Goal: Task Accomplishment & Management: Use online tool/utility

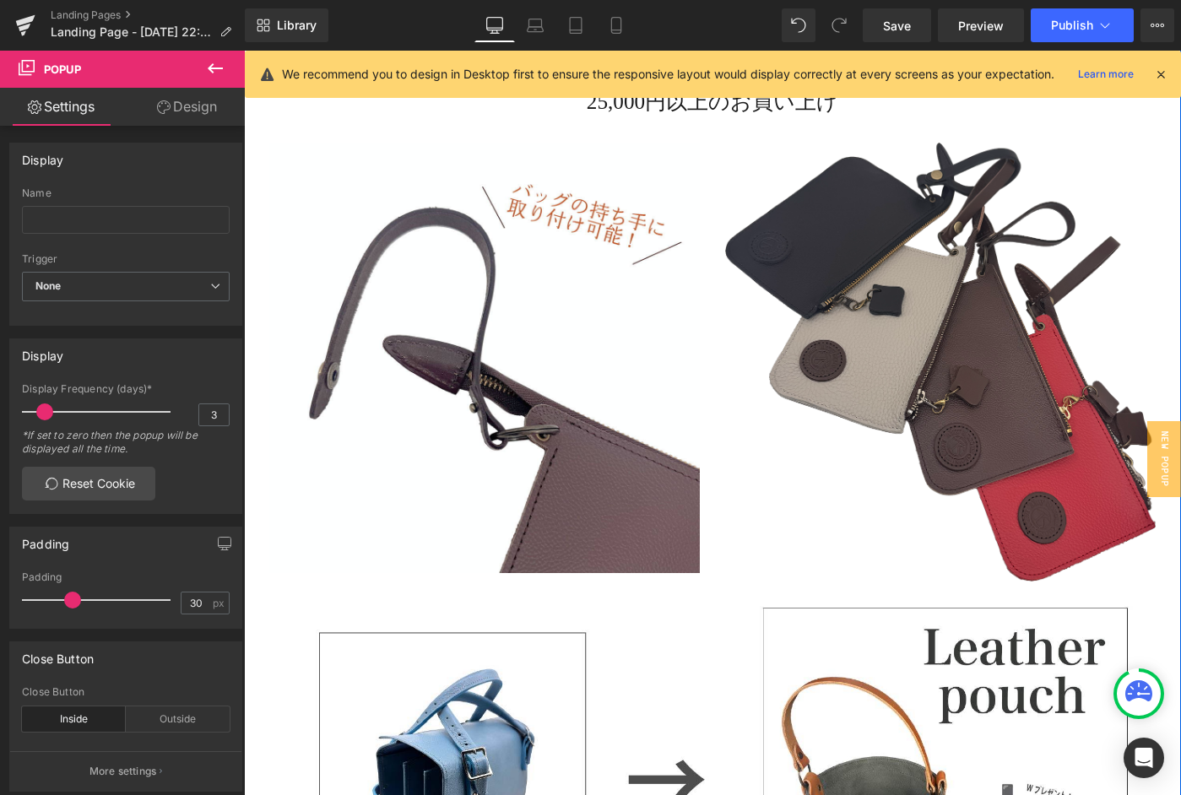
scroll to position [1735, 0]
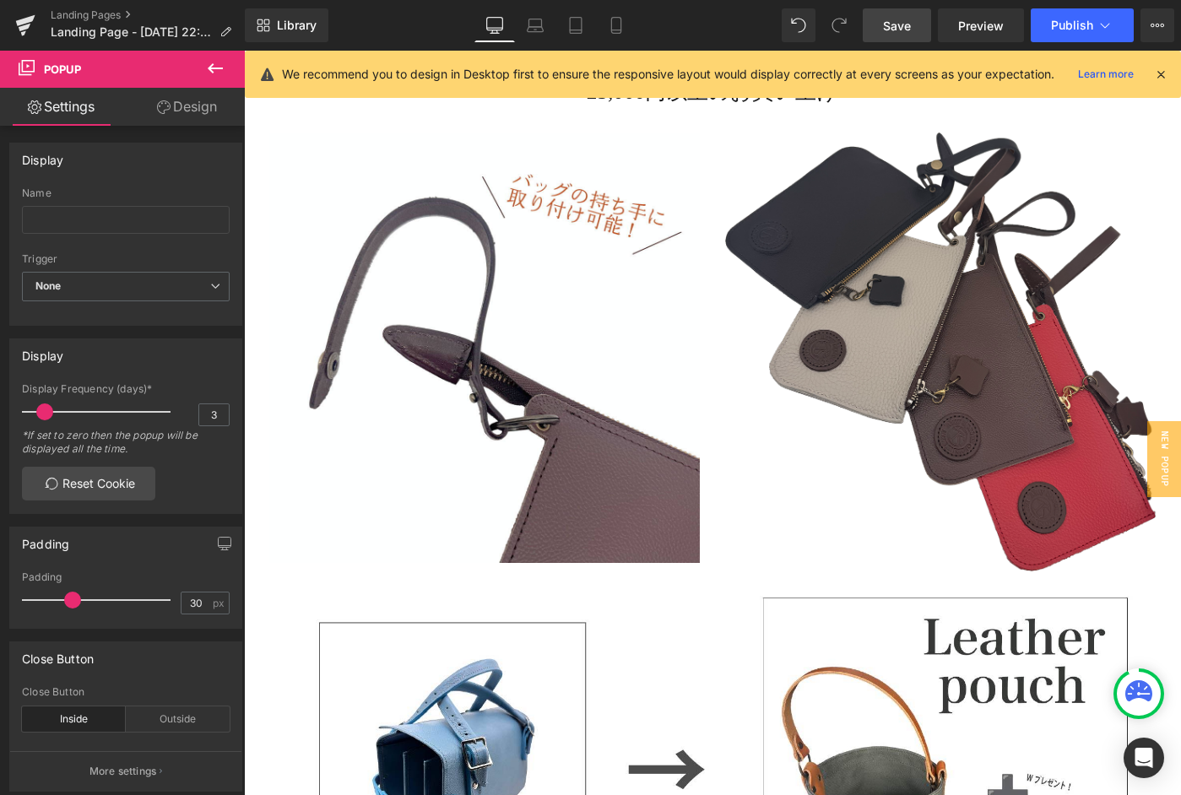
click at [893, 26] on span "Save" at bounding box center [897, 26] width 28 height 18
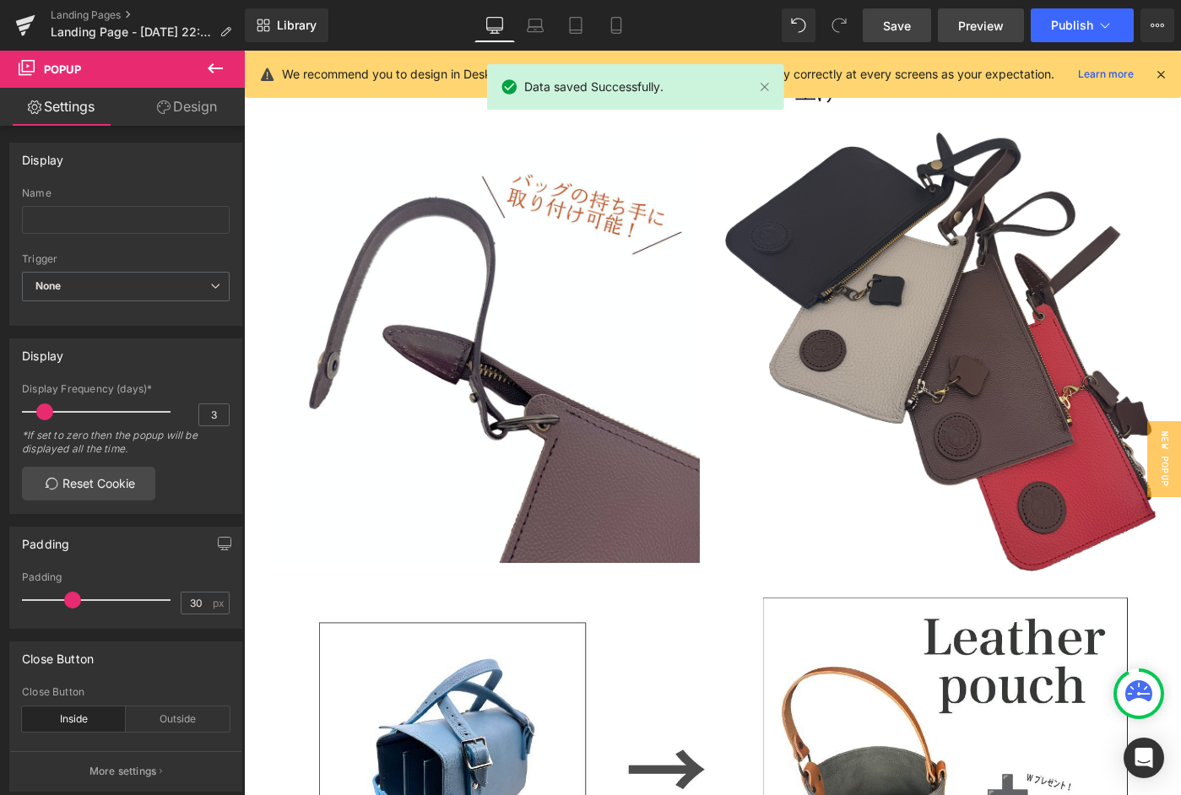
click at [968, 29] on span "Preview" at bounding box center [981, 26] width 46 height 18
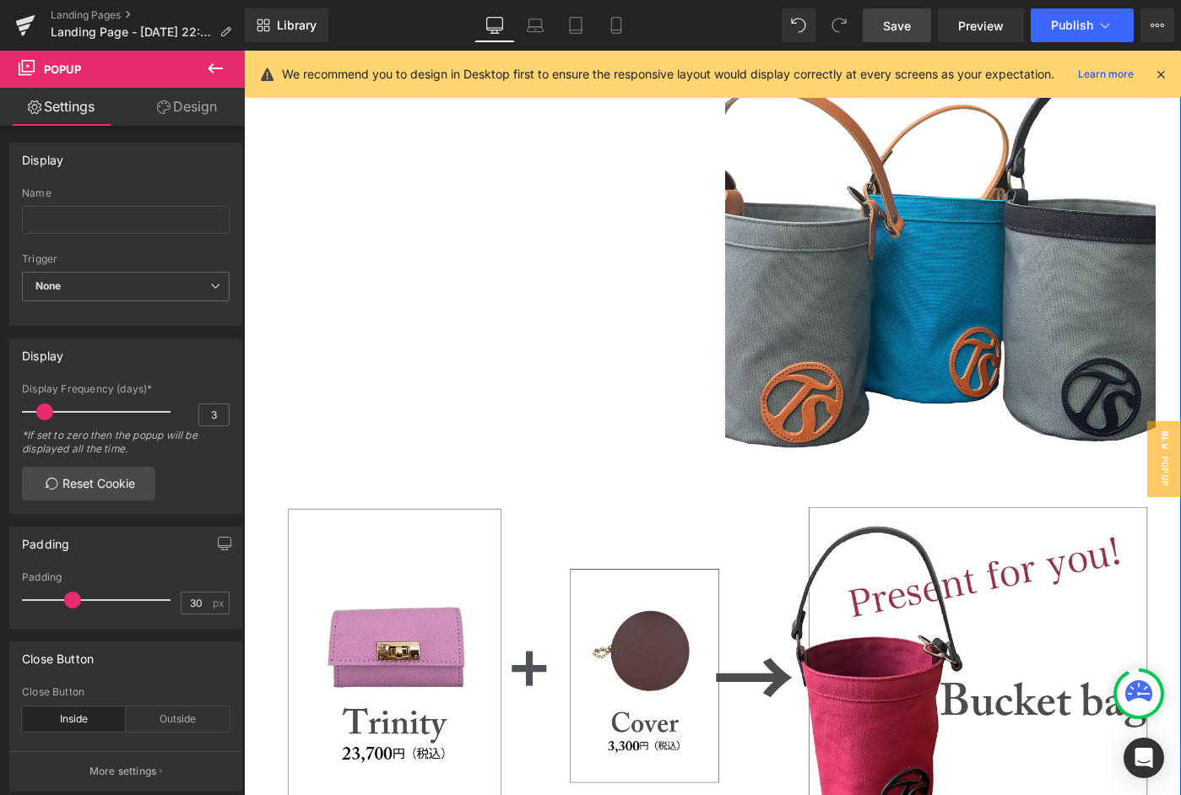
scroll to position [490, 0]
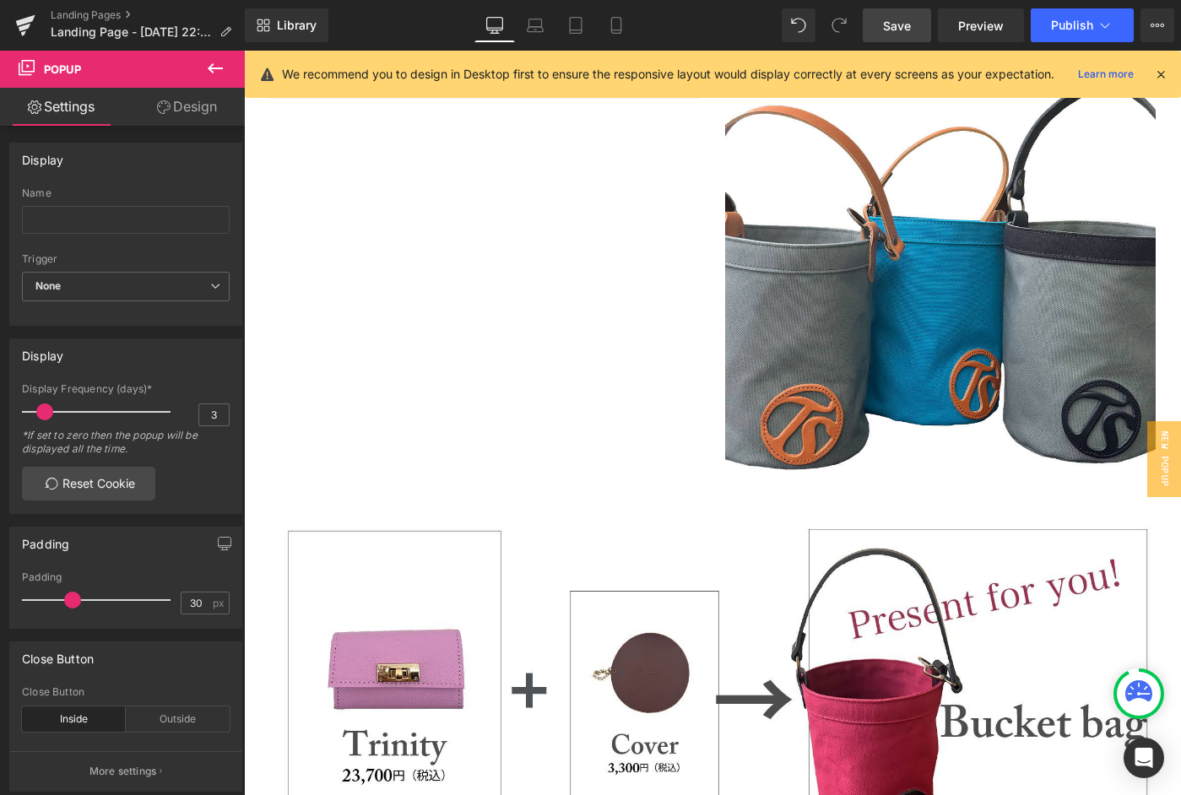
click at [223, 70] on icon at bounding box center [215, 68] width 20 height 20
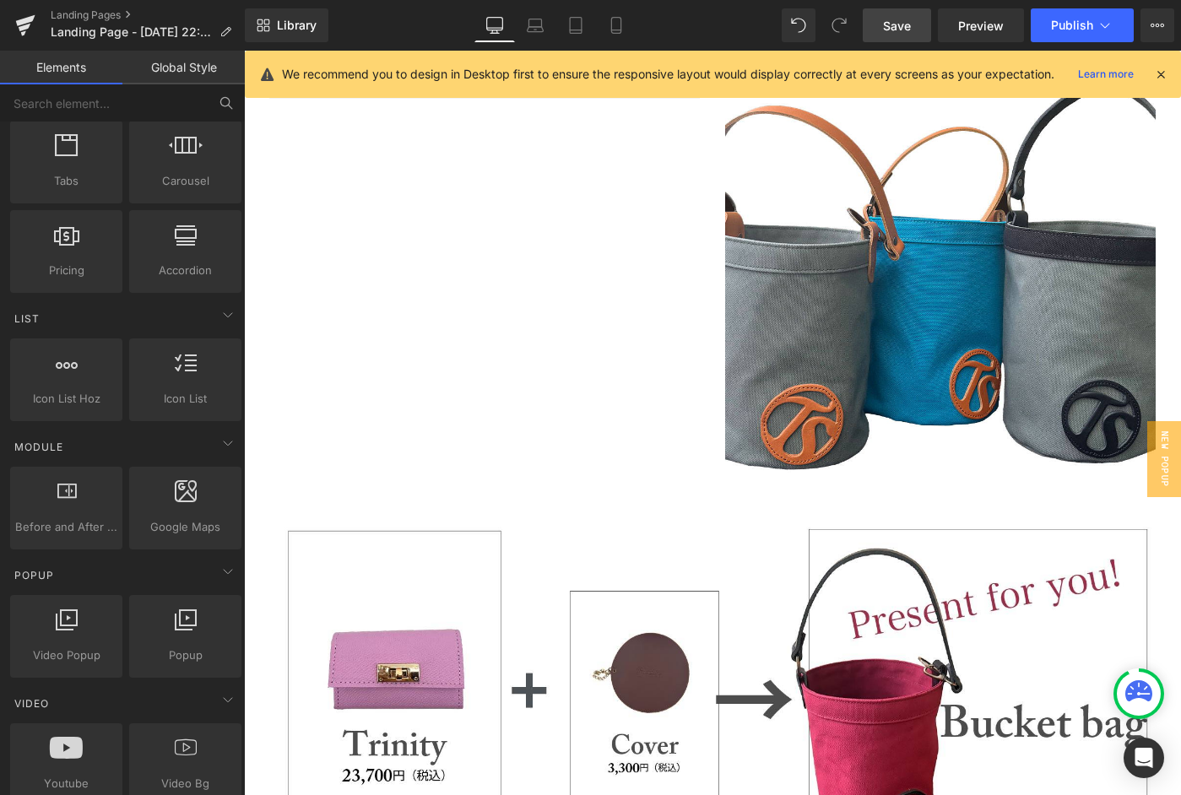
scroll to position [517, 0]
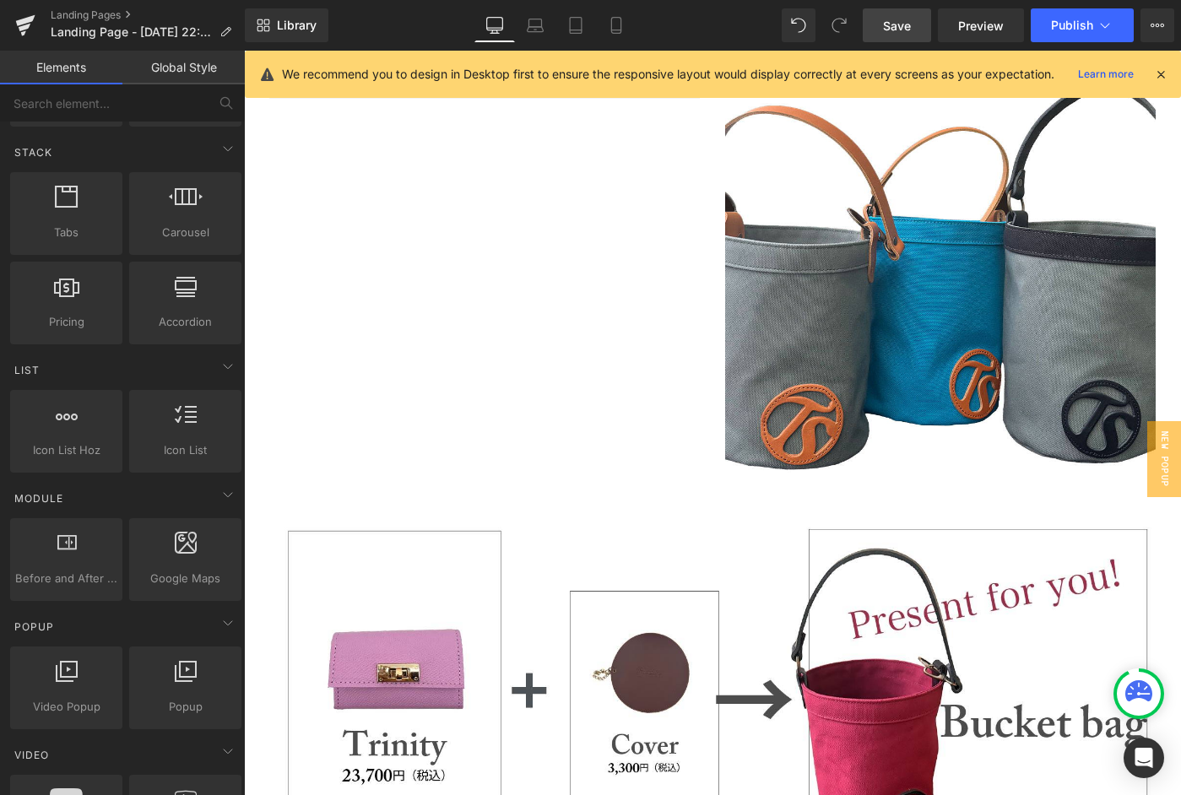
click at [66, 69] on link "Elements" at bounding box center [61, 68] width 122 height 34
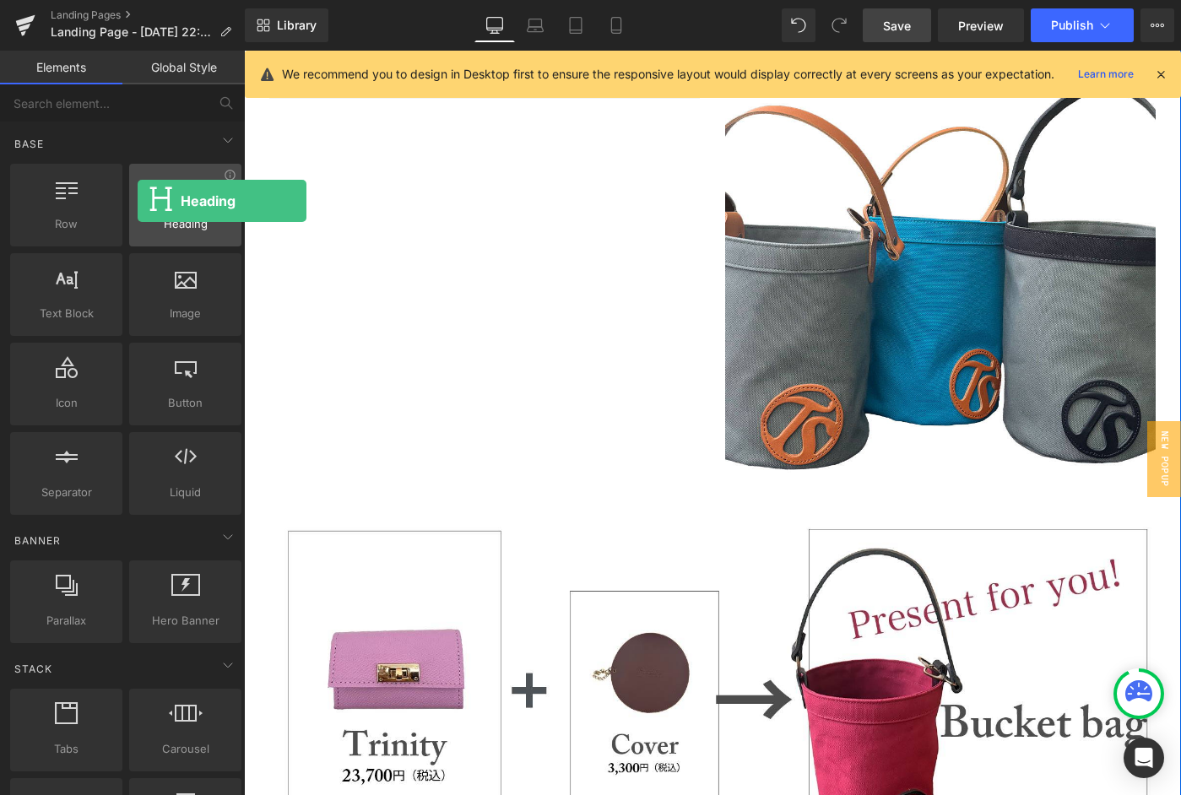
drag, startPoint x: 198, startPoint y: 204, endPoint x: 143, endPoint y: 189, distance: 57.8
click at [143, 189] on div at bounding box center [185, 196] width 102 height 38
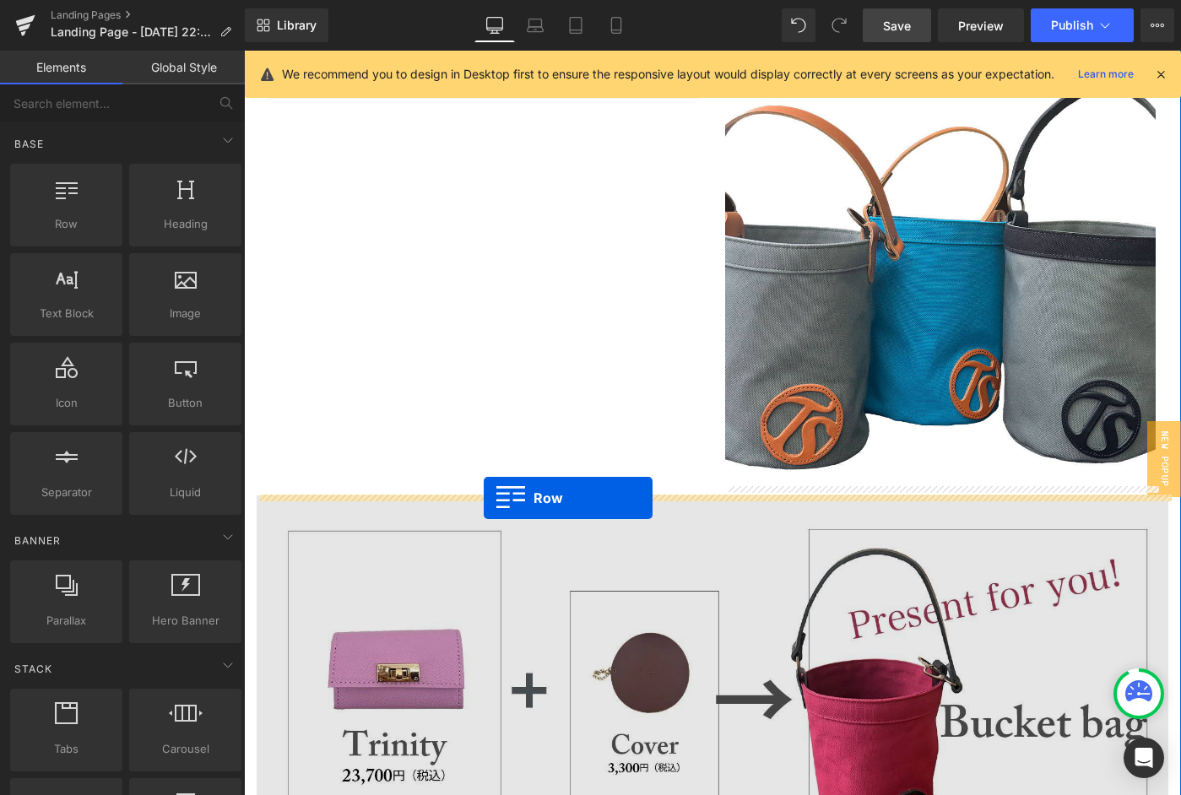
drag, startPoint x: 309, startPoint y: 266, endPoint x: 484, endPoint y: 498, distance: 290.7
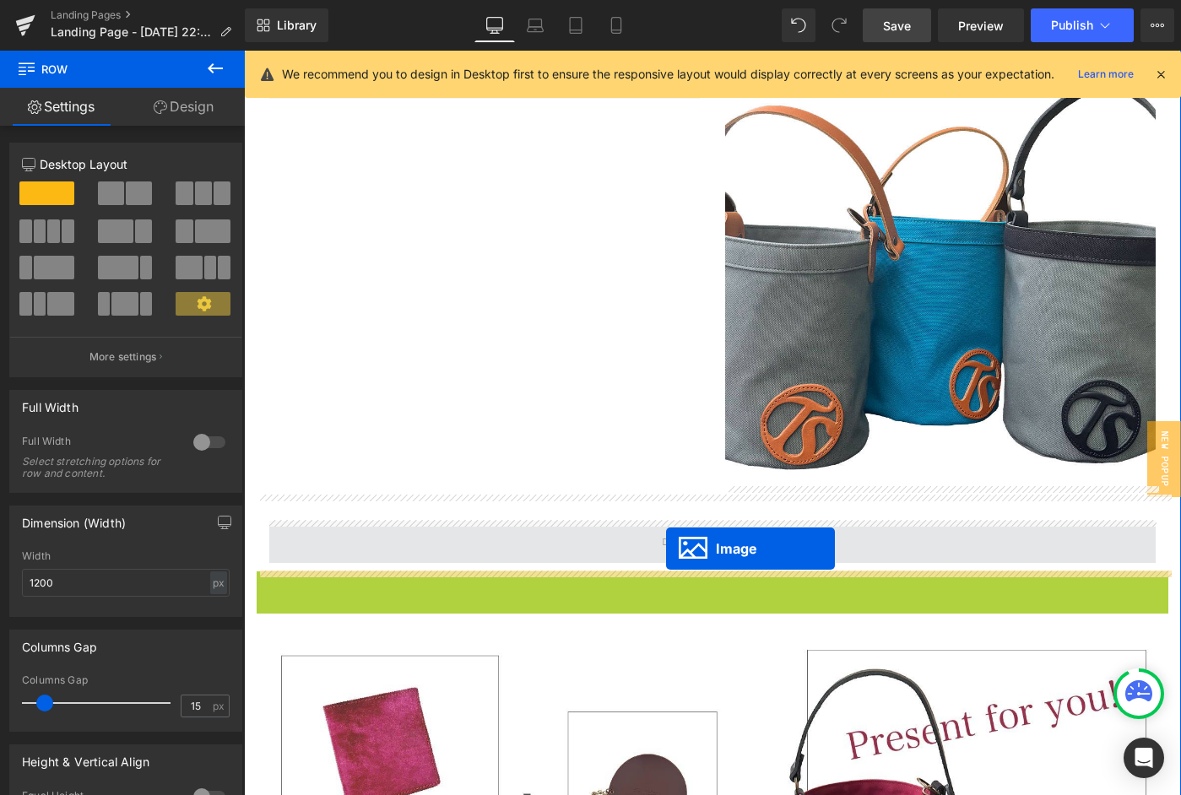
drag, startPoint x: 682, startPoint y: 760, endPoint x: 666, endPoint y: 549, distance: 211.7
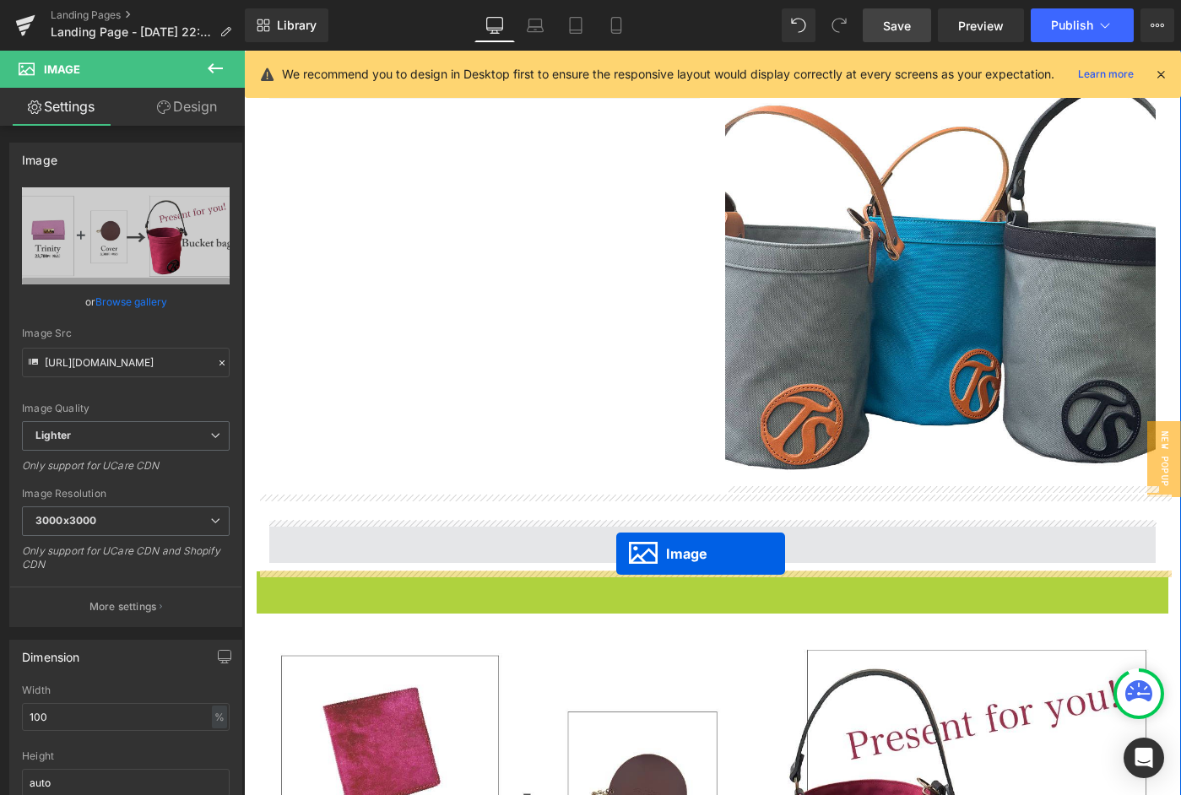
drag, startPoint x: 680, startPoint y: 765, endPoint x: 616, endPoint y: 554, distance: 220.4
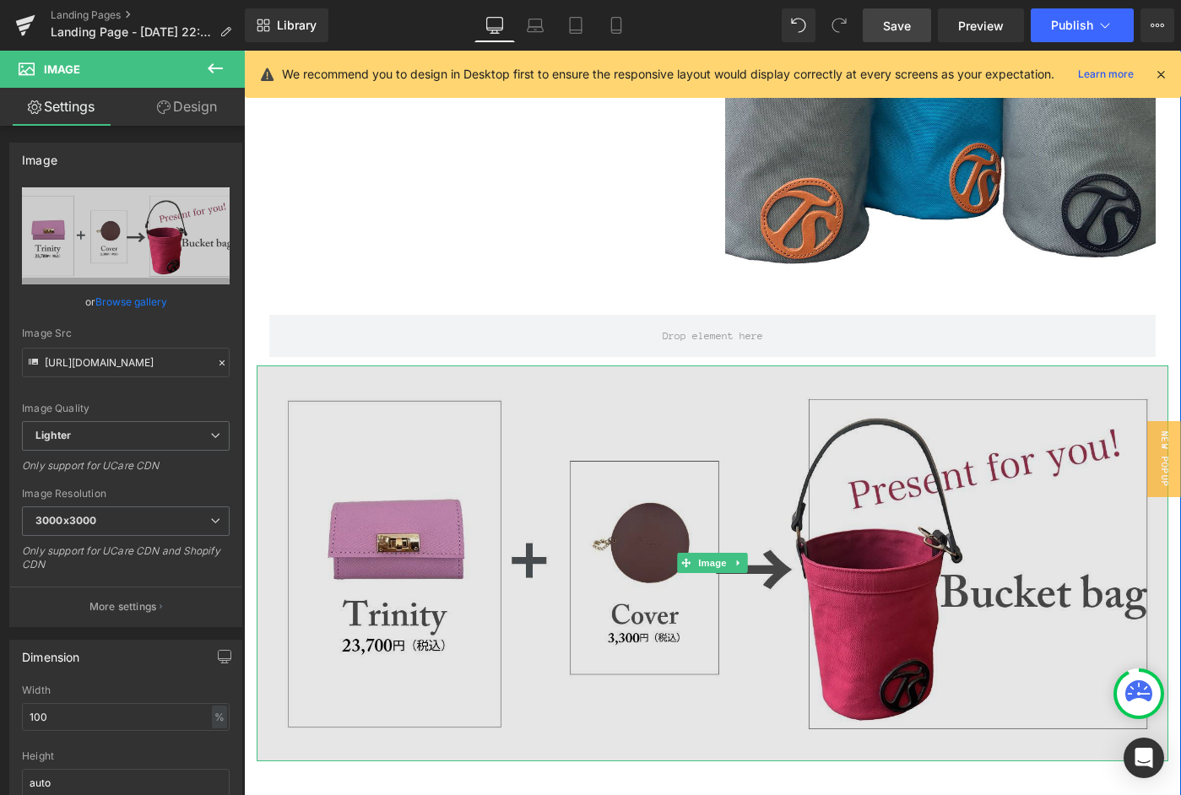
scroll to position [697, 0]
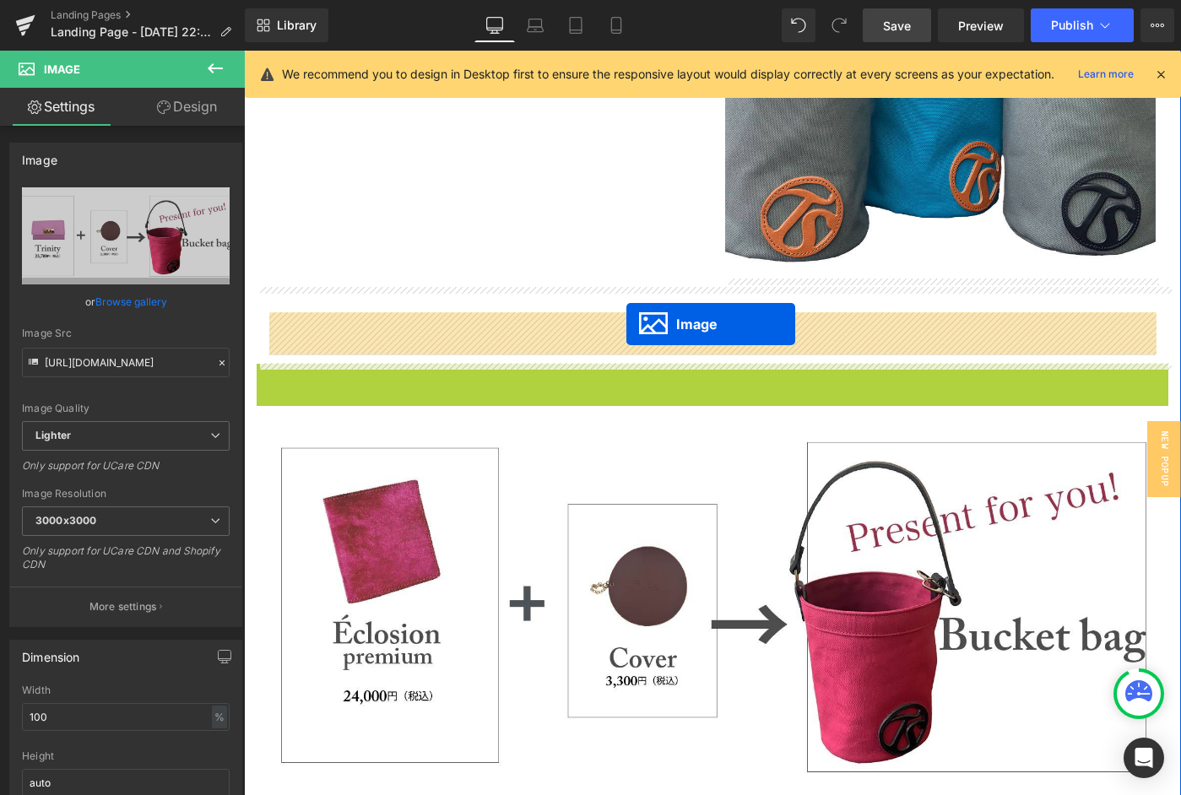
drag, startPoint x: 682, startPoint y: 563, endPoint x: 627, endPoint y: 324, distance: 245.4
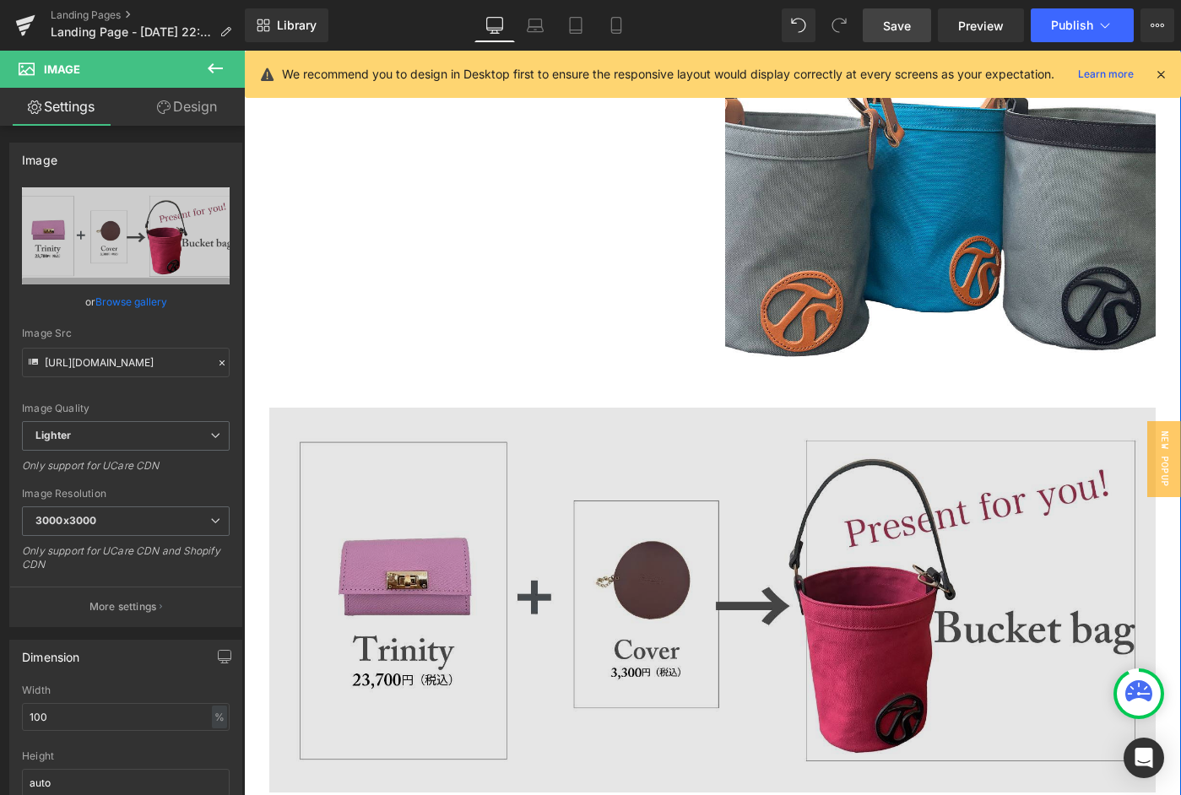
scroll to position [606, 0]
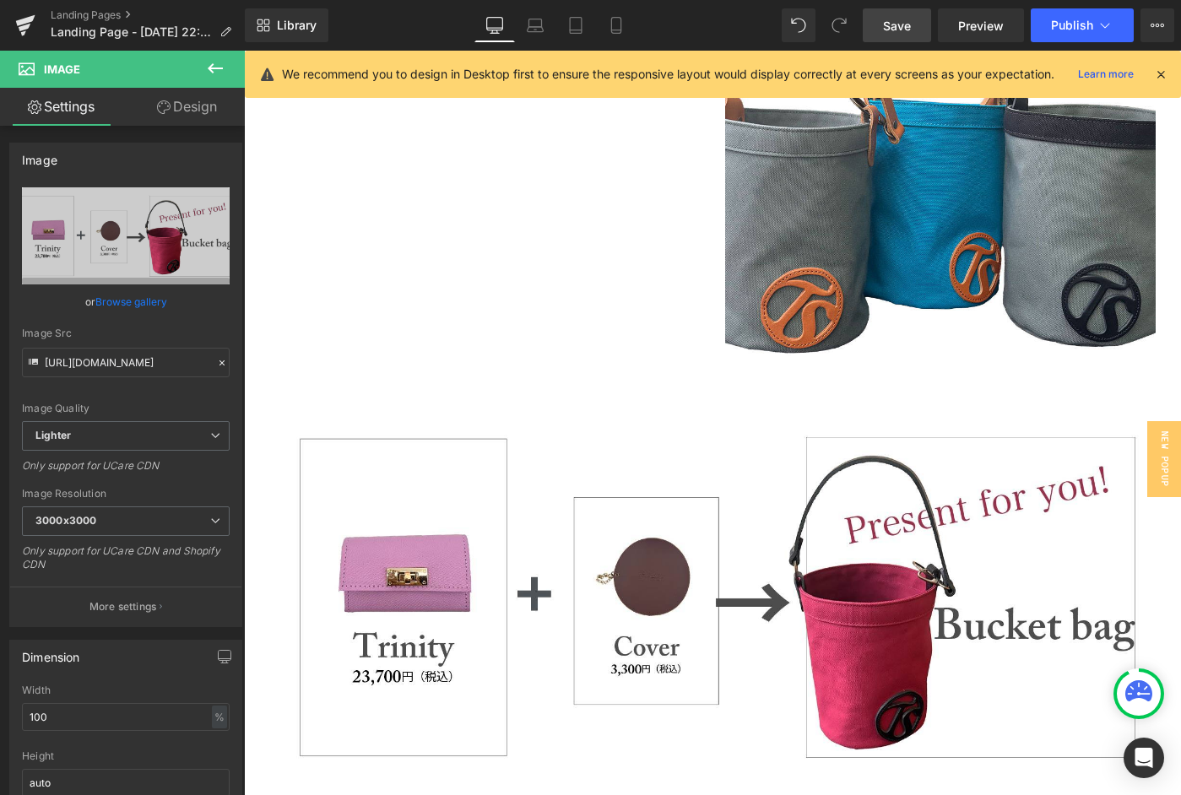
click at [214, 67] on icon at bounding box center [215, 68] width 20 height 20
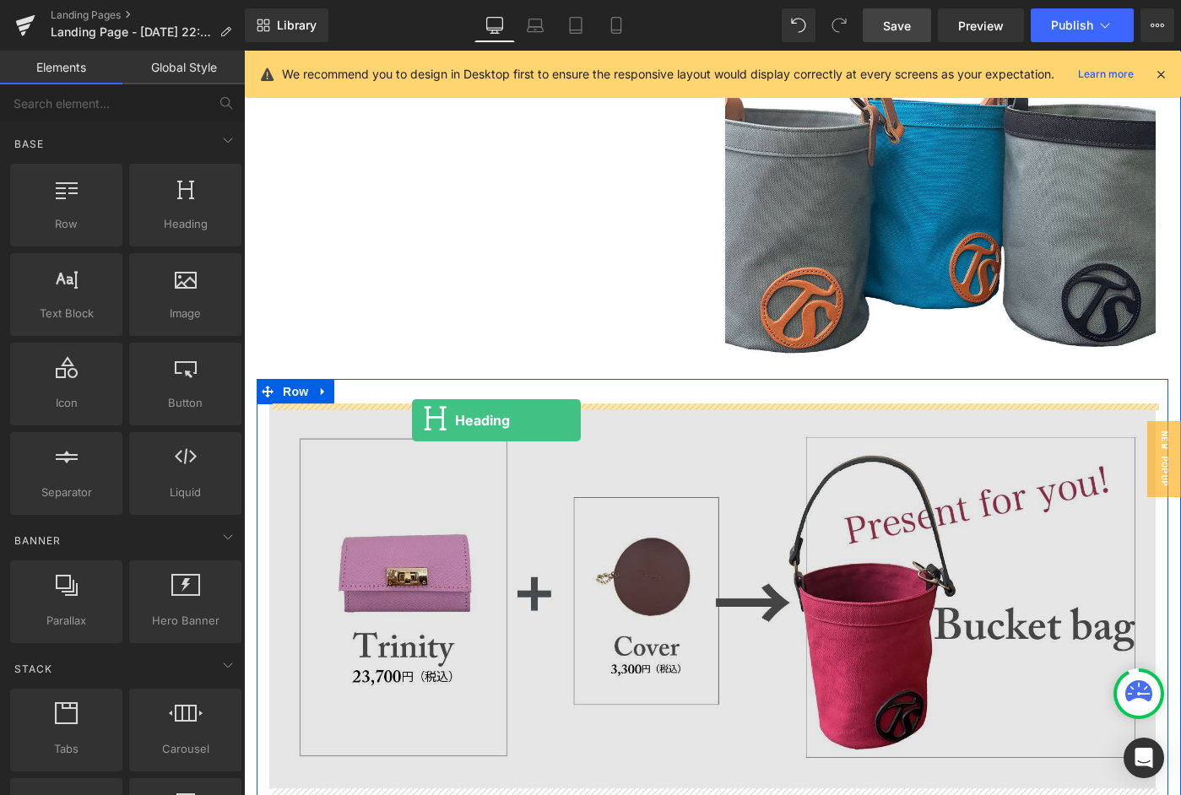
drag, startPoint x: 433, startPoint y: 255, endPoint x: 412, endPoint y: 419, distance: 165.2
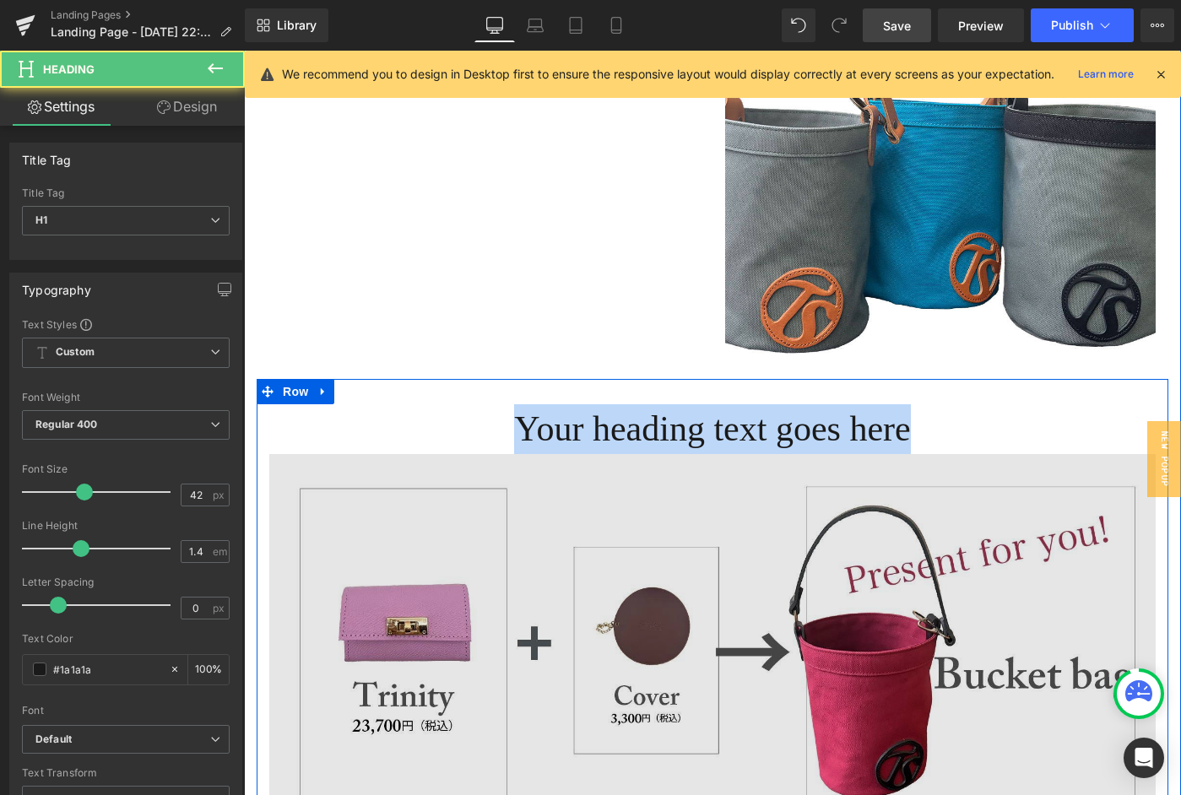
scroll to position [600, 0]
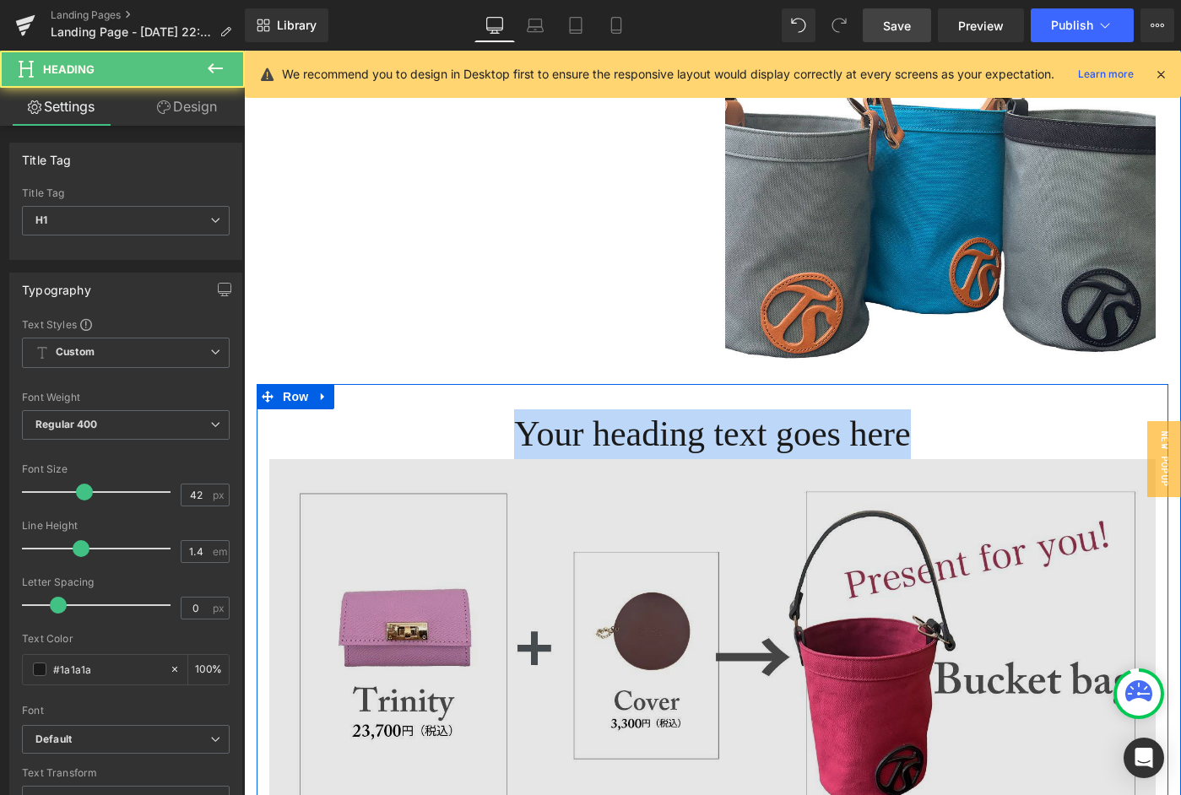
drag, startPoint x: 476, startPoint y: 434, endPoint x: 980, endPoint y: 459, distance: 504.8
click at [980, 459] on div "Your heading text goes here Heading Image" at bounding box center [713, 627] width 912 height 435
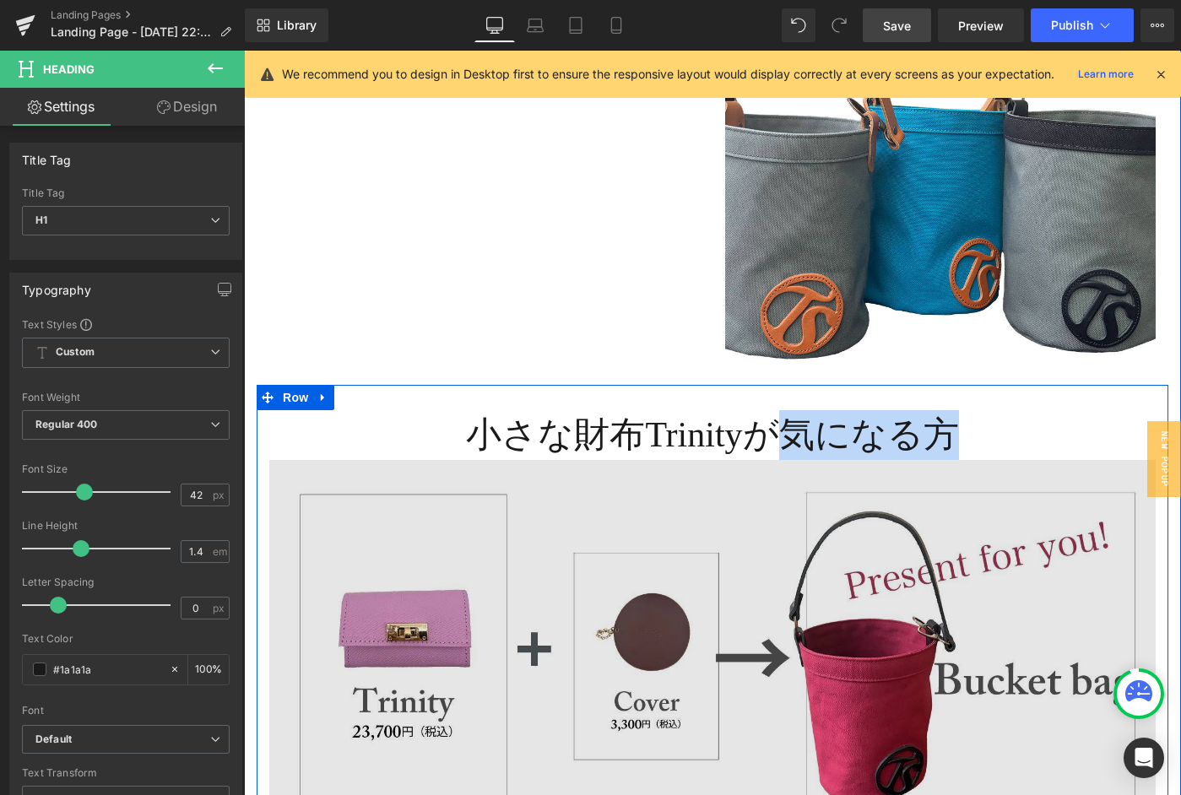
scroll to position [513, 0]
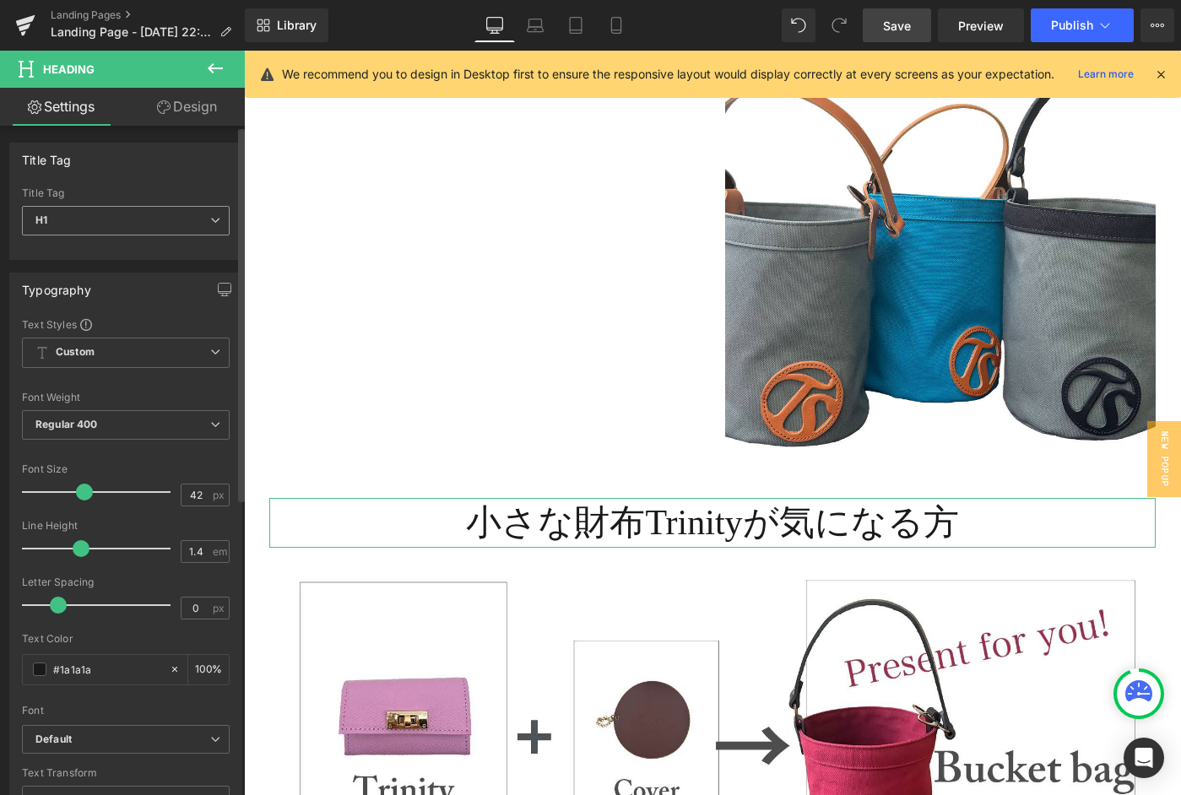
click at [199, 231] on span "H1" at bounding box center [126, 221] width 208 height 30
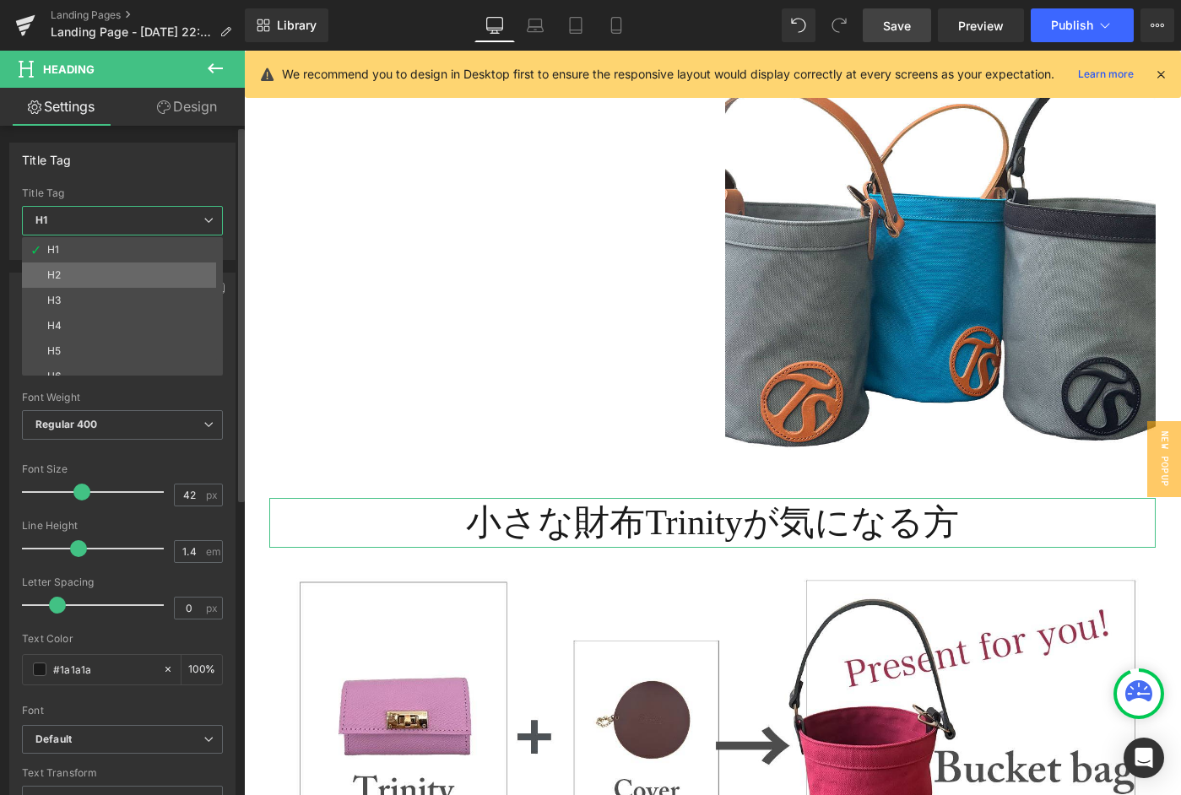
click at [90, 270] on li "H2" at bounding box center [126, 275] width 209 height 25
type input "25.2"
type input "100"
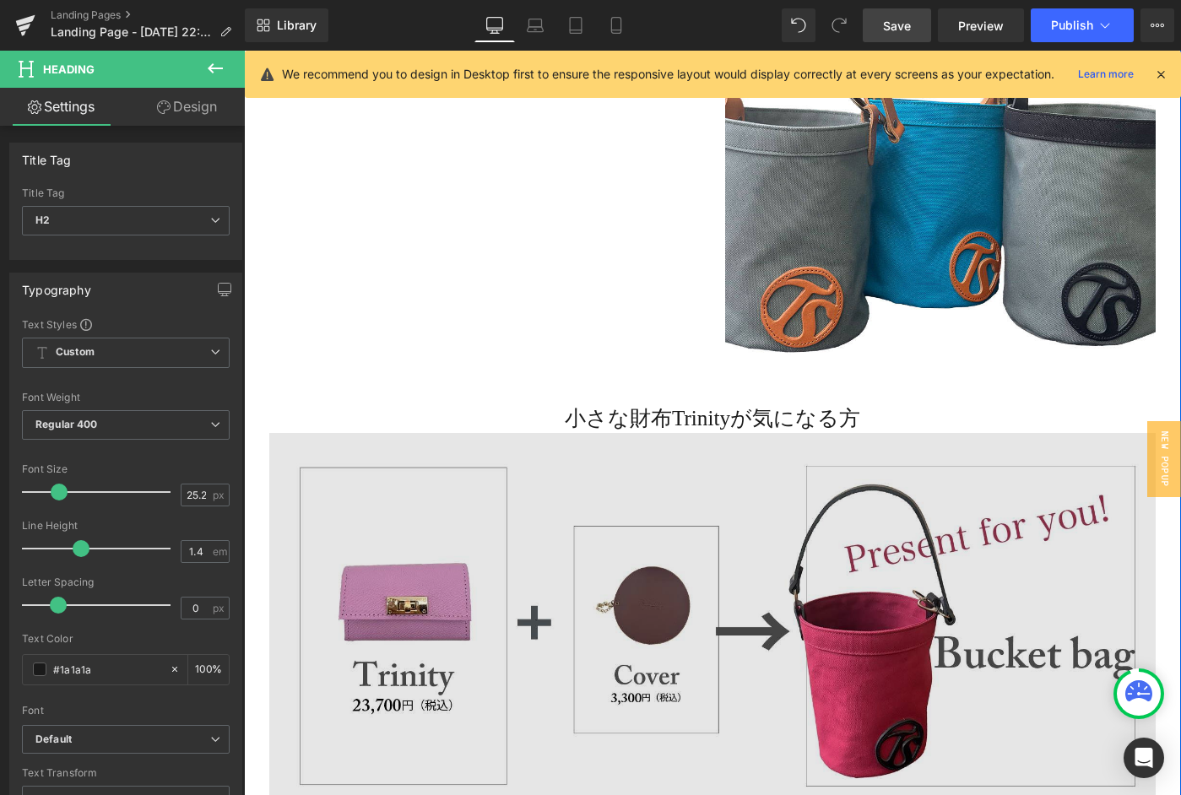
scroll to position [594, 0]
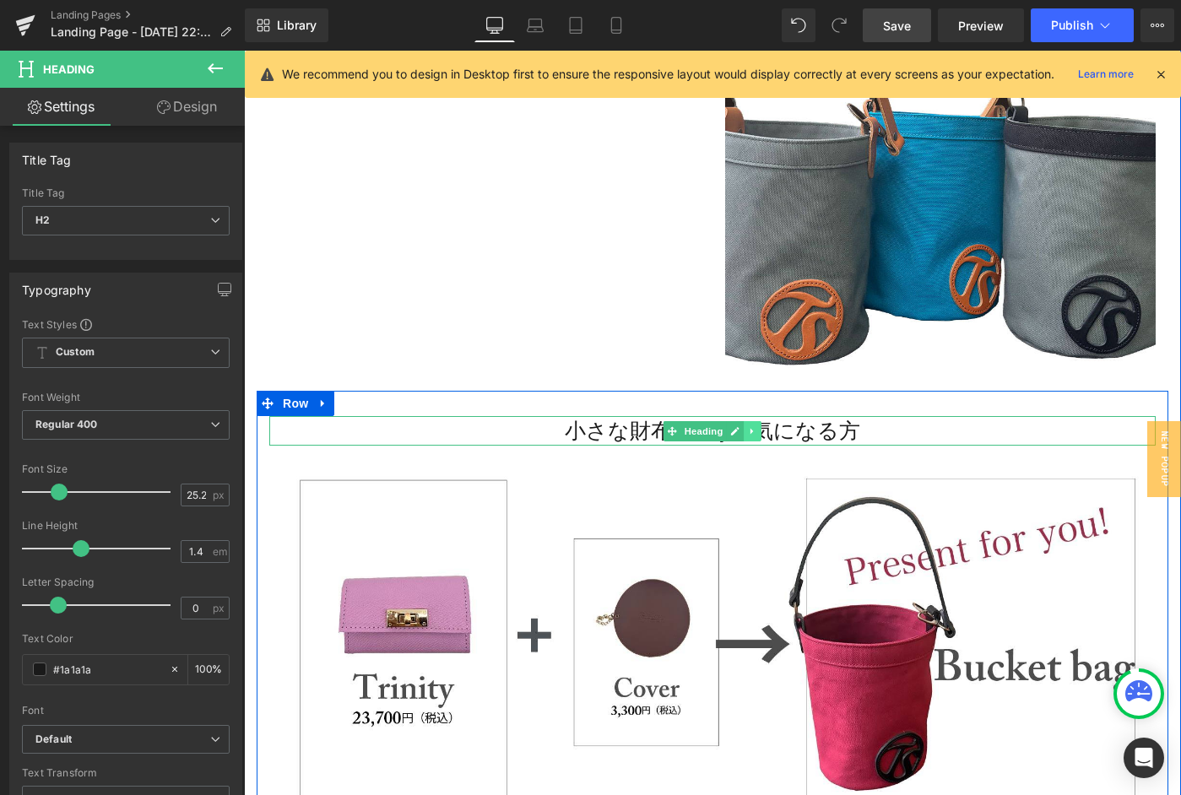
click at [753, 430] on icon at bounding box center [752, 431] width 9 height 10
click at [740, 432] on icon at bounding box center [744, 430] width 9 height 9
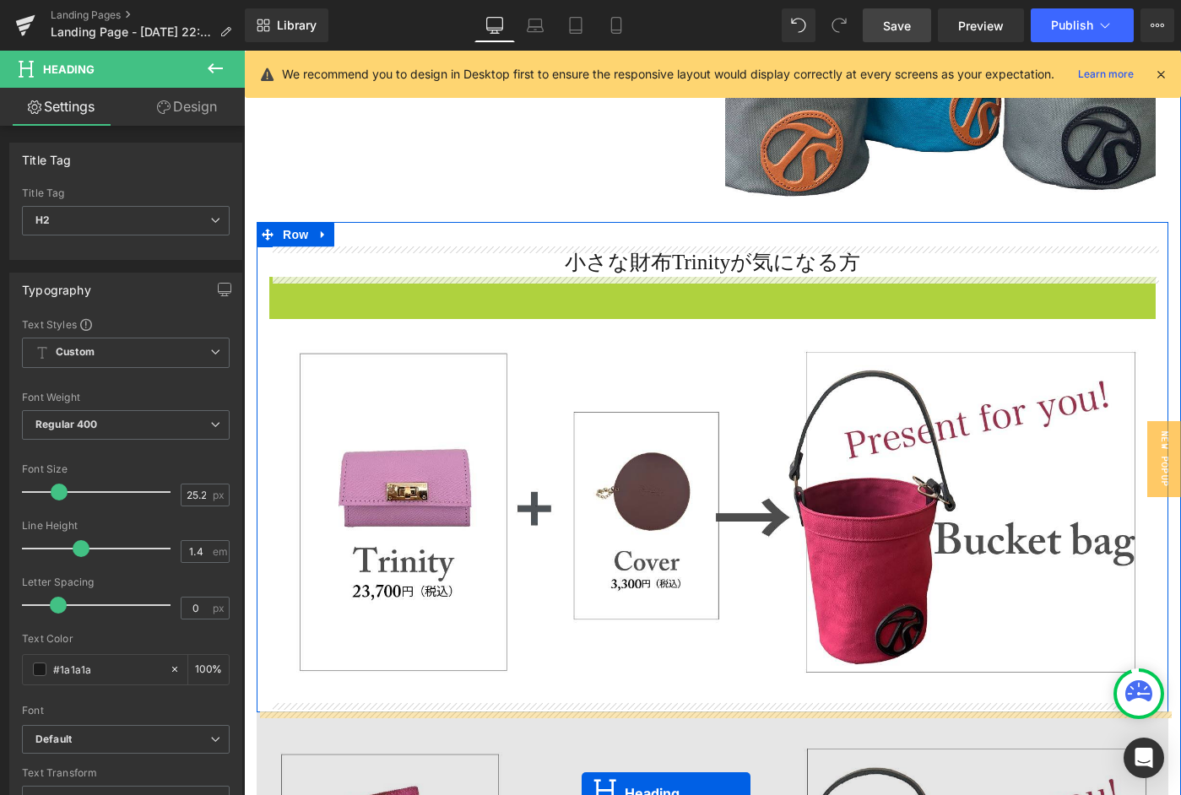
scroll to position [831, 0]
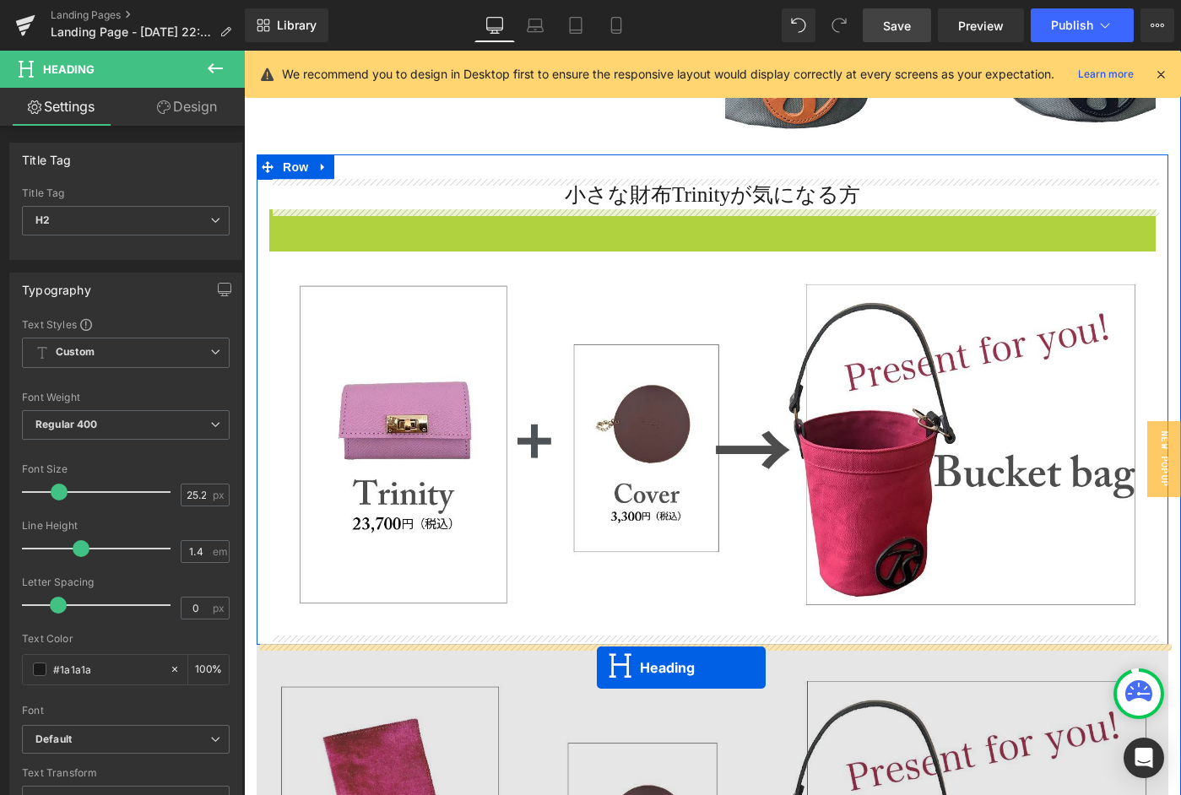
drag, startPoint x: 667, startPoint y: 462, endPoint x: 597, endPoint y: 668, distance: 217.6
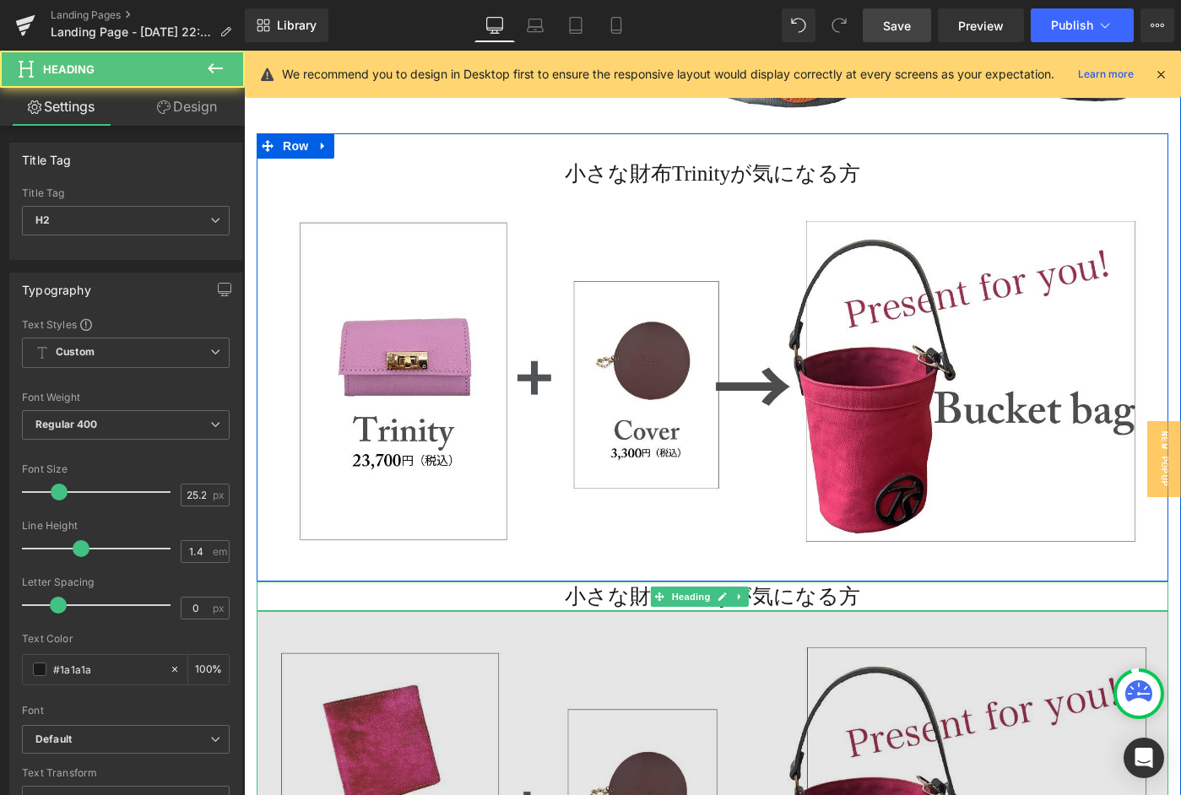
scroll to position [865, 0]
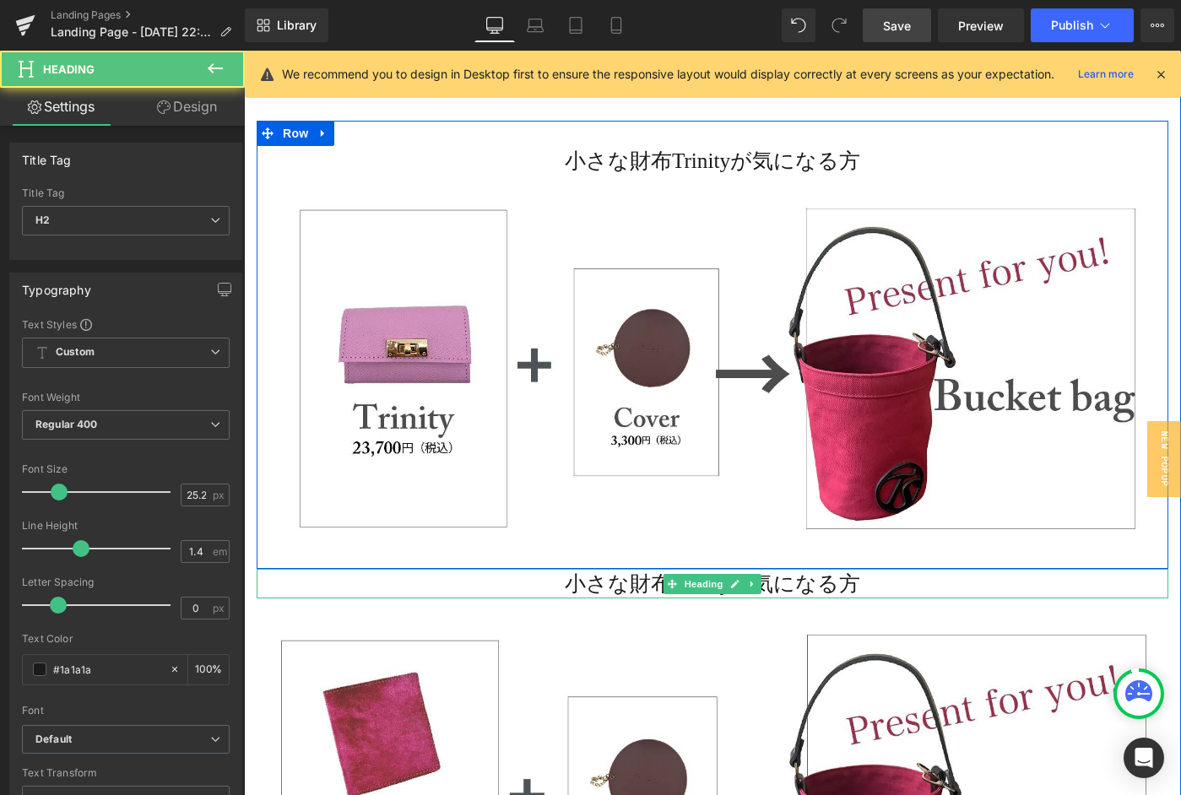
click at [564, 582] on h2 "小さな財布Trinityが気になる方" at bounding box center [713, 584] width 912 height 30
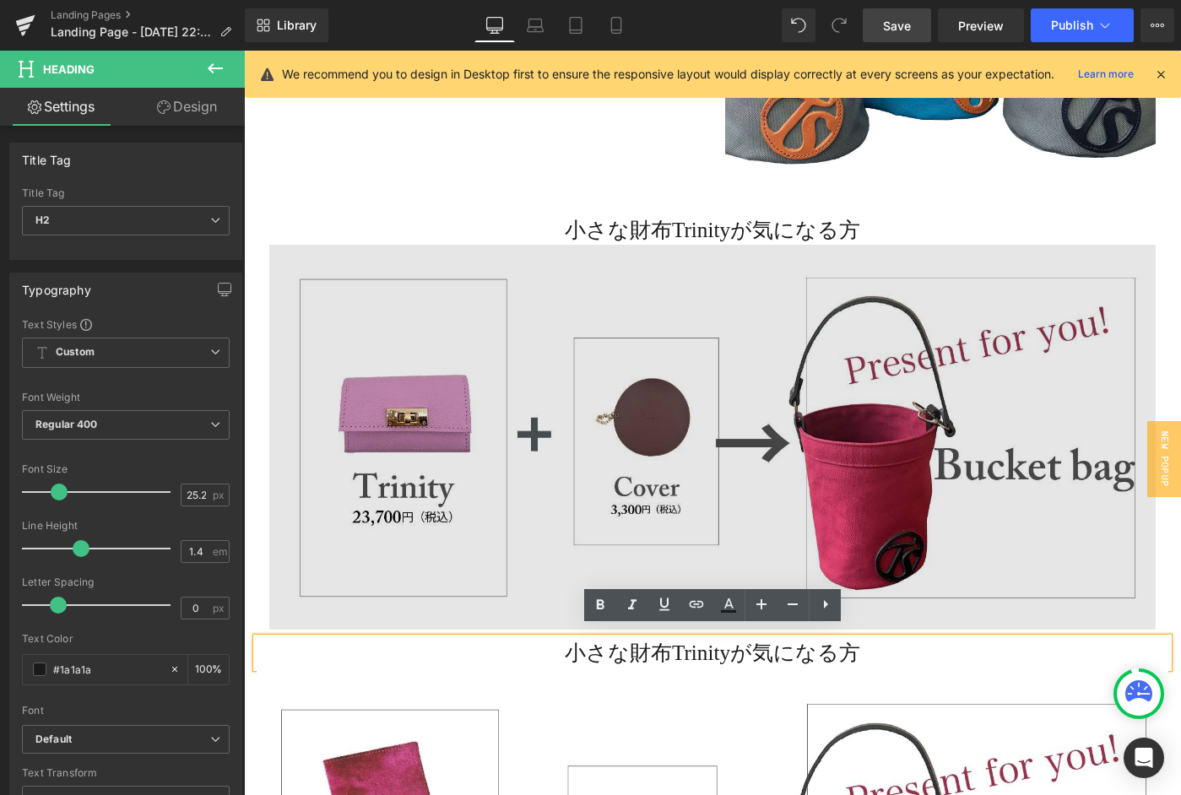
scroll to position [794, 0]
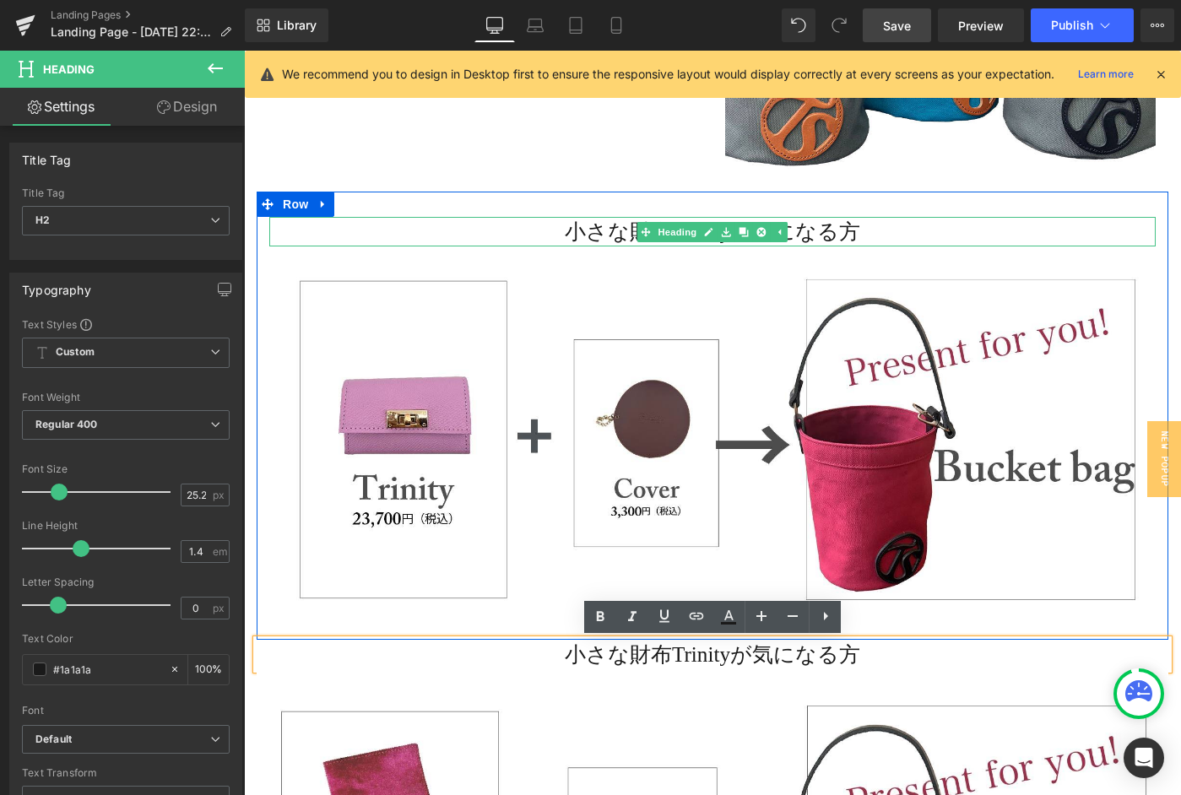
click at [867, 235] on h2 "小さな財布Trinityが気になる方" at bounding box center [712, 232] width 887 height 30
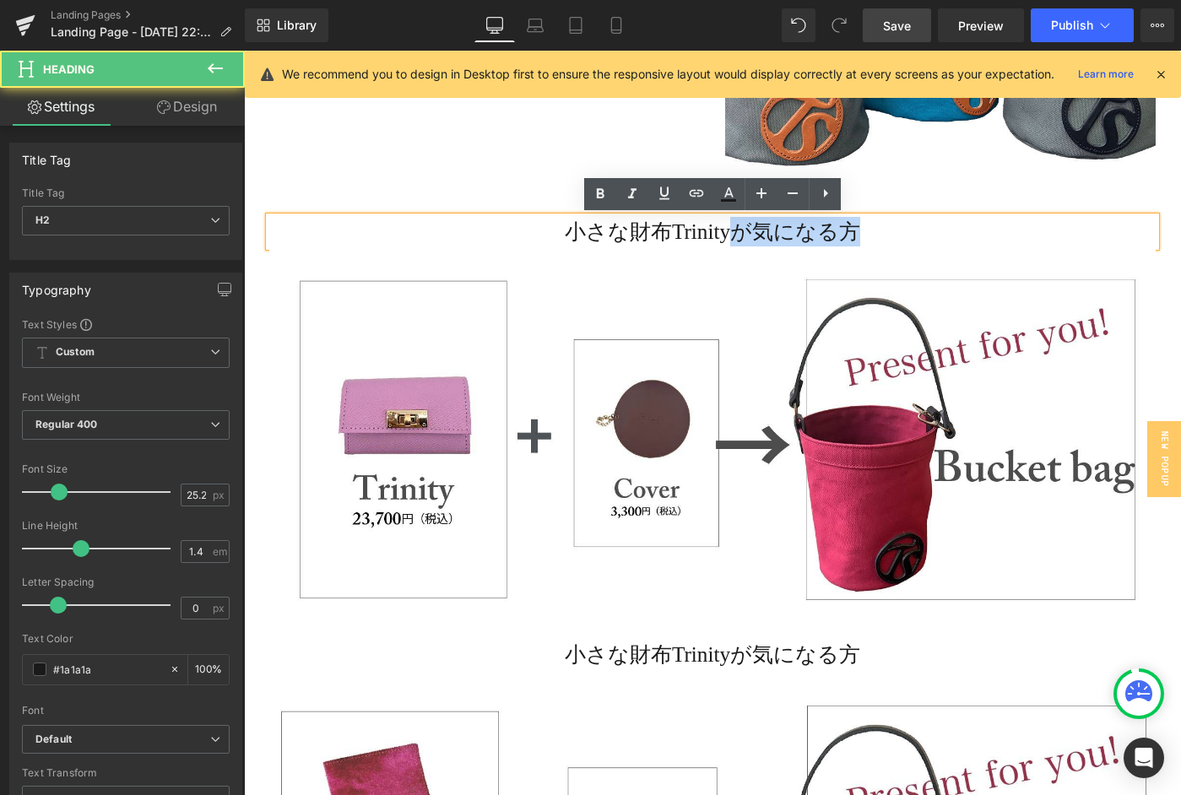
drag, startPoint x: 738, startPoint y: 232, endPoint x: 866, endPoint y: 230, distance: 128.4
click at [866, 230] on h2 "小さな財布Trinityが気になる方" at bounding box center [712, 232] width 887 height 30
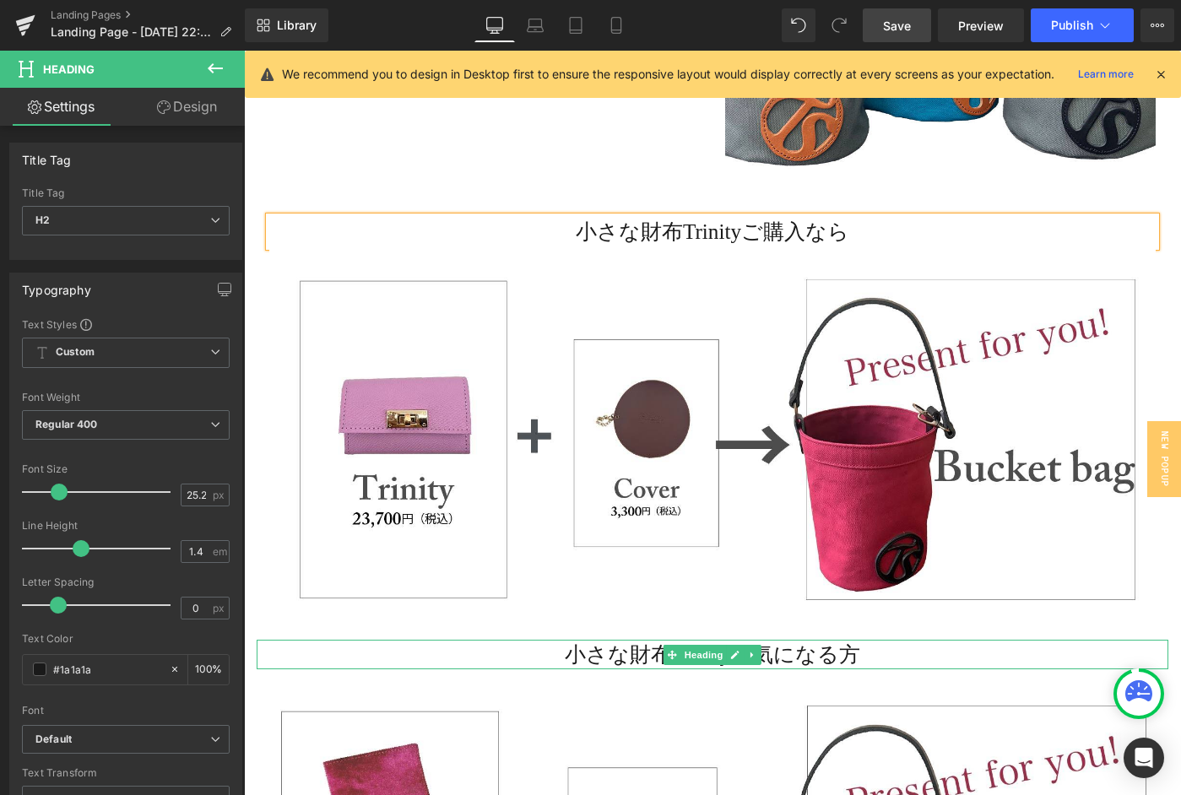
click at [768, 657] on h2 "小さな財布Trinityが気になる方" at bounding box center [713, 655] width 912 height 30
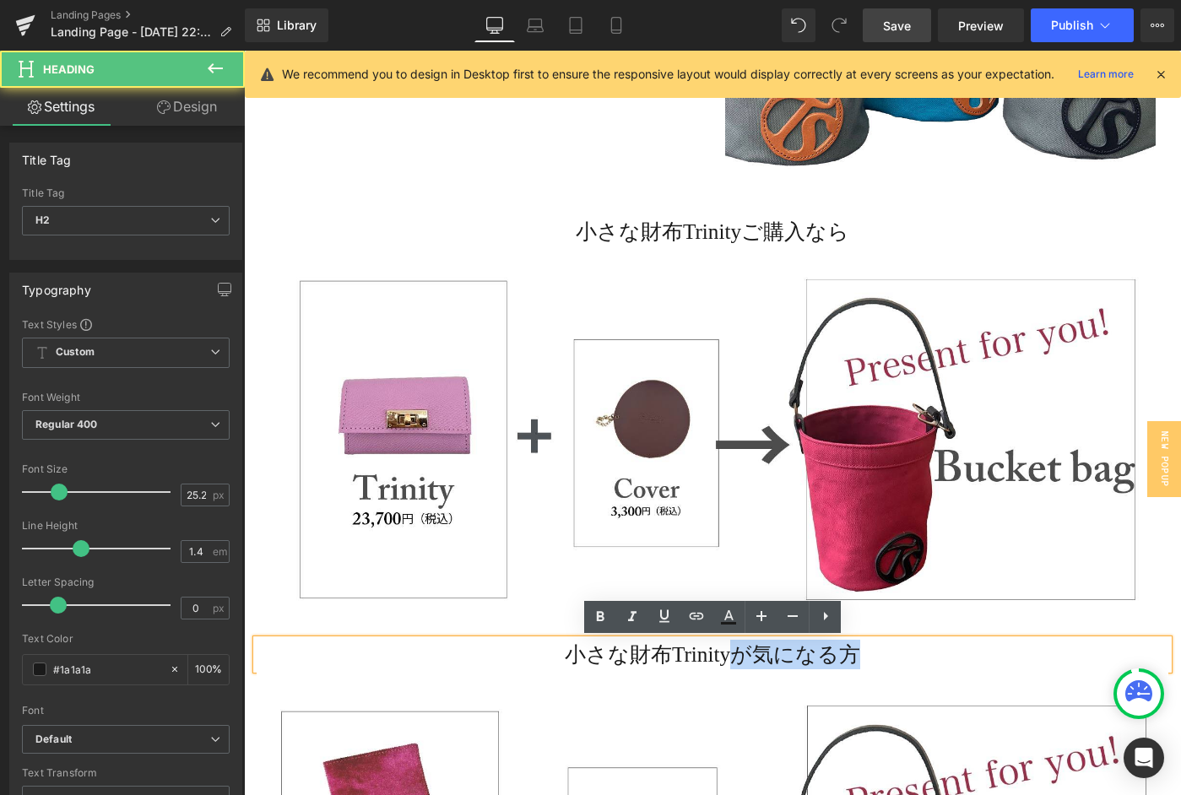
drag, startPoint x: 741, startPoint y: 655, endPoint x: 910, endPoint y: 654, distance: 169.7
click at [910, 654] on h2 "小さな財布Trinityが気になる方" at bounding box center [713, 655] width 912 height 30
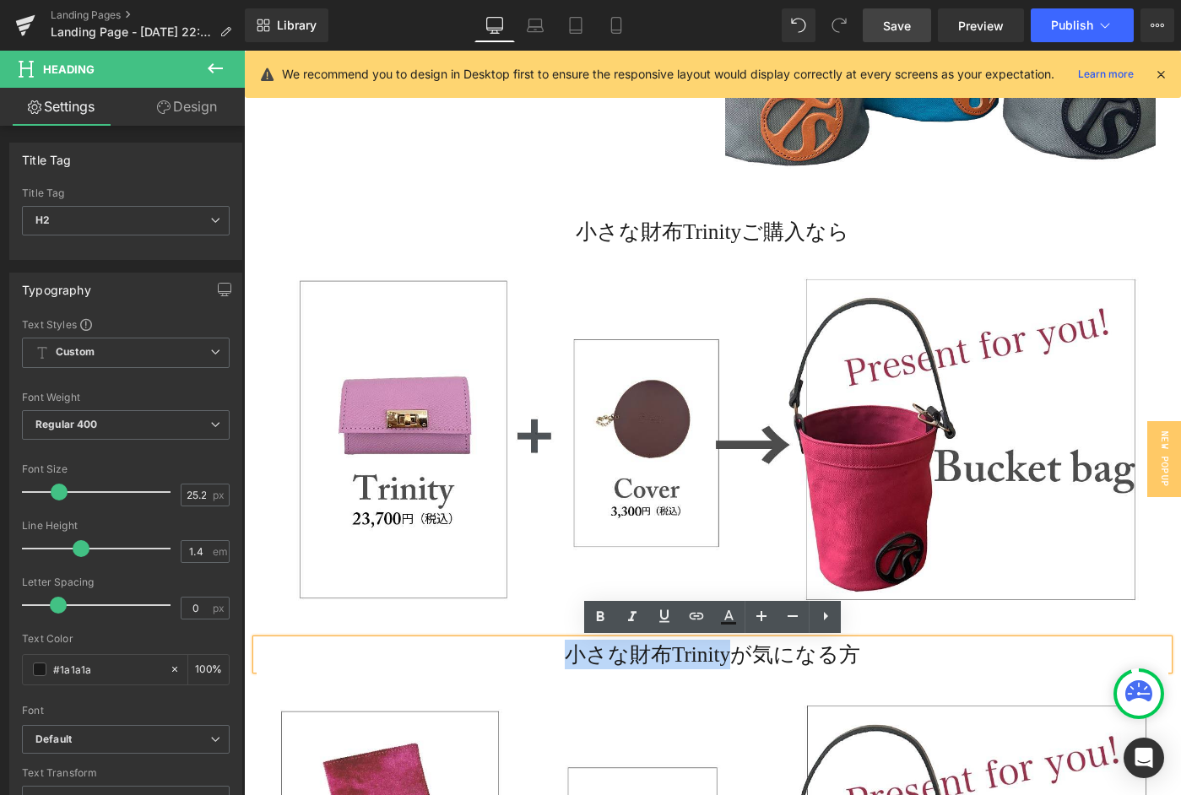
drag, startPoint x: 567, startPoint y: 651, endPoint x: 736, endPoint y: 654, distance: 169.8
click at [736, 654] on h2 "小さな財布Trinityが気になる方" at bounding box center [713, 655] width 912 height 30
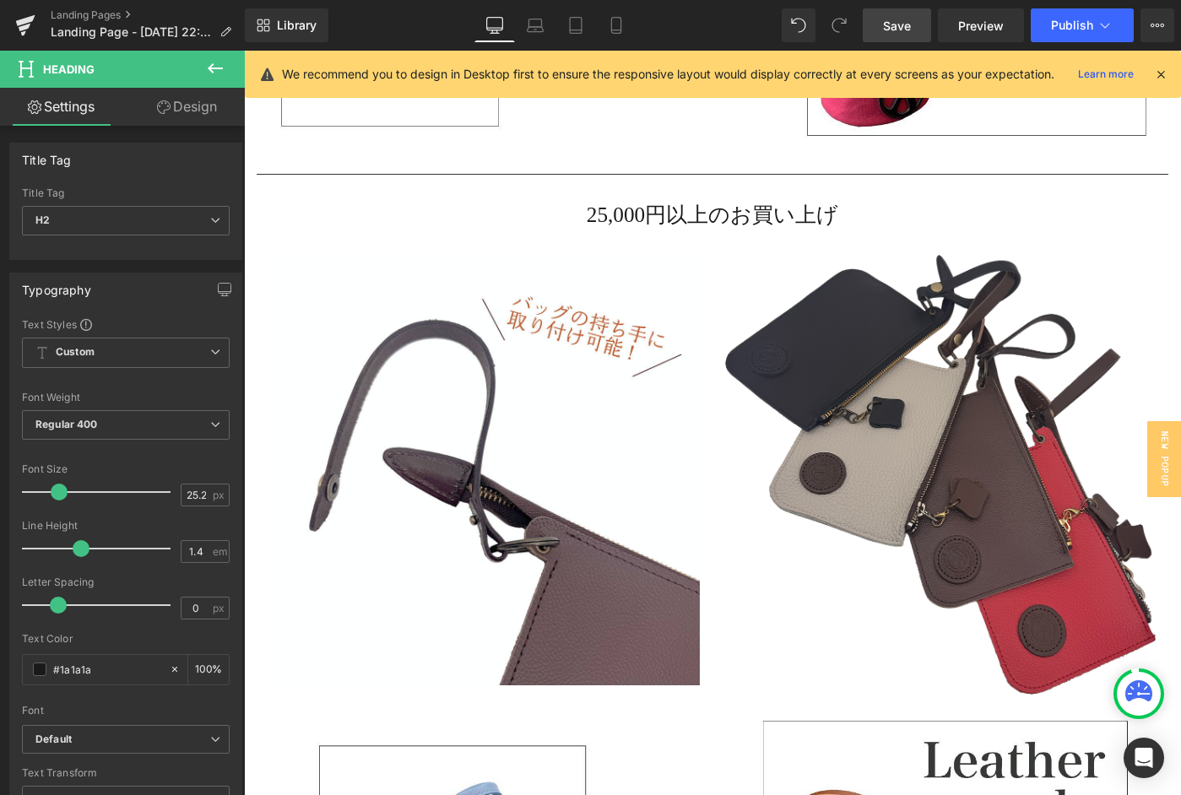
scroll to position [1757, 0]
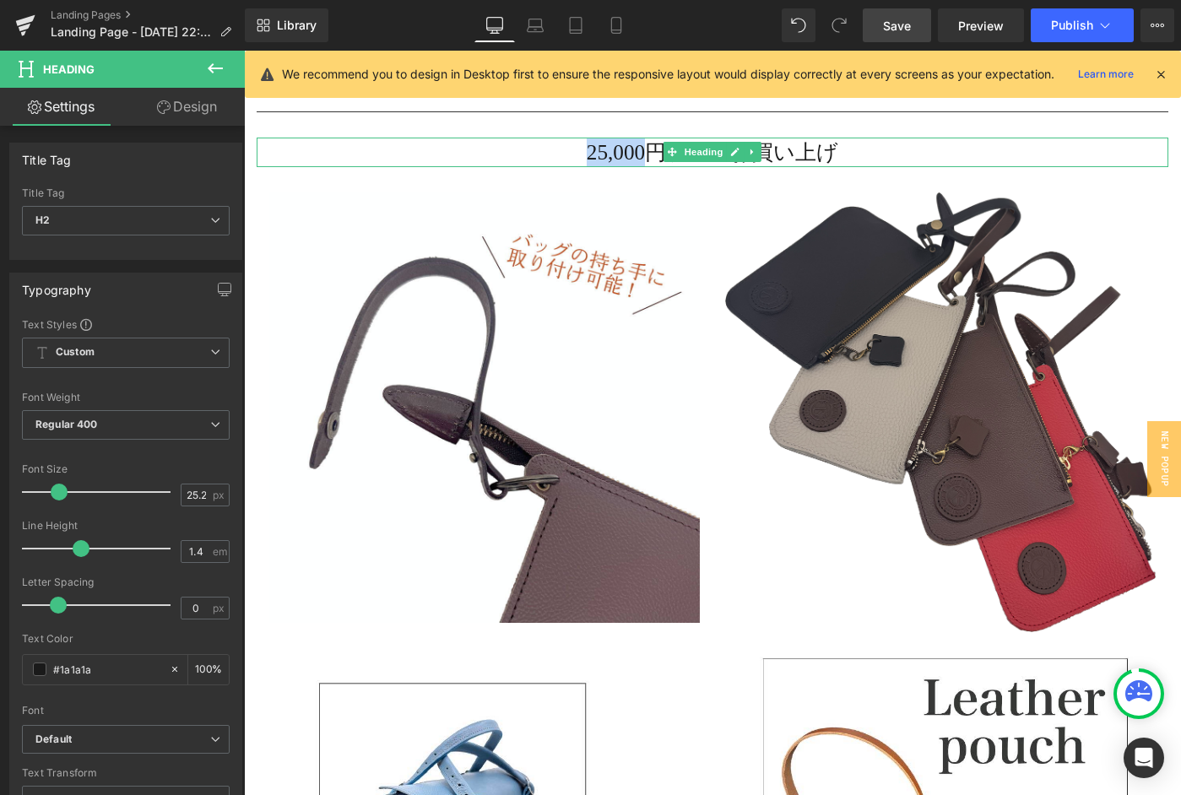
drag, startPoint x: 577, startPoint y: 149, endPoint x: 646, endPoint y: 158, distance: 69.9
click at [646, 158] on h2 "25,000円以上のお買い上げ" at bounding box center [713, 153] width 912 height 30
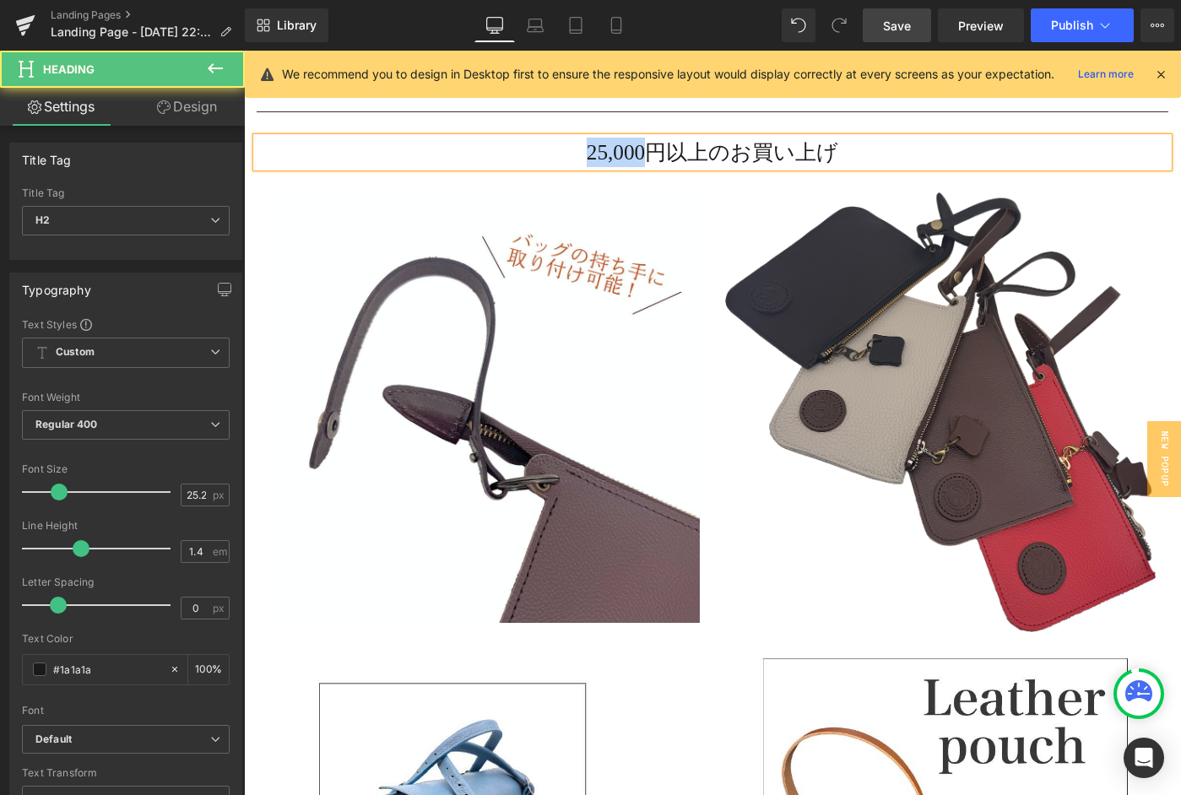
click at [638, 157] on h2 "25,000円以上のお買い上げ" at bounding box center [713, 153] width 912 height 30
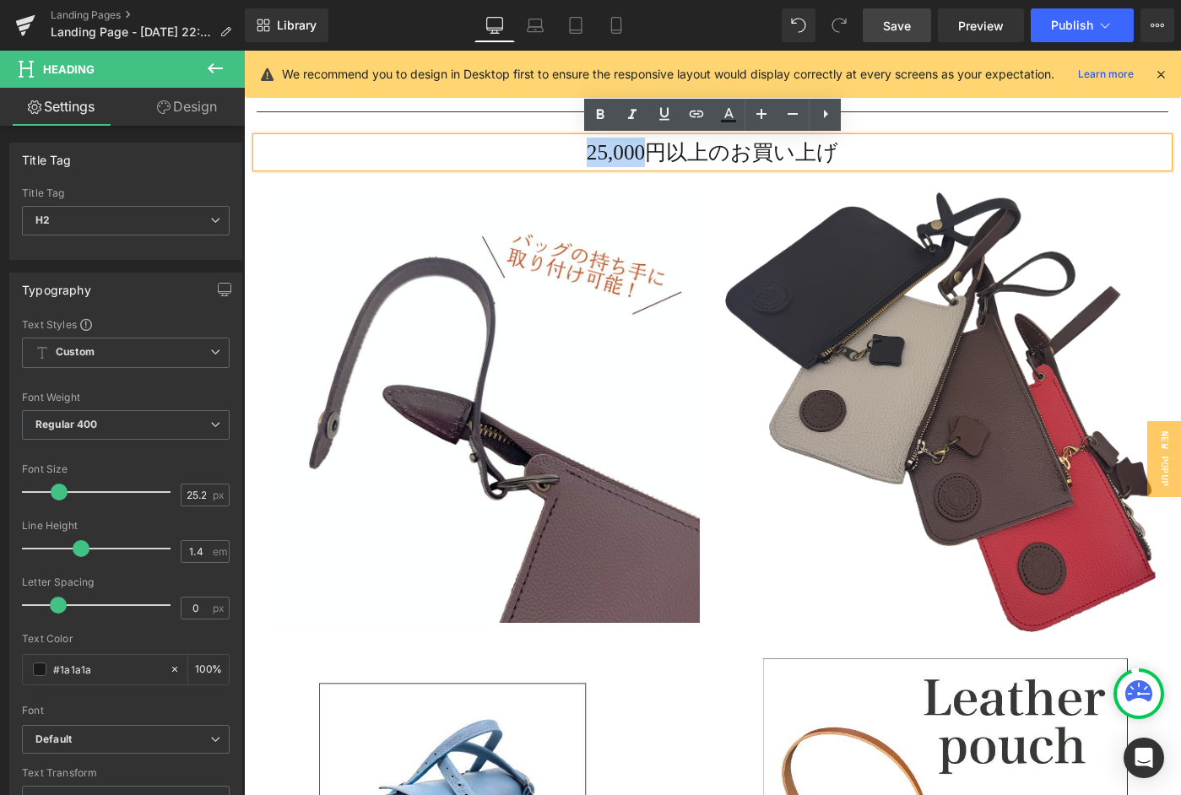
drag, startPoint x: 649, startPoint y: 154, endPoint x: 577, endPoint y: 152, distance: 71.8
click at [577, 152] on h2 "25,000円以上のお買い上げ" at bounding box center [713, 153] width 912 height 30
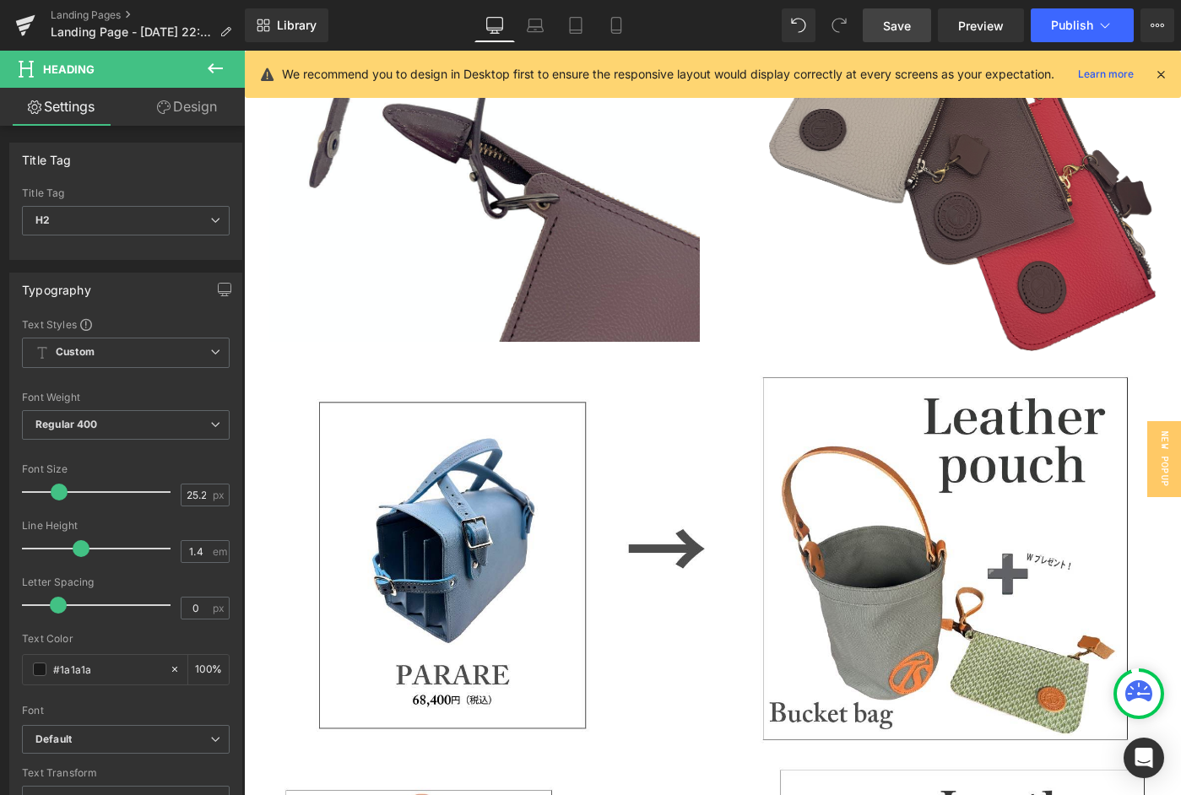
scroll to position [2114, 0]
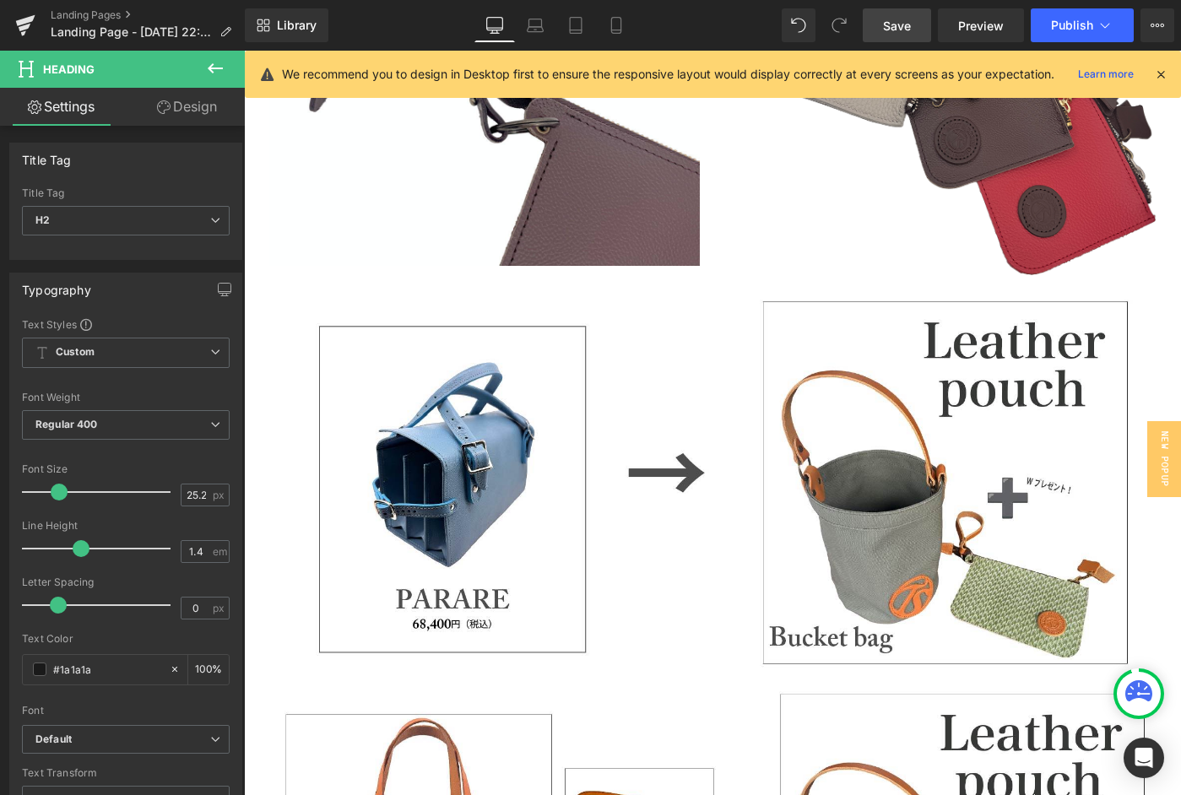
click at [217, 62] on icon at bounding box center [215, 68] width 20 height 20
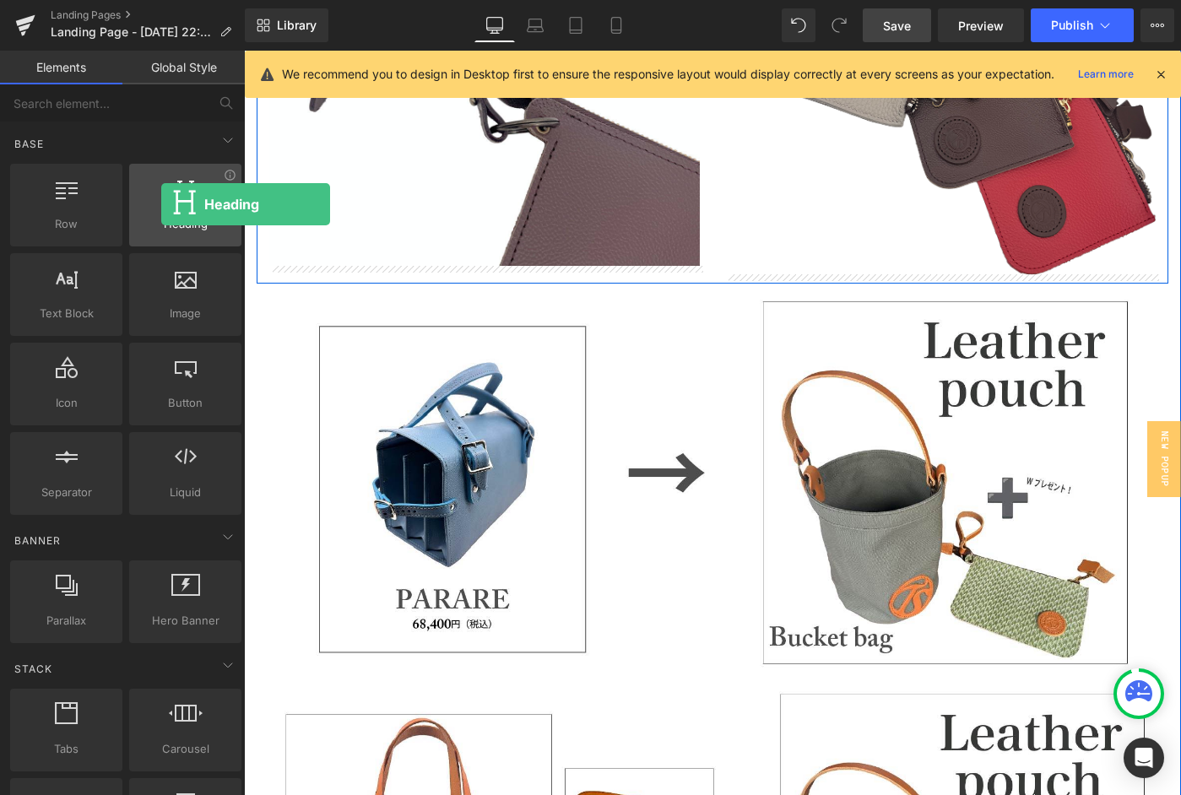
drag, startPoint x: 185, startPoint y: 206, endPoint x: 161, endPoint y: 204, distance: 23.7
click at [161, 204] on div at bounding box center [185, 196] width 102 height 38
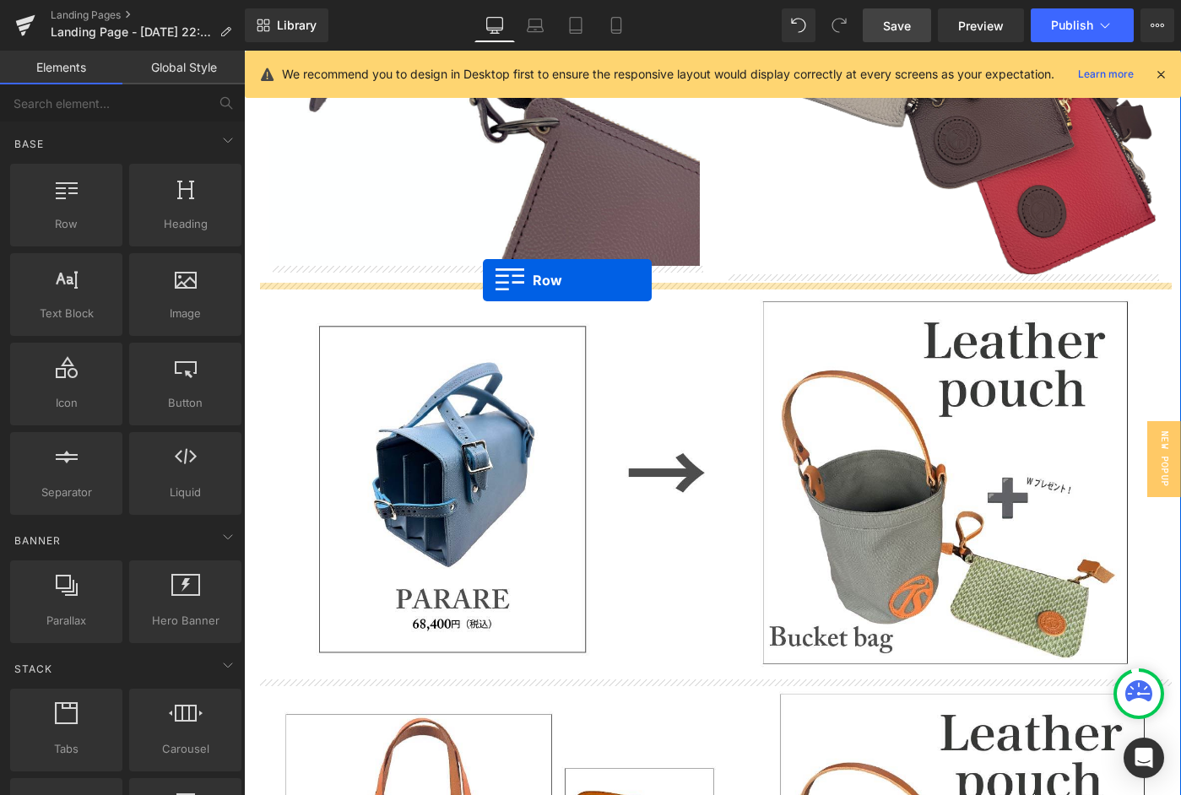
drag, startPoint x: 312, startPoint y: 255, endPoint x: 483, endPoint y: 280, distance: 173.3
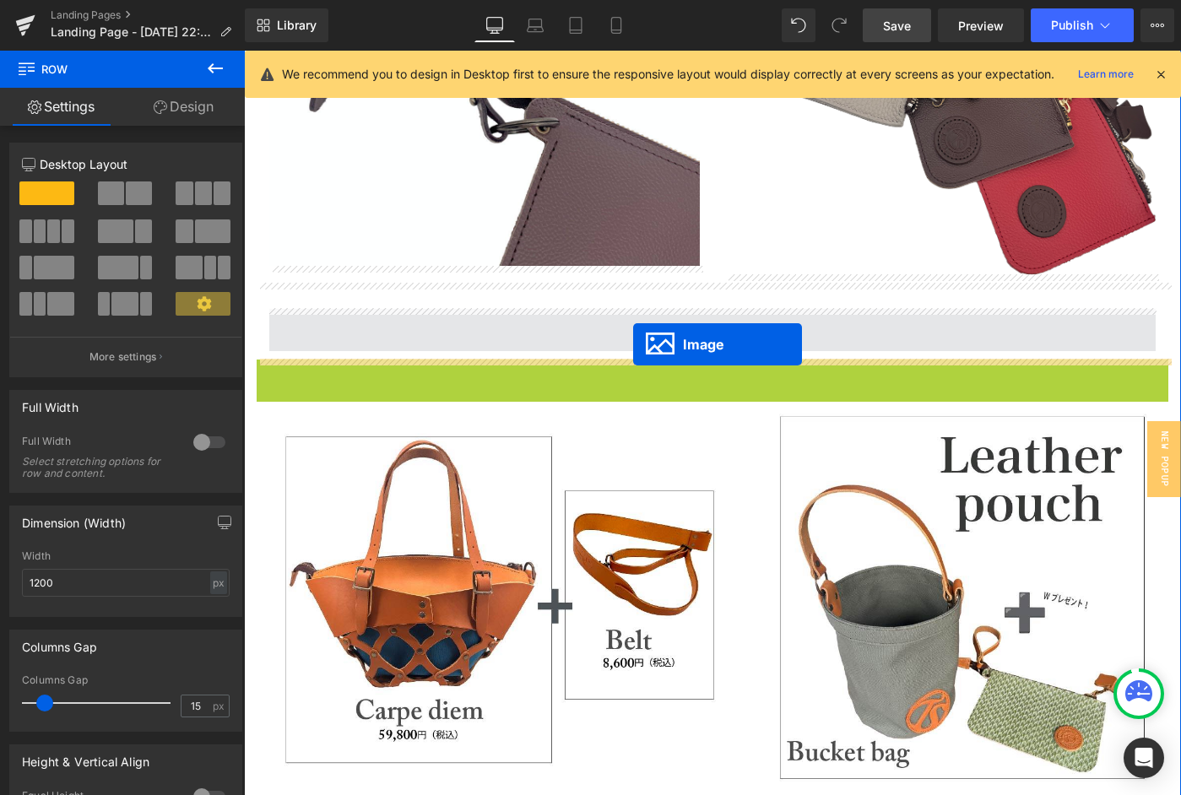
drag, startPoint x: 684, startPoint y: 556, endPoint x: 633, endPoint y: 345, distance: 217.1
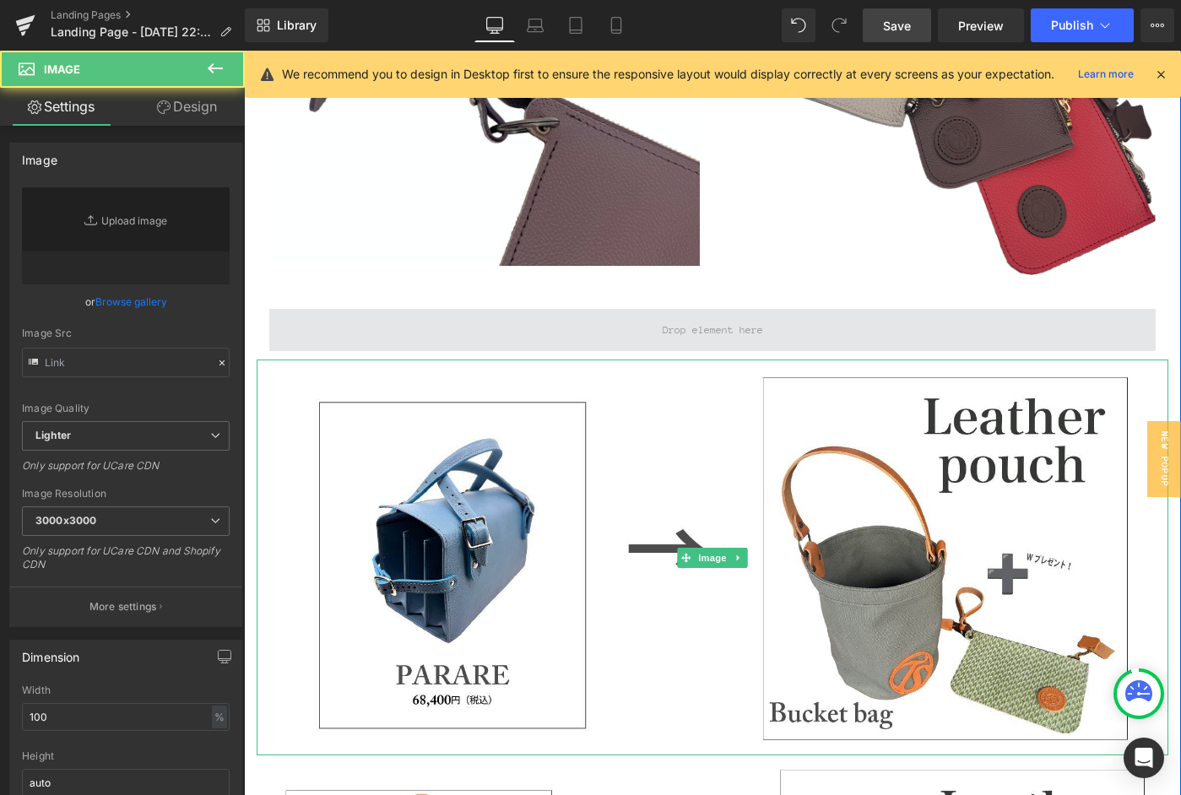
type input "[URL][DOMAIN_NAME]"
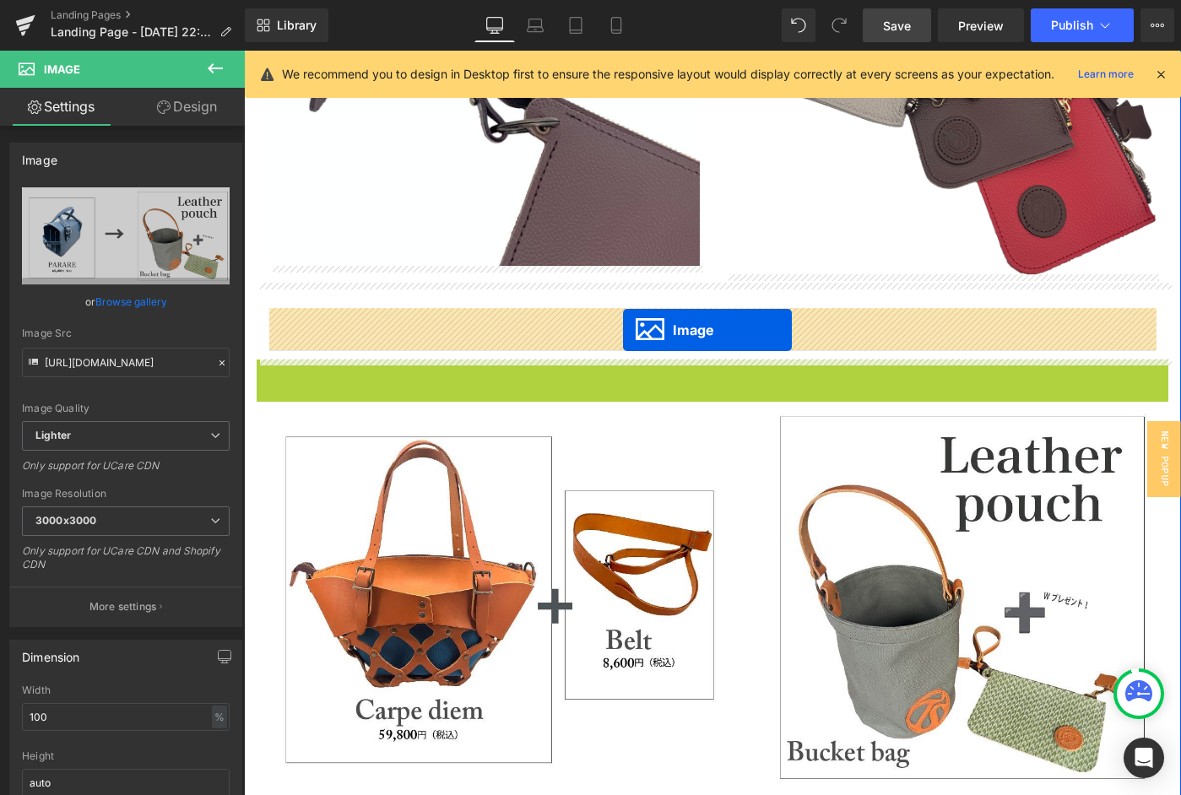
drag, startPoint x: 676, startPoint y: 551, endPoint x: 623, endPoint y: 330, distance: 226.7
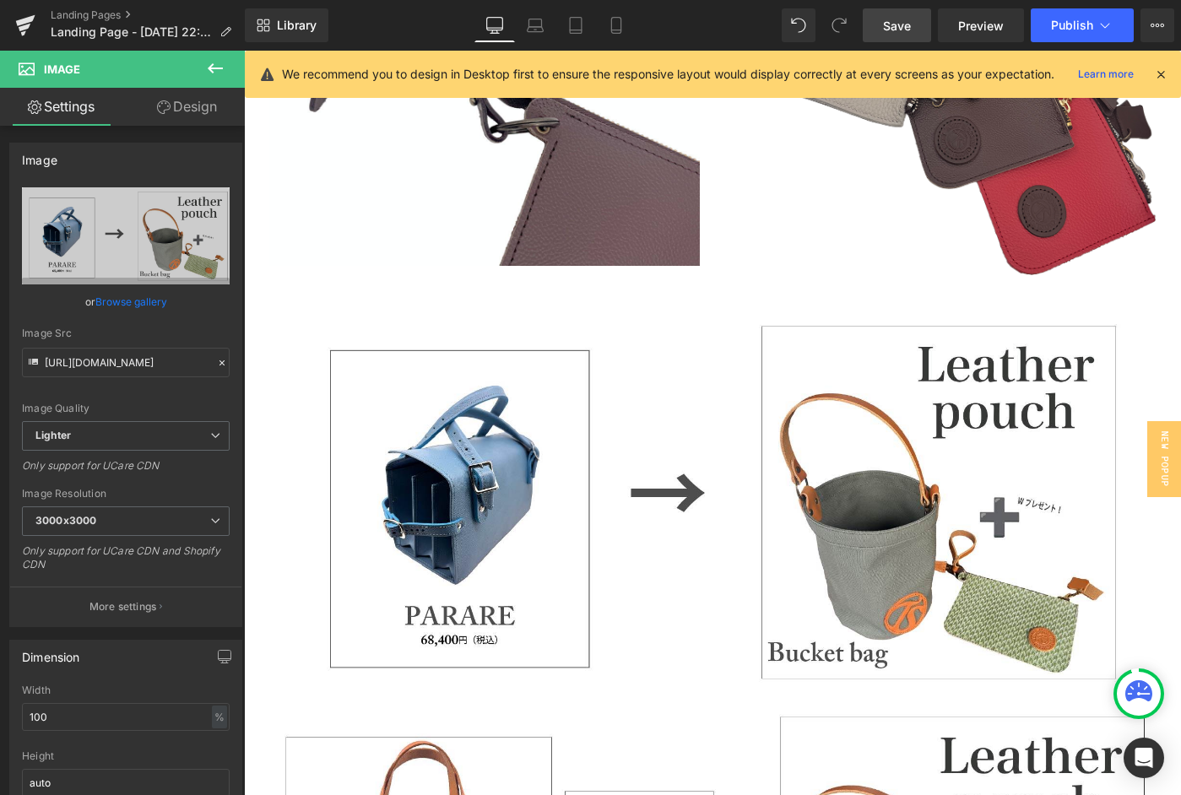
click at [213, 68] on icon at bounding box center [215, 68] width 15 height 10
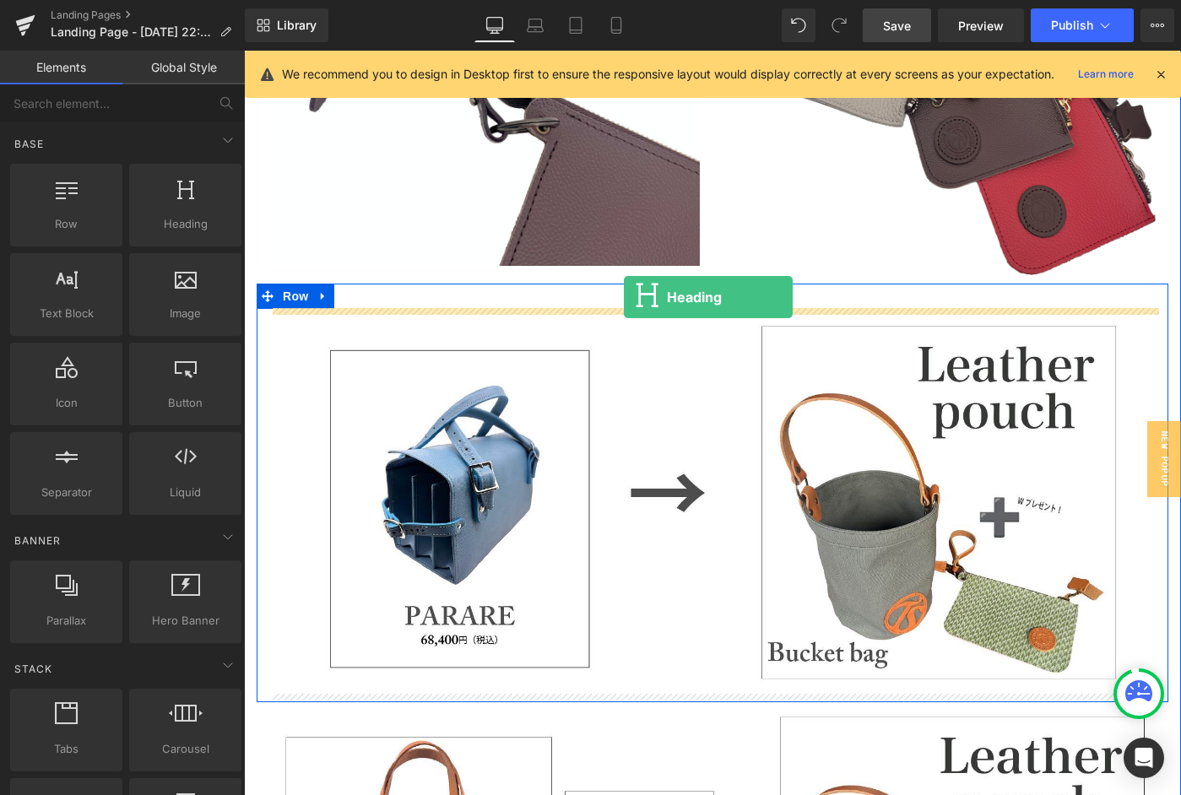
drag, startPoint x: 433, startPoint y: 253, endPoint x: 624, endPoint y: 297, distance: 195.8
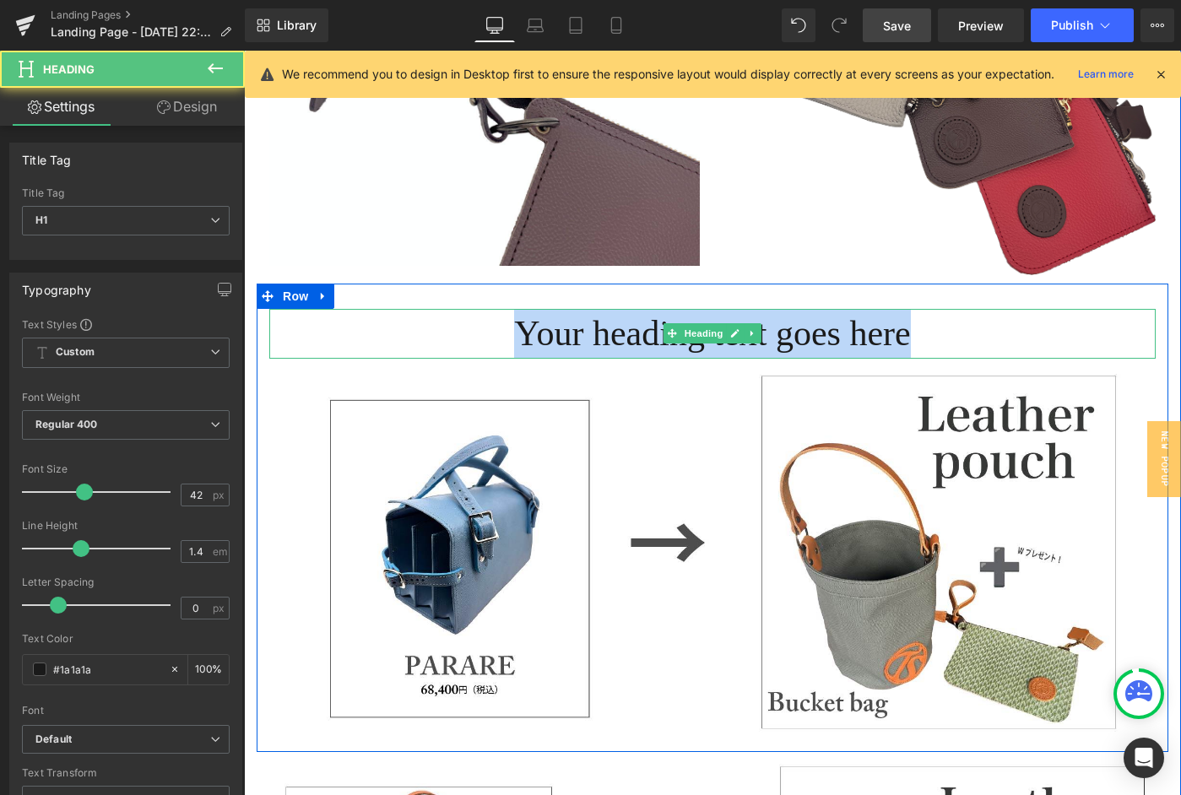
drag, startPoint x: 495, startPoint y: 334, endPoint x: 962, endPoint y: 332, distance: 467.0
click at [962, 332] on h1 "Your heading text goes here" at bounding box center [712, 334] width 887 height 50
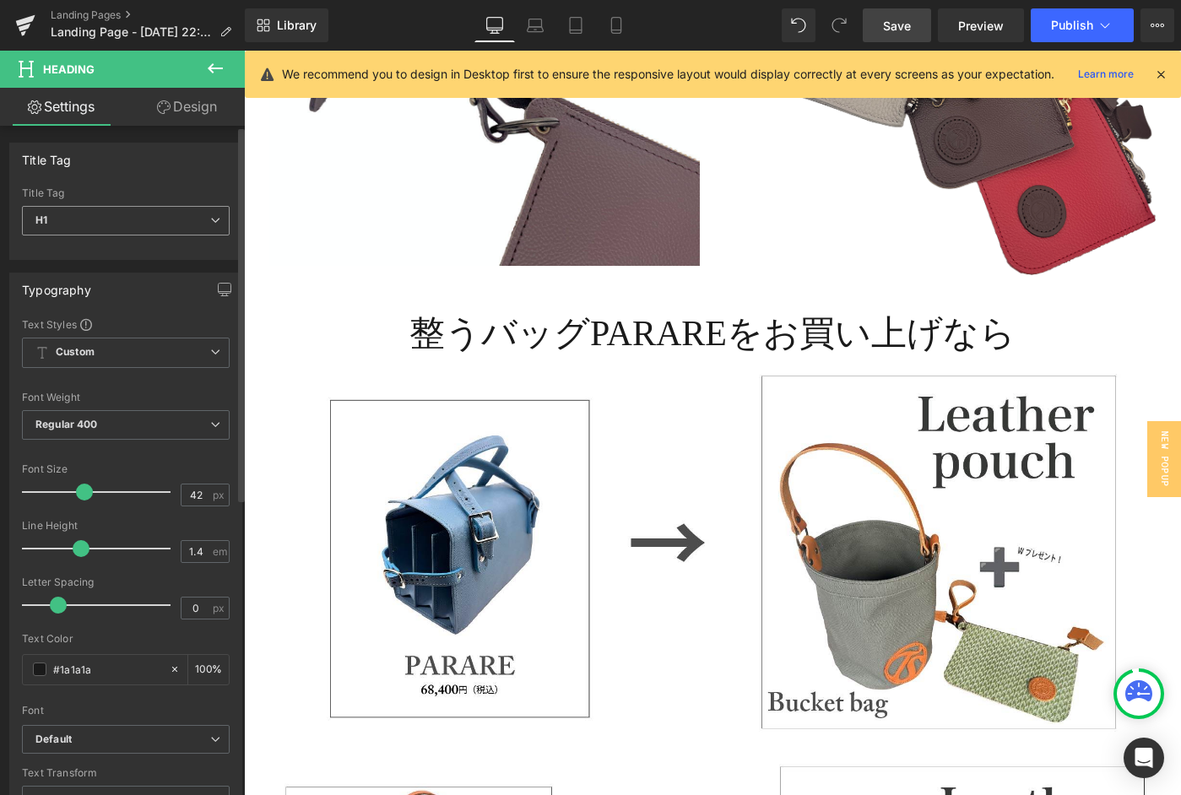
click at [114, 226] on span "H1" at bounding box center [126, 221] width 208 height 30
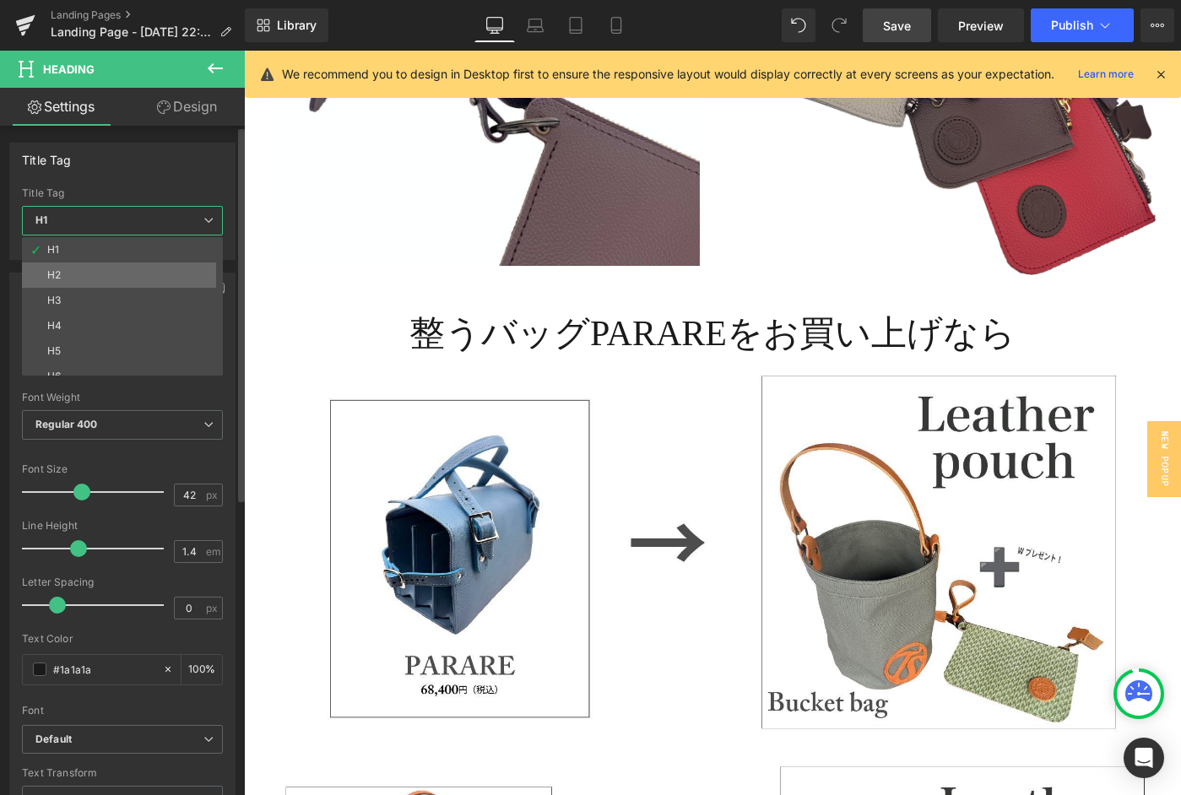
click at [101, 273] on li "H2" at bounding box center [126, 275] width 209 height 25
type input "25.2"
type input "100"
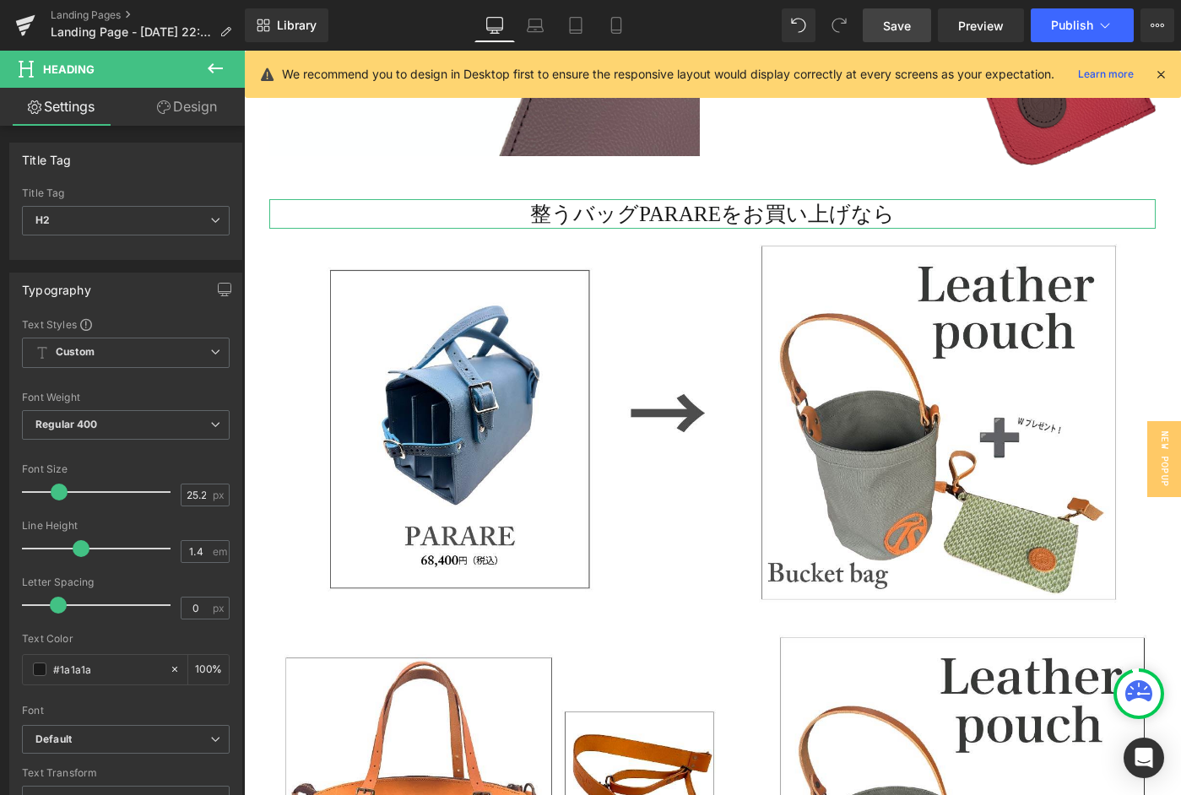
scroll to position [2231, 0]
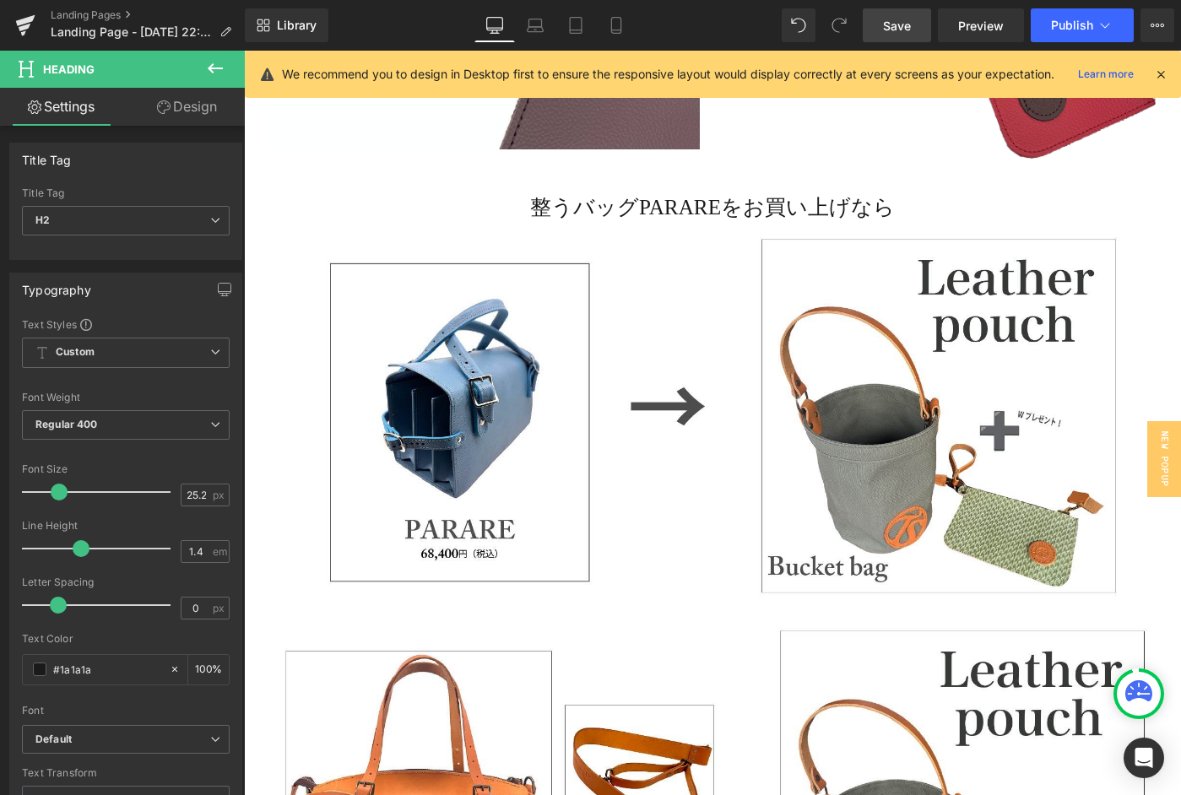
click at [211, 63] on icon at bounding box center [215, 68] width 20 height 20
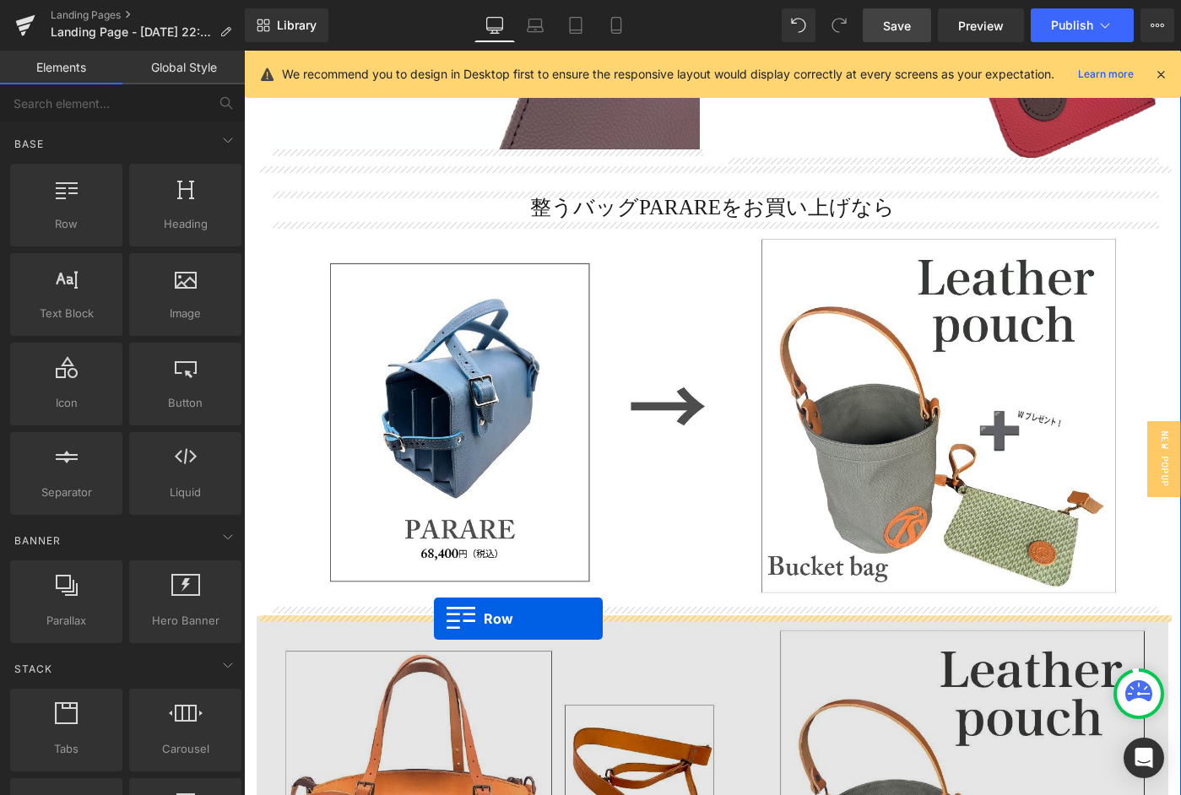
drag, startPoint x: 326, startPoint y: 279, endPoint x: 434, endPoint y: 619, distance: 357.1
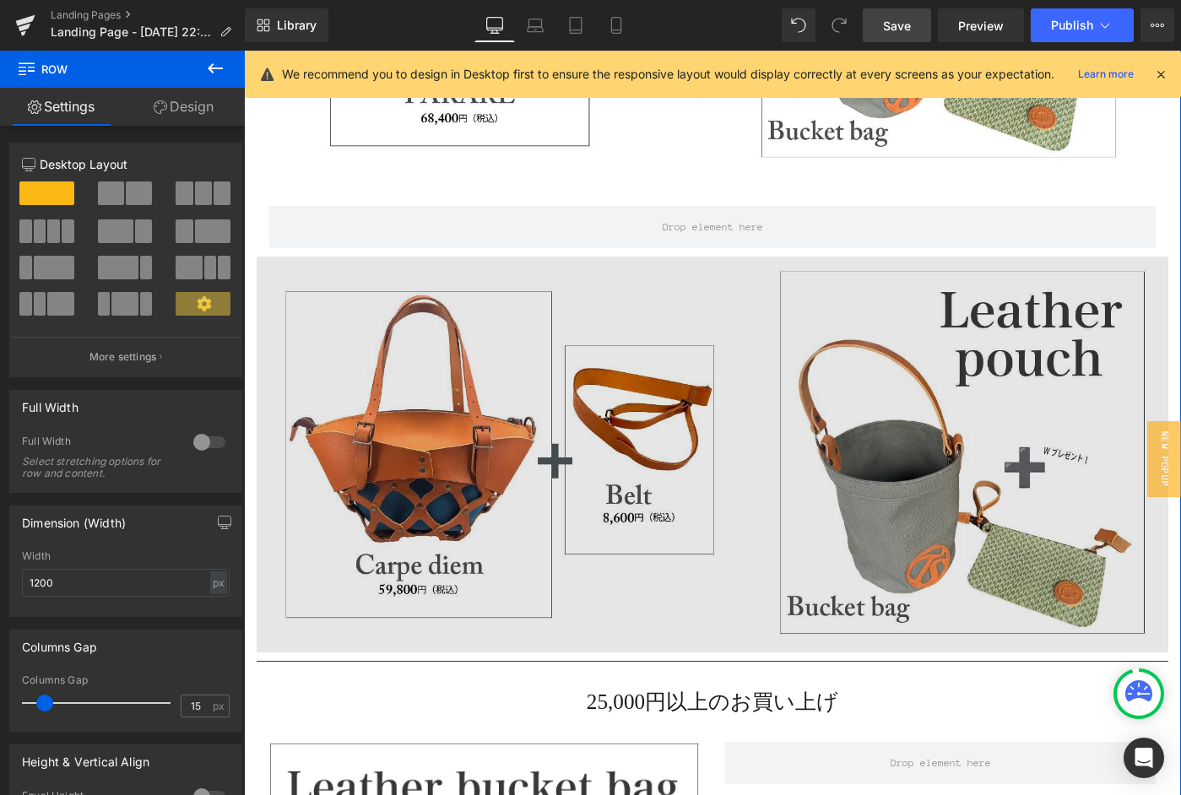
scroll to position [2691, 0]
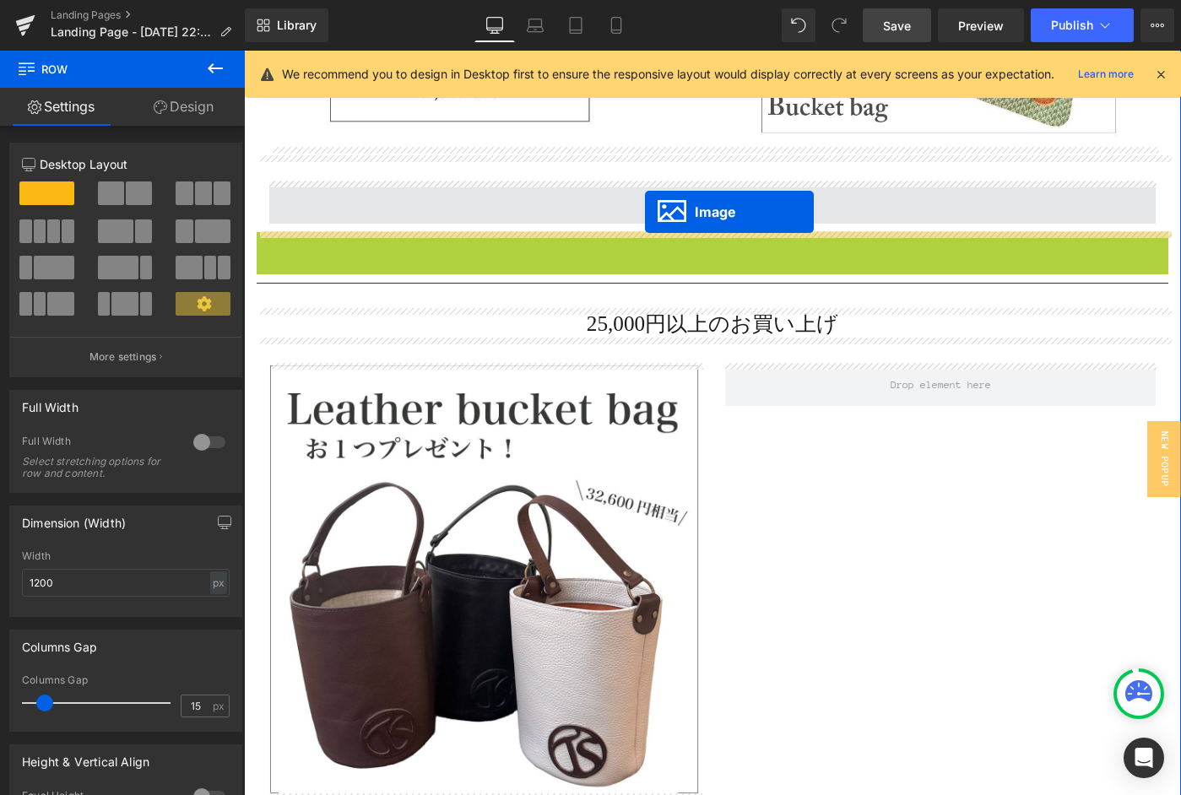
drag, startPoint x: 685, startPoint y: 434, endPoint x: 645, endPoint y: 212, distance: 225.6
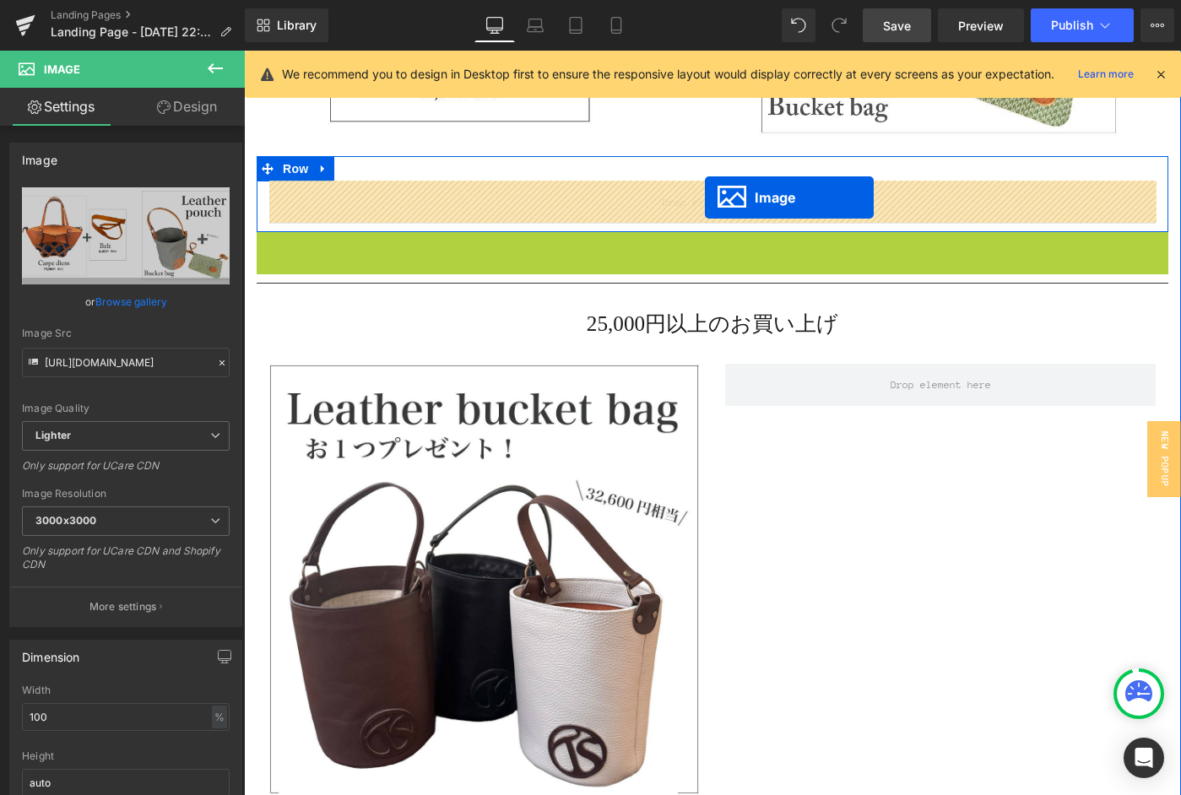
drag, startPoint x: 727, startPoint y: 368, endPoint x: 705, endPoint y: 198, distance: 171.1
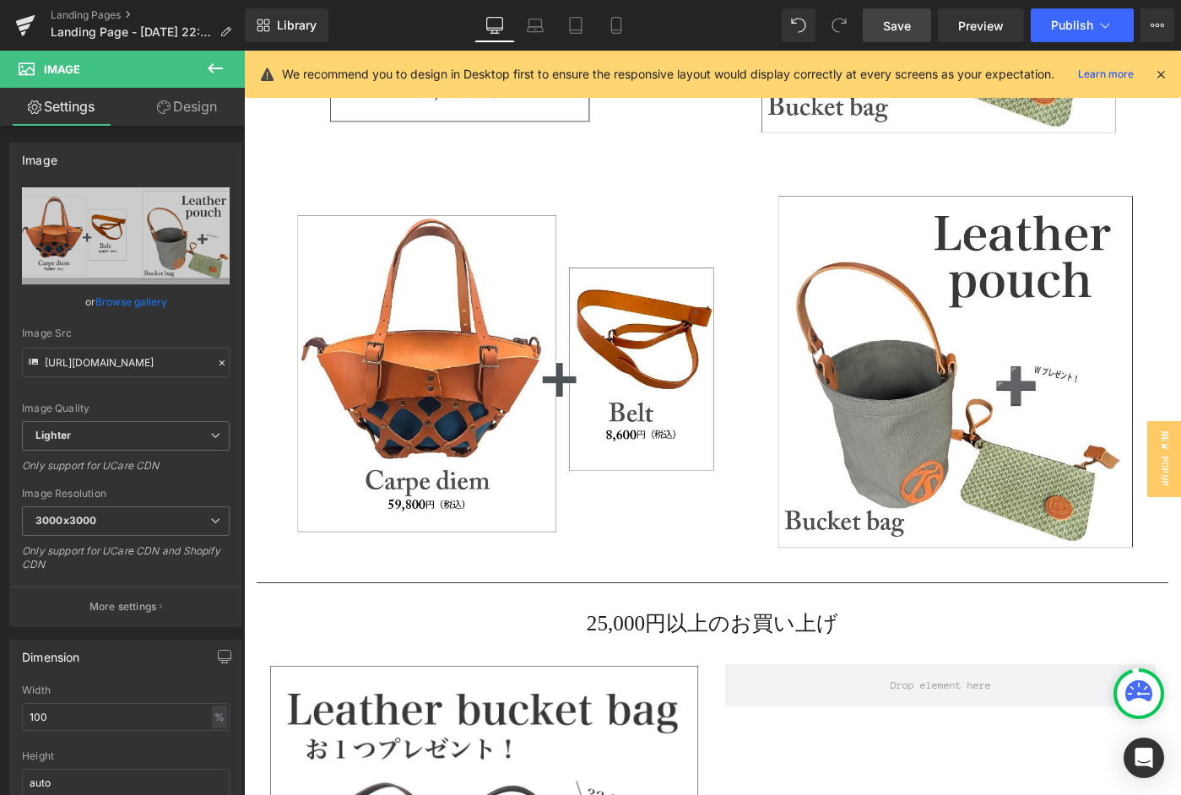
click at [222, 65] on icon at bounding box center [215, 68] width 20 height 20
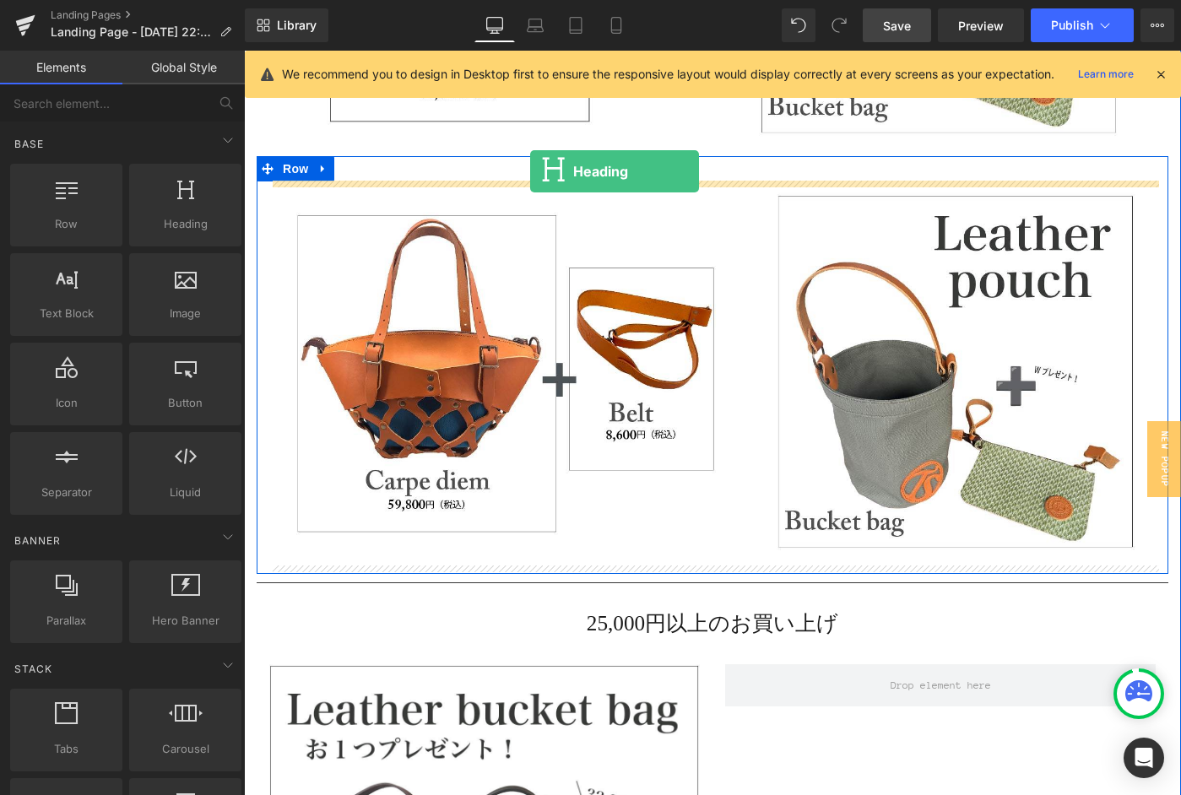
drag, startPoint x: 422, startPoint y: 274, endPoint x: 530, endPoint y: 171, distance: 148.7
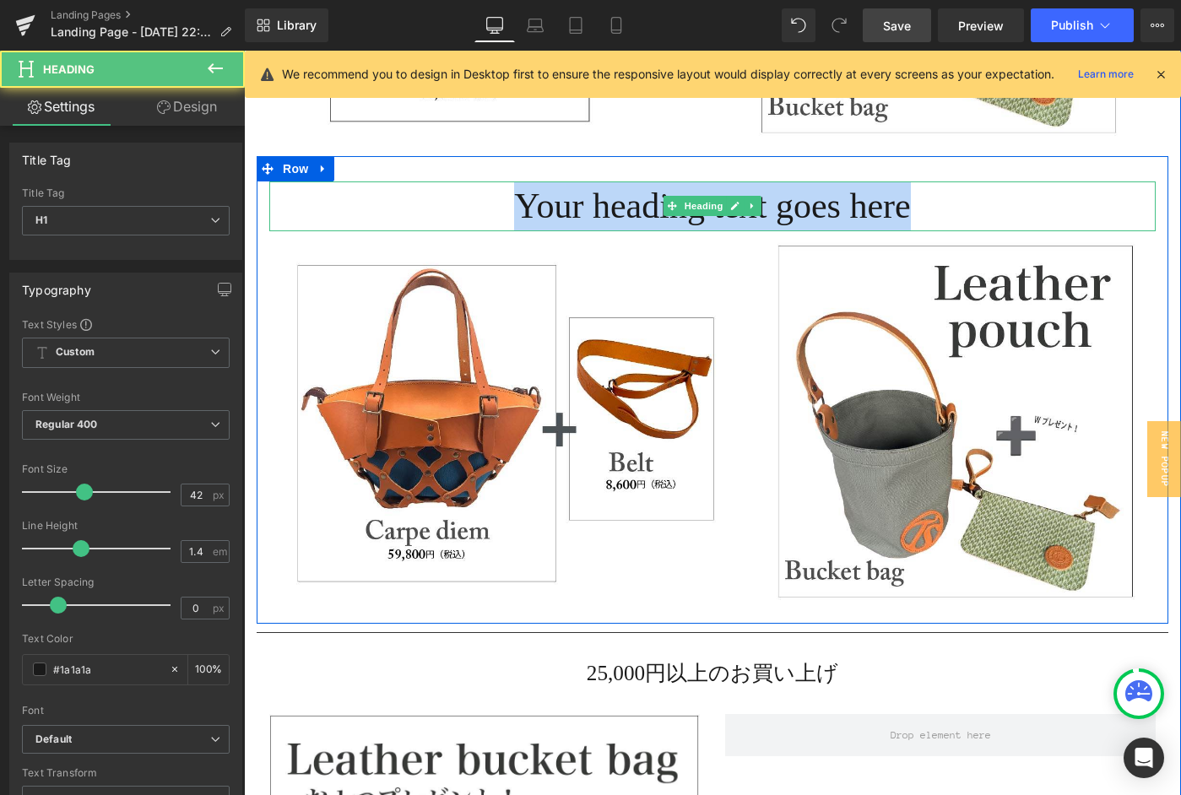
drag, startPoint x: 497, startPoint y: 204, endPoint x: 950, endPoint y: 215, distance: 453.6
click at [950, 215] on h1 "Your heading text goes here" at bounding box center [712, 207] width 887 height 50
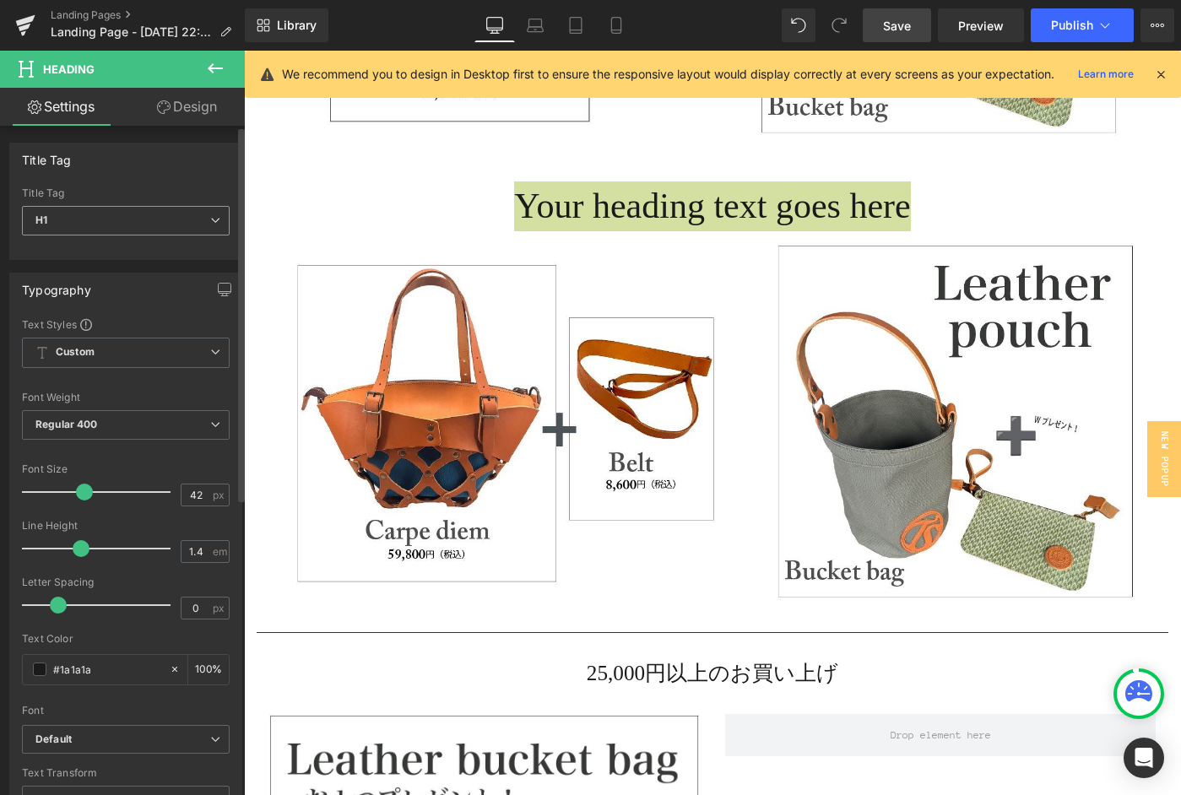
click at [187, 227] on span "H1" at bounding box center [126, 221] width 208 height 30
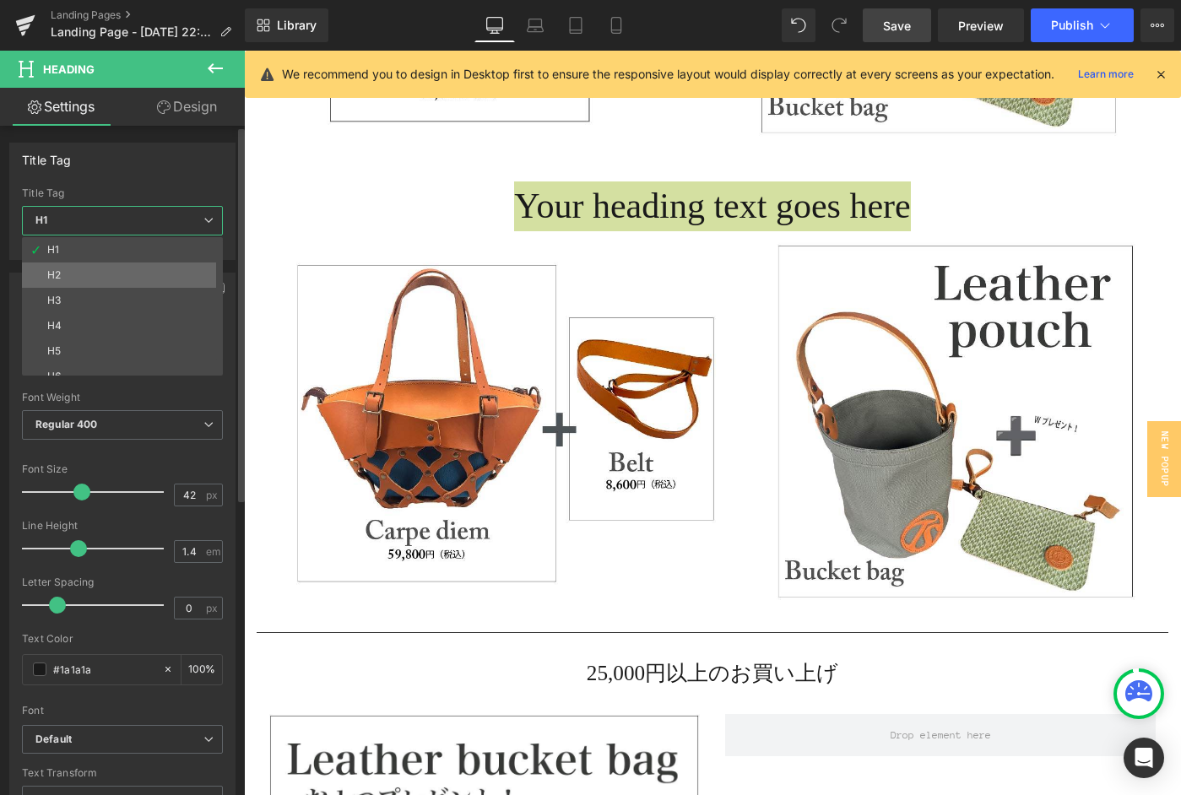
click at [125, 263] on li "H2" at bounding box center [126, 275] width 209 height 25
type input "25.2"
type input "100"
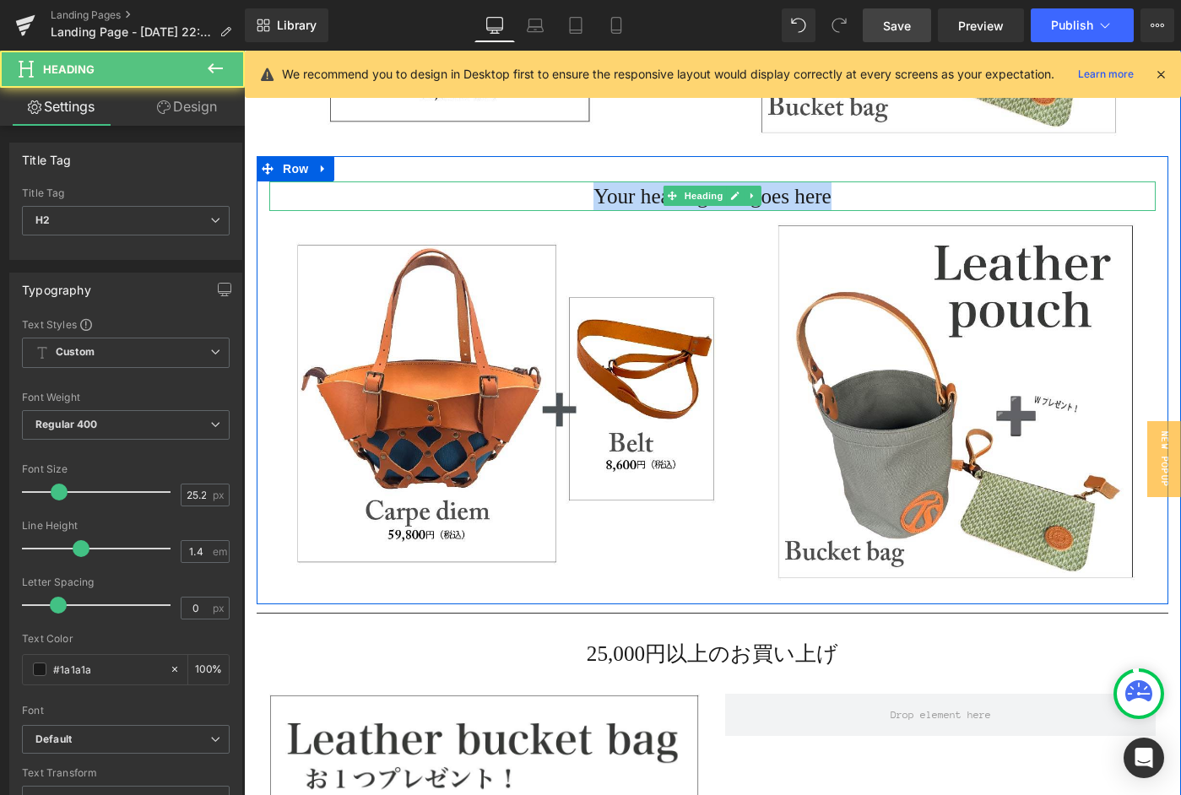
drag, startPoint x: 567, startPoint y: 193, endPoint x: 918, endPoint y: 198, distance: 350.5
click at [918, 198] on h2 "Your heading text goes here" at bounding box center [712, 197] width 887 height 30
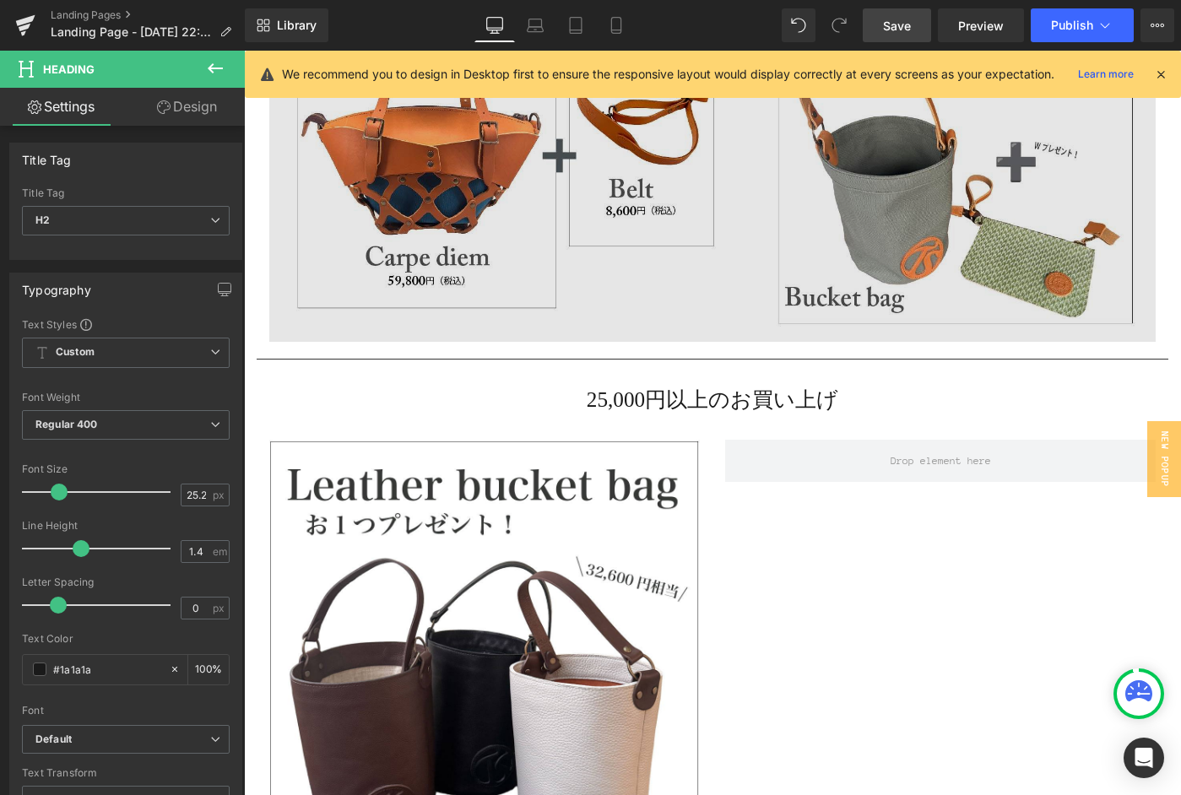
scroll to position [2946, 0]
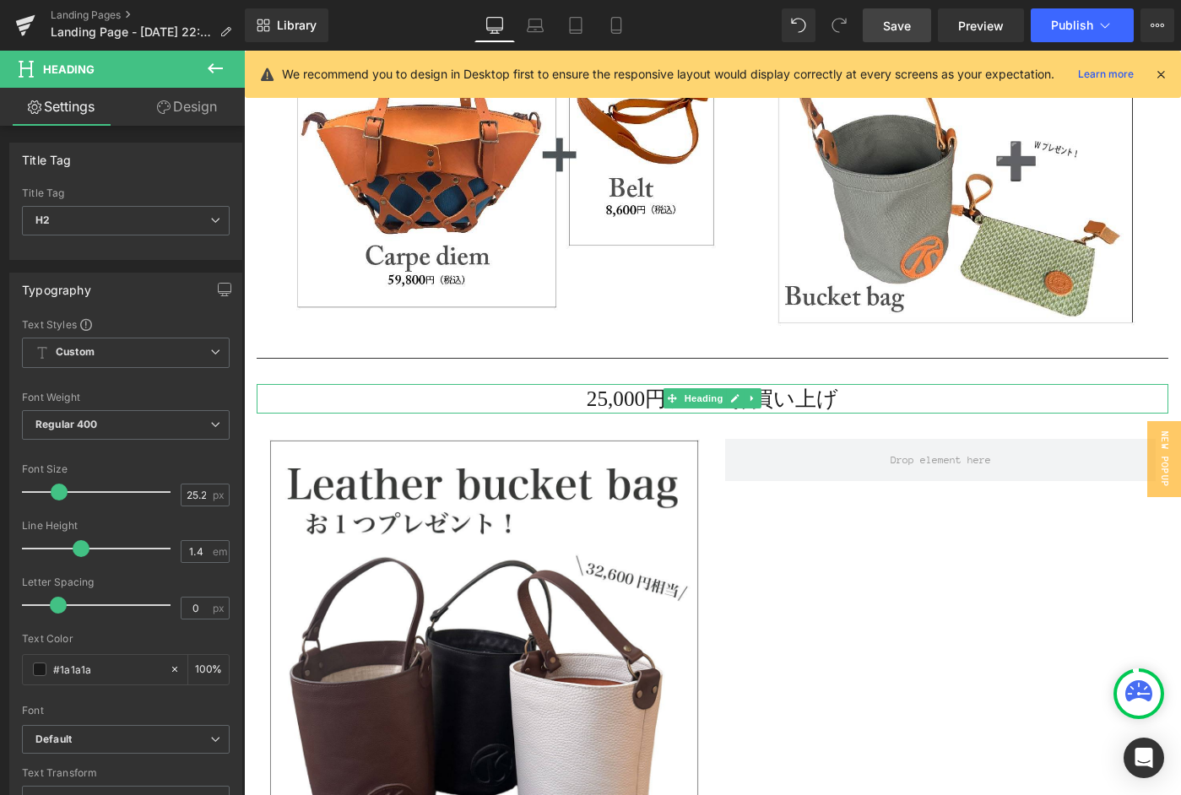
click at [589, 399] on h2 "25,000円以上のお買い上げ" at bounding box center [713, 399] width 912 height 30
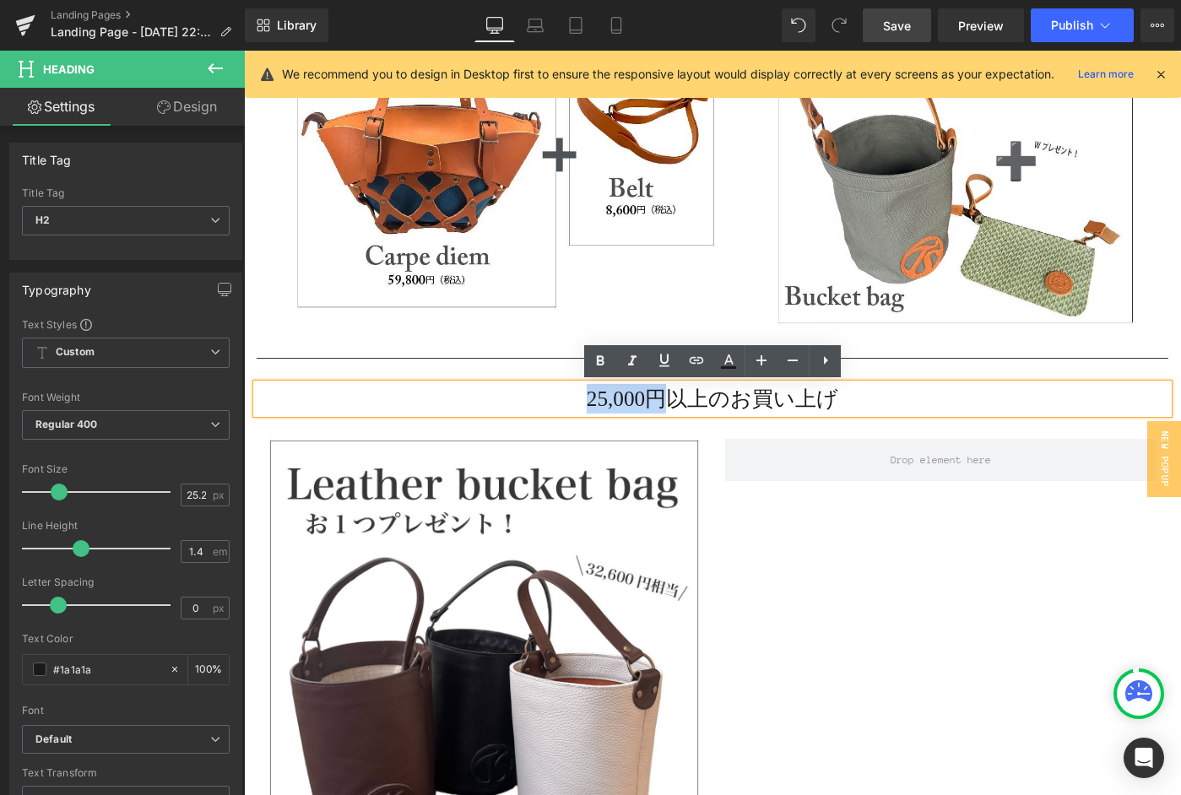
drag, startPoint x: 581, startPoint y: 398, endPoint x: 662, endPoint y: 398, distance: 81.1
click at [662, 398] on h2 "25,000円以上のお買い上げ" at bounding box center [713, 399] width 912 height 30
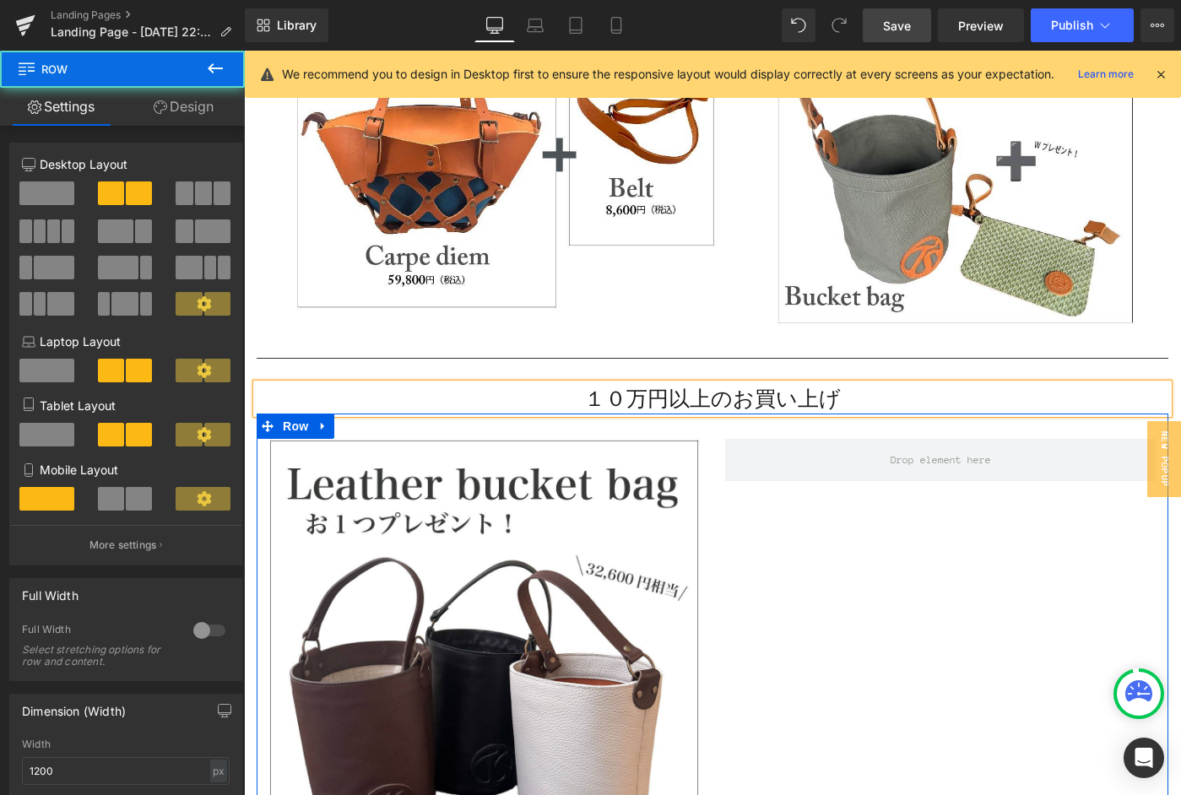
click at [774, 543] on div "Image Row" at bounding box center [713, 646] width 912 height 464
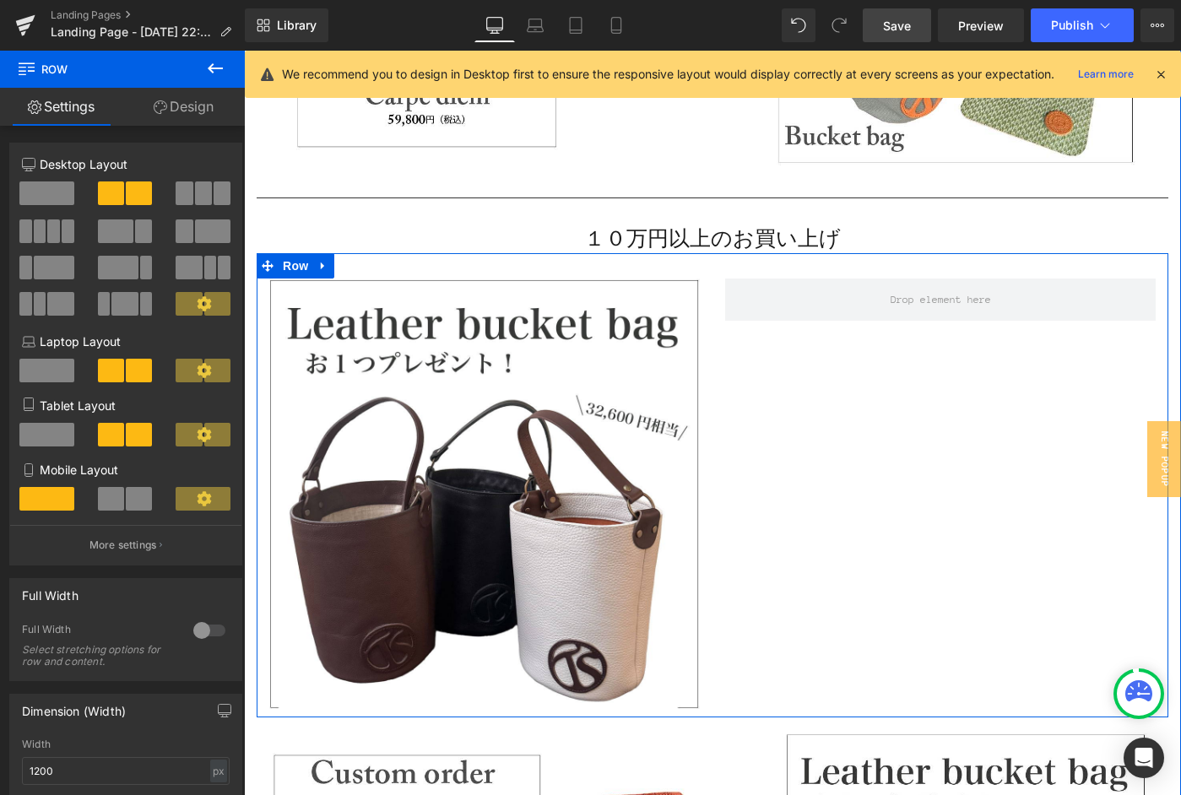
scroll to position [3096, 0]
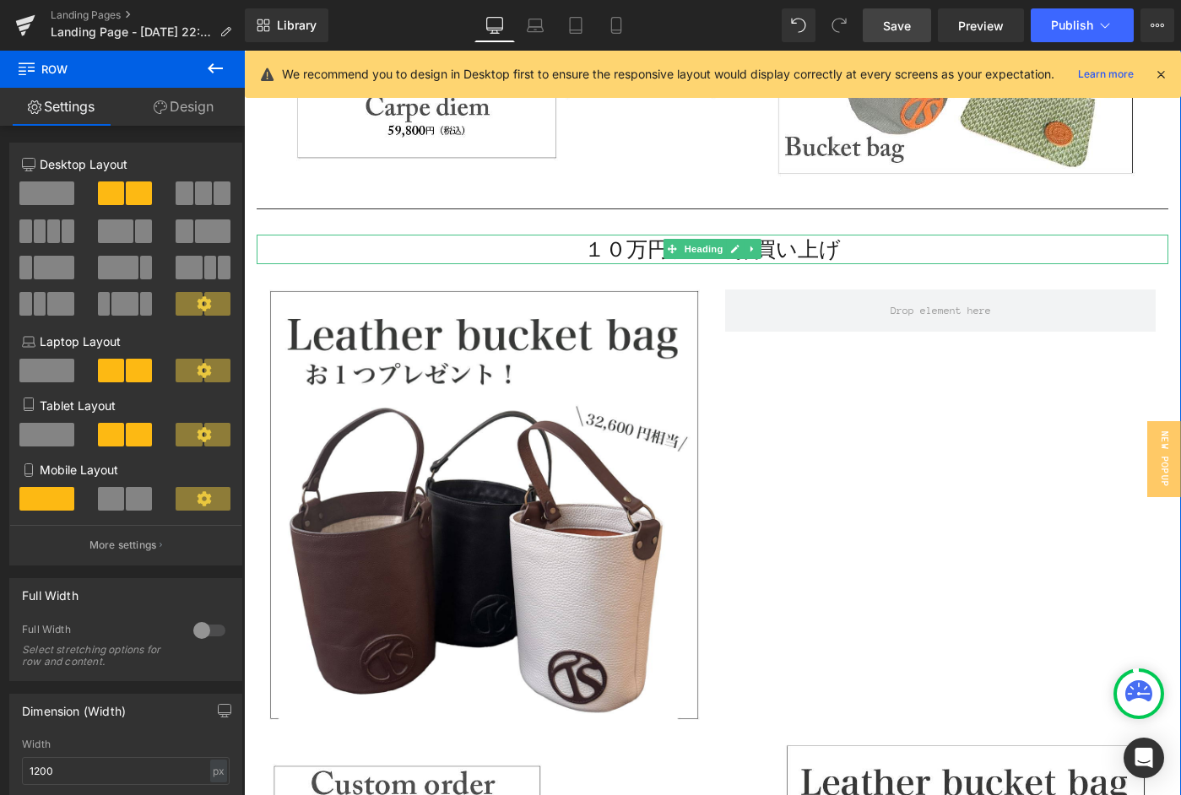
click at [850, 254] on h2 "１０万円以上のお買い上げ" at bounding box center [713, 250] width 912 height 30
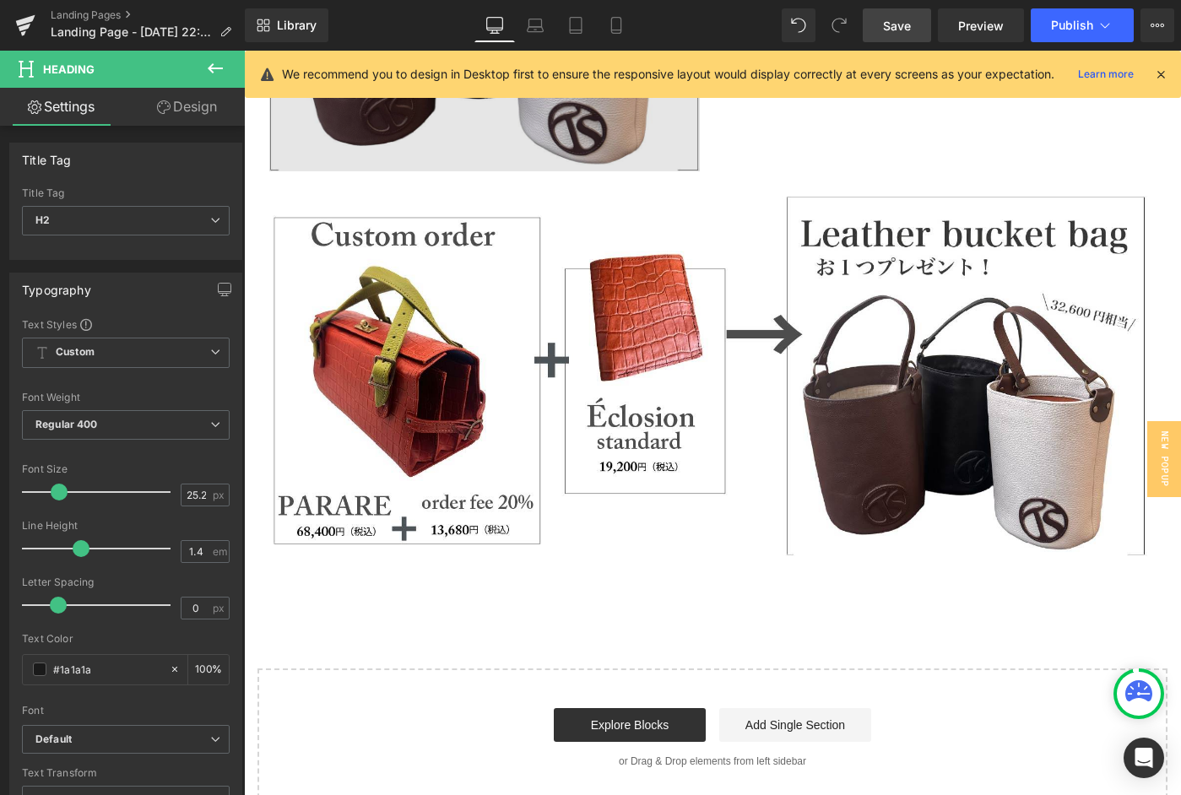
scroll to position [3639, 0]
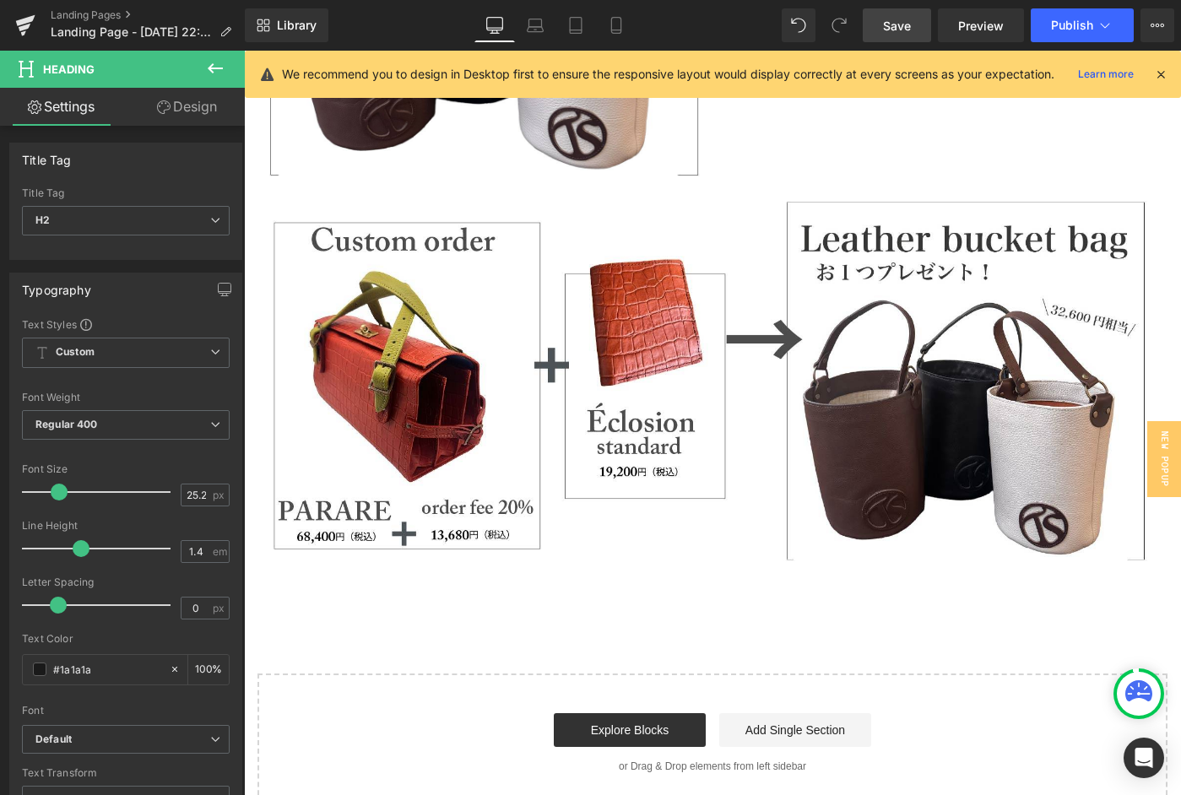
click at [220, 68] on icon at bounding box center [215, 68] width 15 height 10
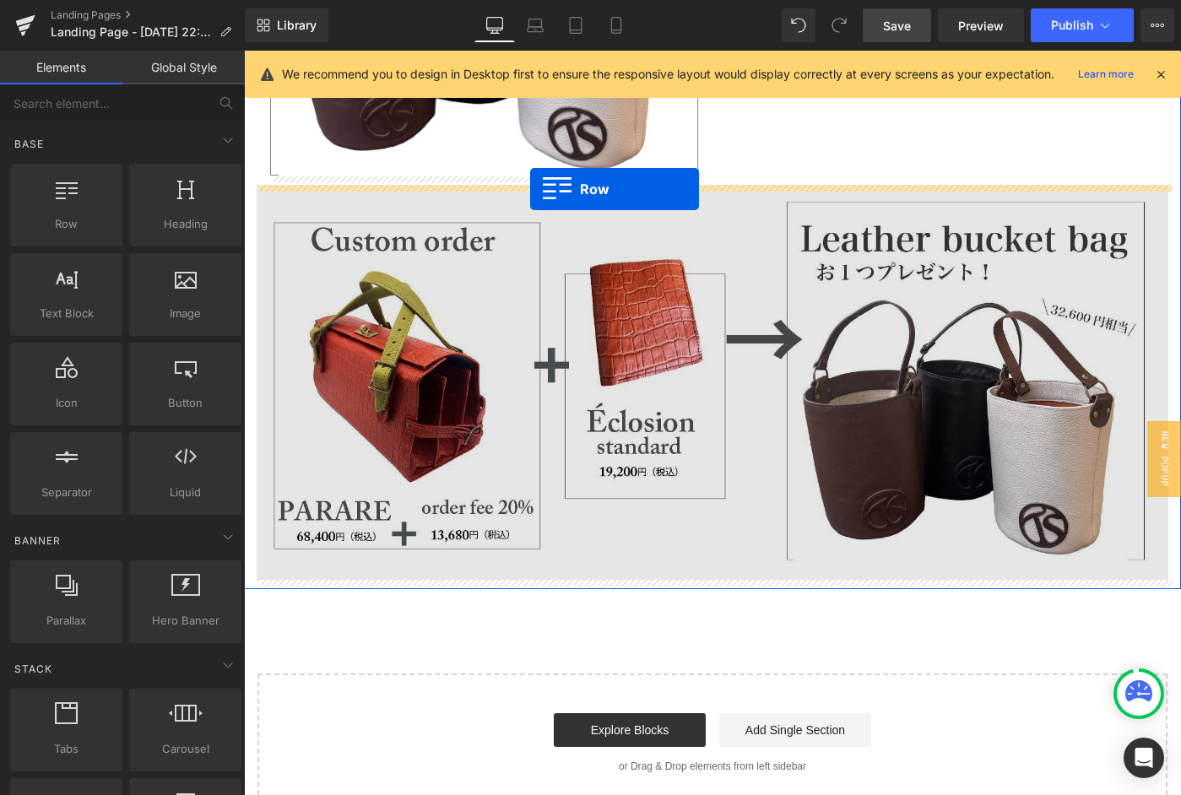
drag, startPoint x: 324, startPoint y: 248, endPoint x: 530, endPoint y: 189, distance: 214.4
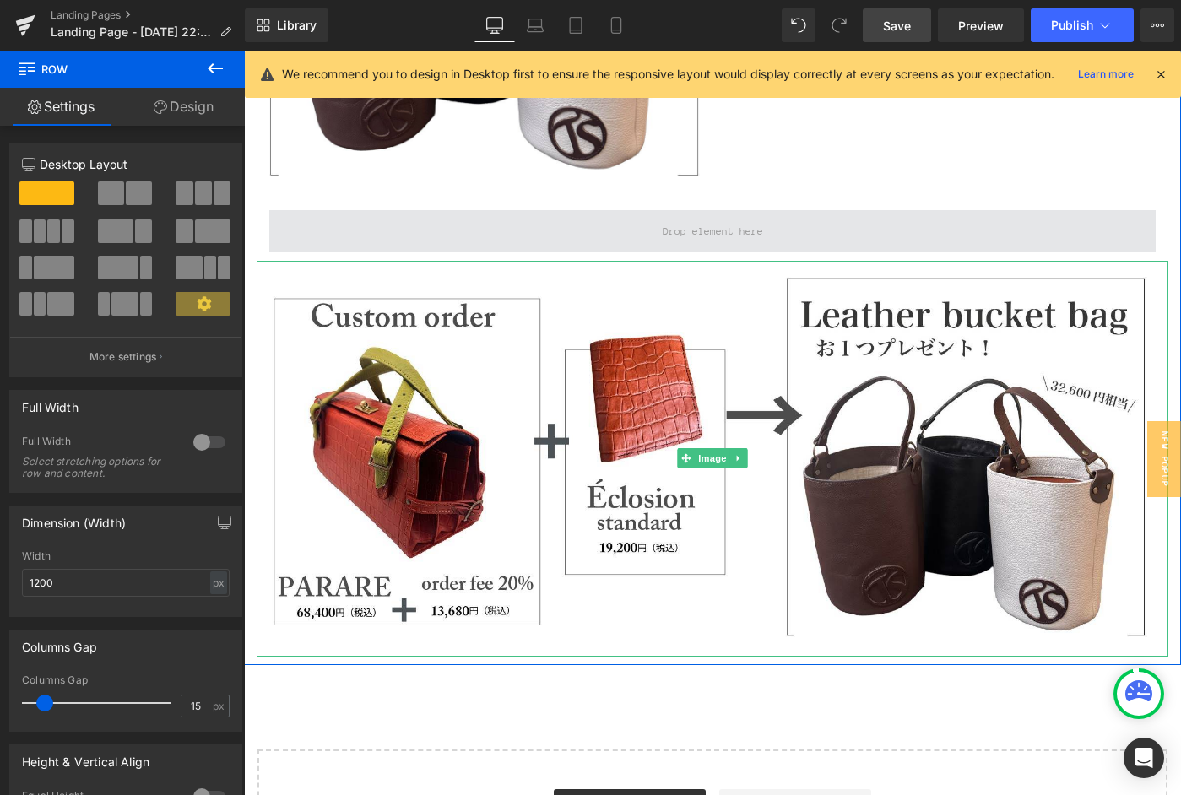
scroll to position [3484, 0]
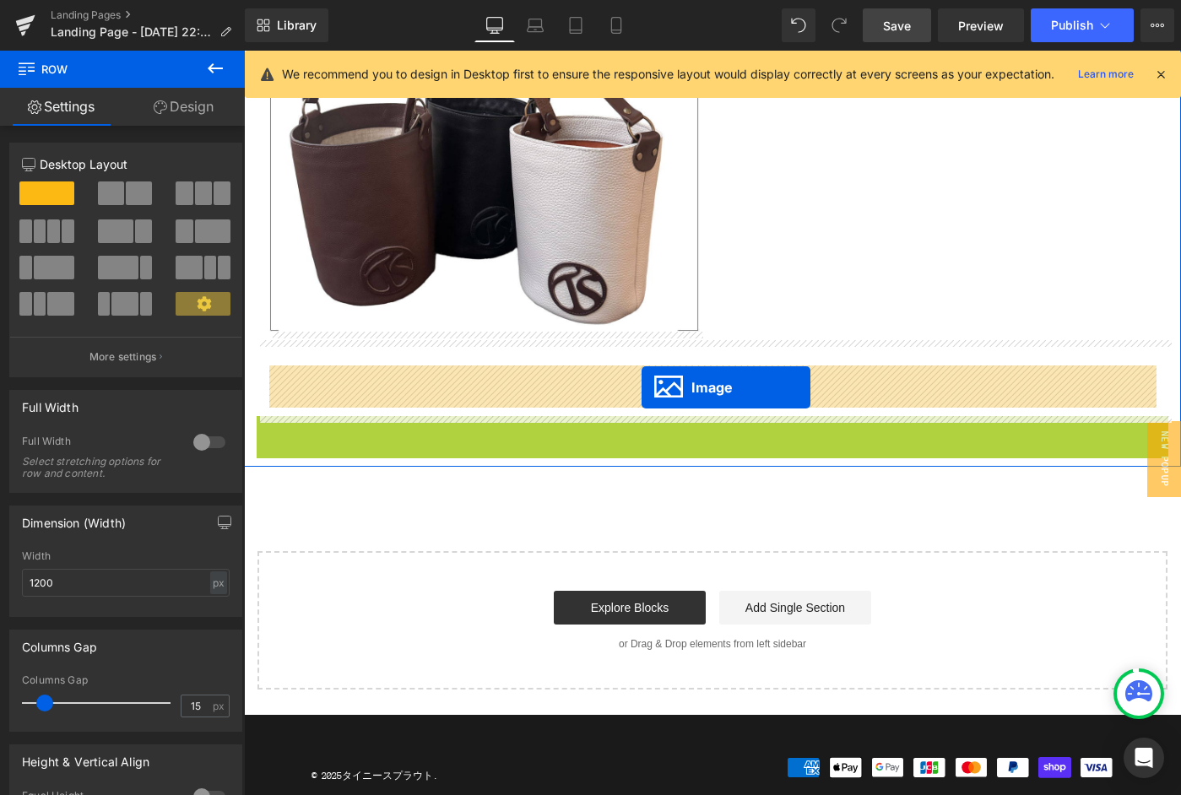
drag, startPoint x: 682, startPoint y: 459, endPoint x: 642, endPoint y: 388, distance: 81.7
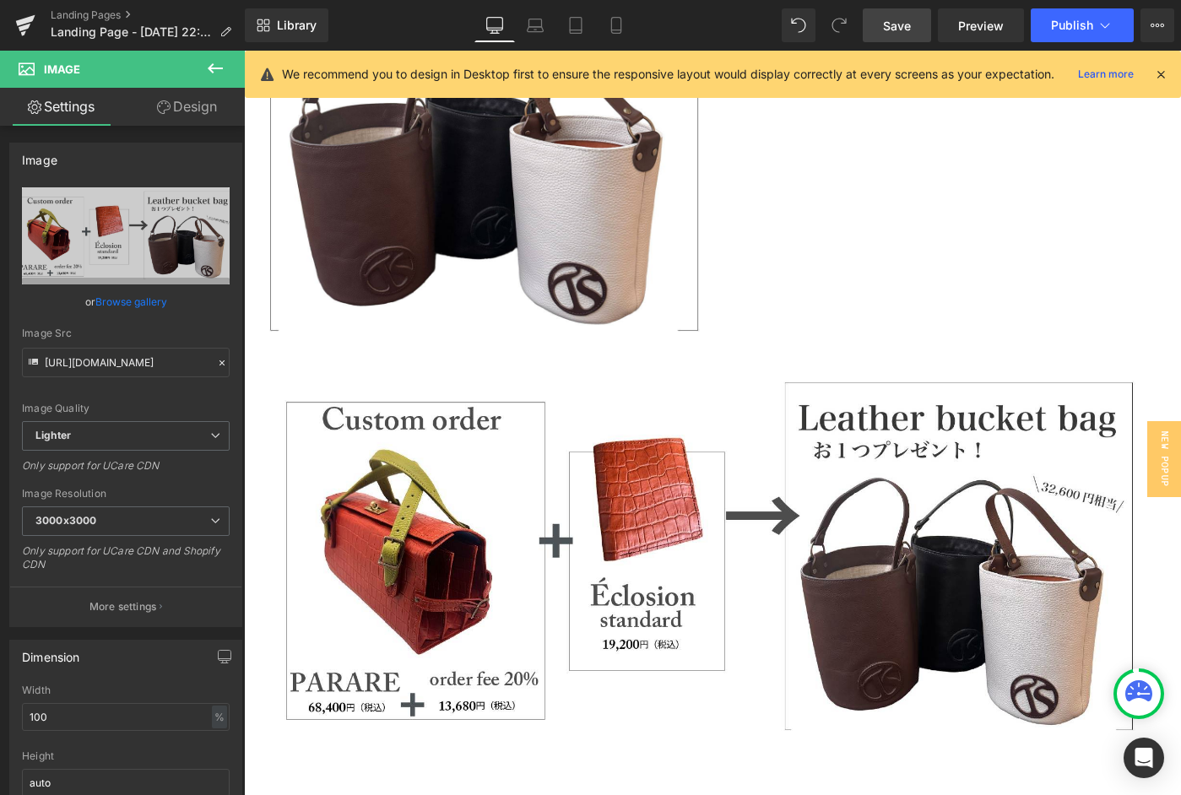
click at [209, 62] on icon at bounding box center [215, 68] width 20 height 20
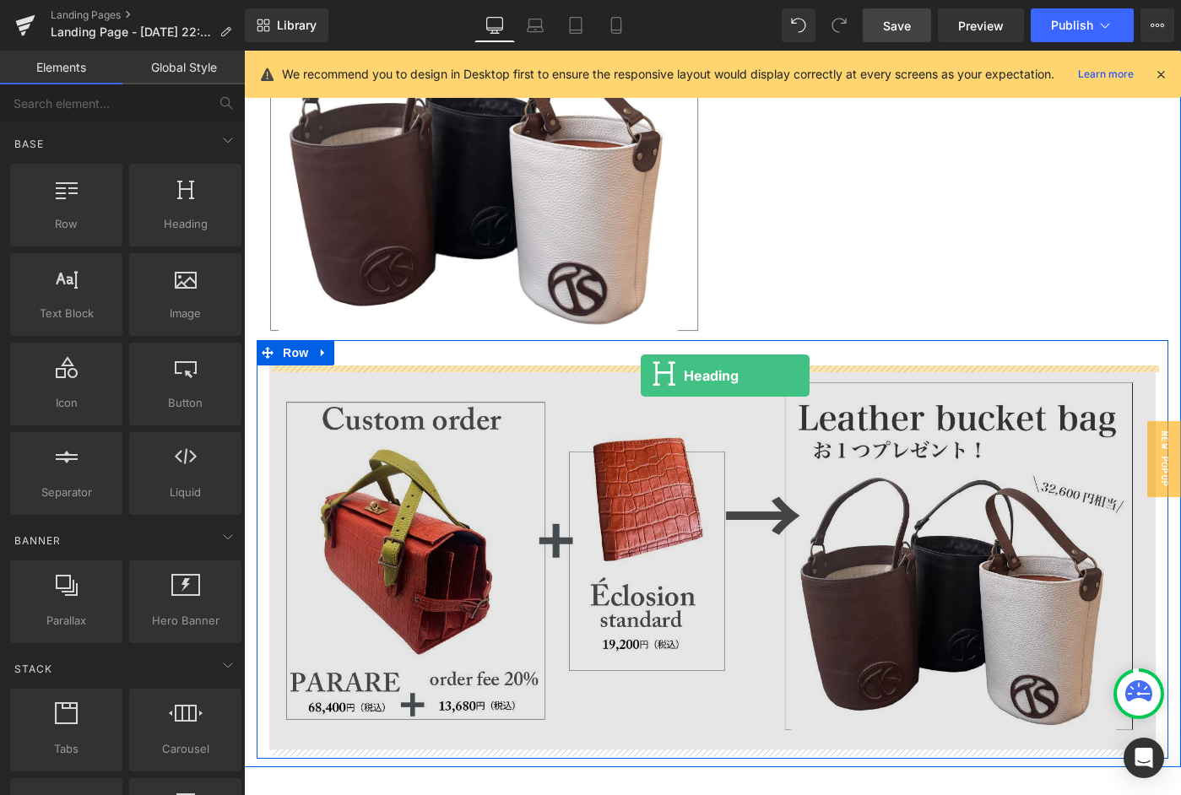
drag, startPoint x: 441, startPoint y: 263, endPoint x: 641, endPoint y: 376, distance: 229.5
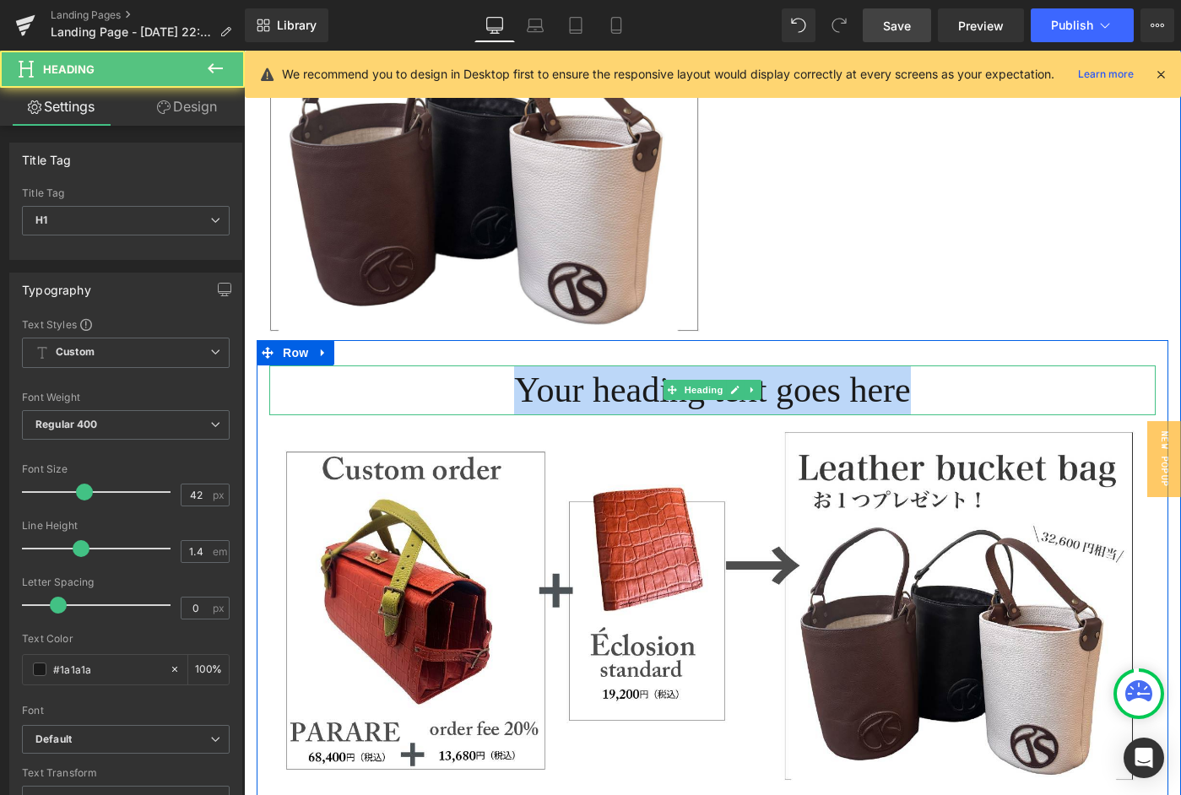
drag, startPoint x: 498, startPoint y: 392, endPoint x: 996, endPoint y: 405, distance: 498.4
click at [996, 405] on h1 "Your heading text goes here" at bounding box center [712, 391] width 887 height 50
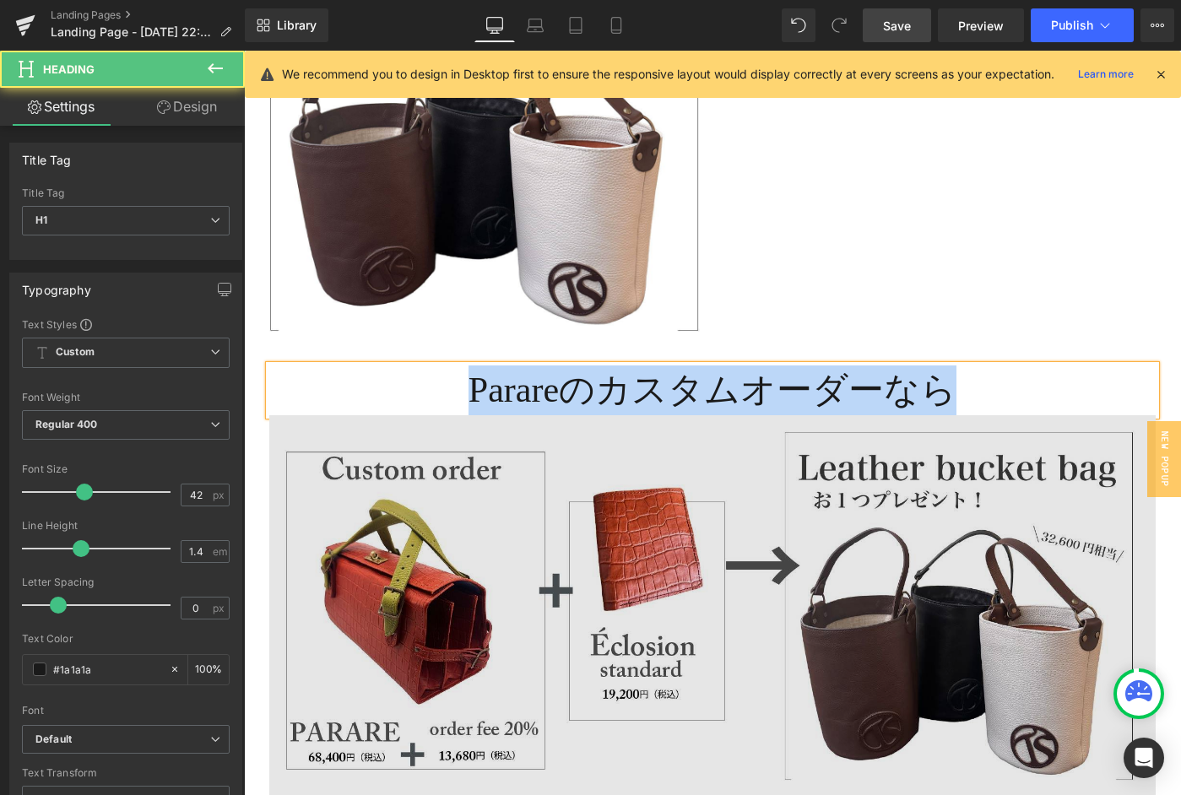
drag, startPoint x: 465, startPoint y: 390, endPoint x: 1020, endPoint y: 414, distance: 555.3
click at [1020, 414] on div "Parareのカスタムオーダーなら Heading Image" at bounding box center [713, 583] width 912 height 435
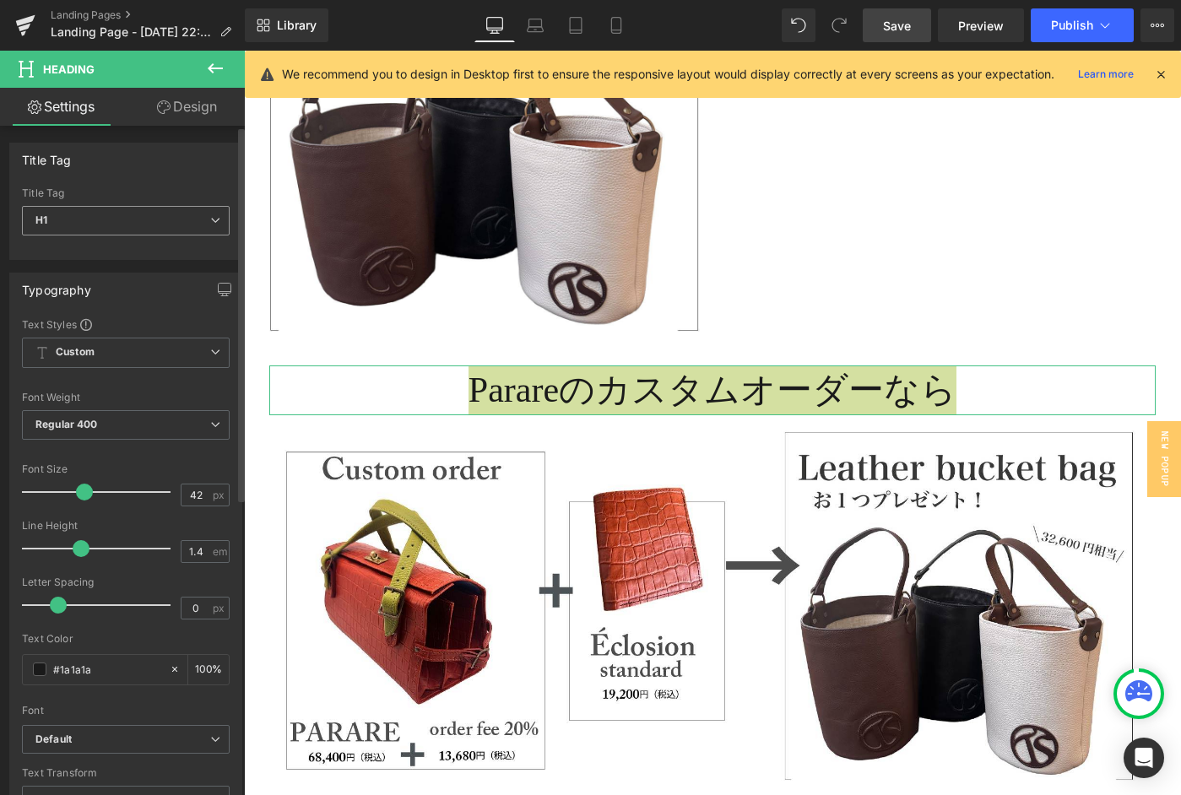
click at [219, 220] on span "H1" at bounding box center [126, 221] width 208 height 30
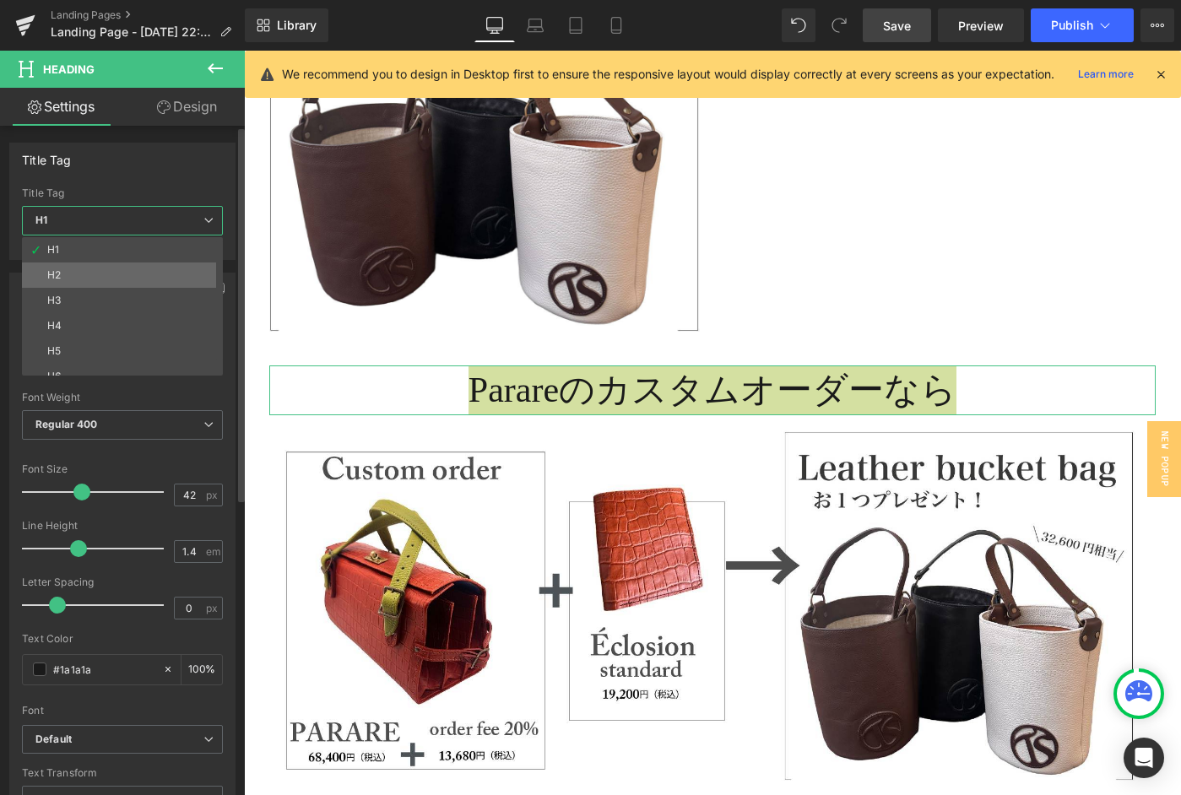
click at [151, 264] on li "H2" at bounding box center [126, 275] width 209 height 25
type input "25.2"
type input "100"
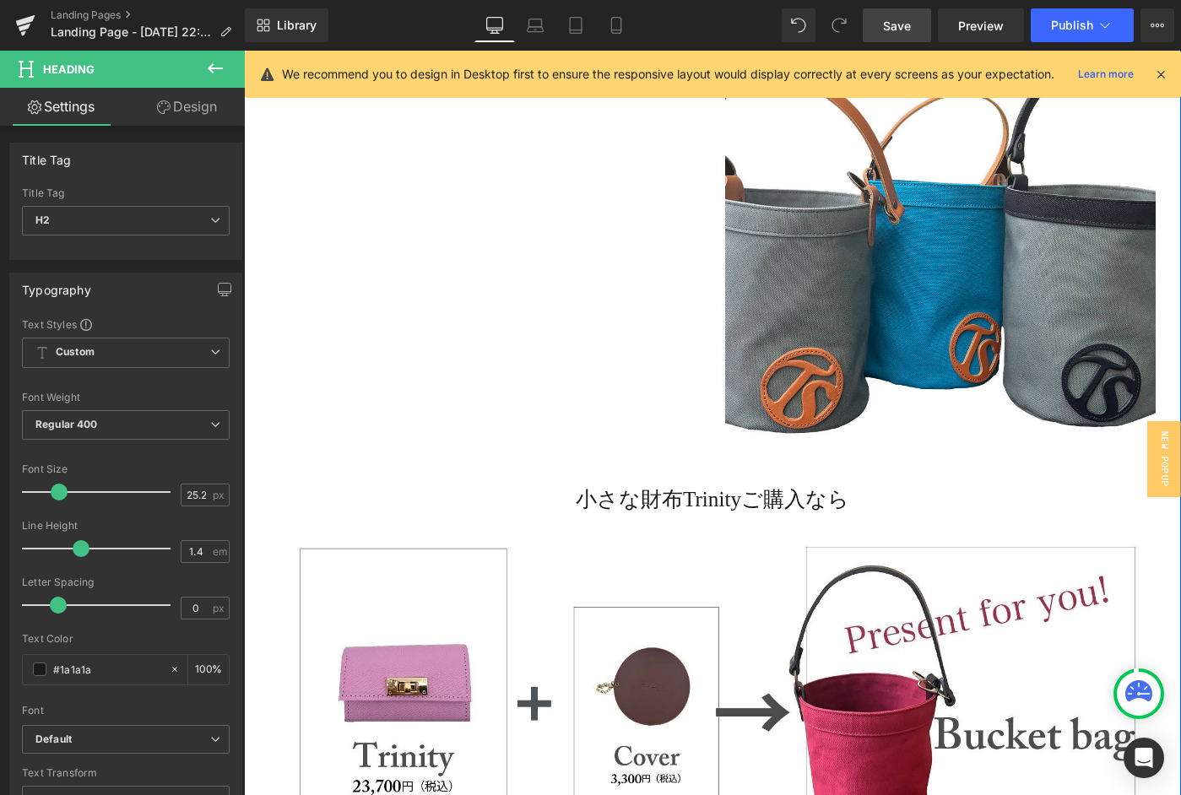
scroll to position [550, 0]
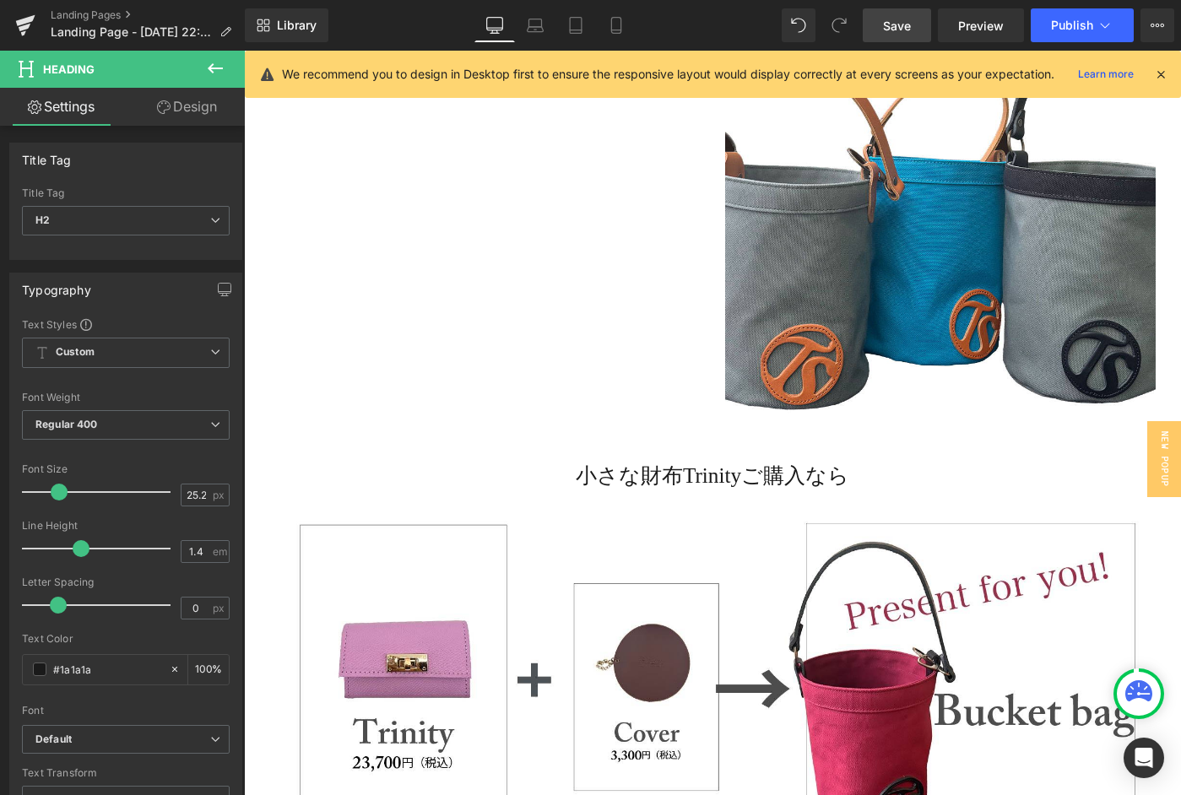
click at [884, 20] on span "Save" at bounding box center [897, 26] width 28 height 18
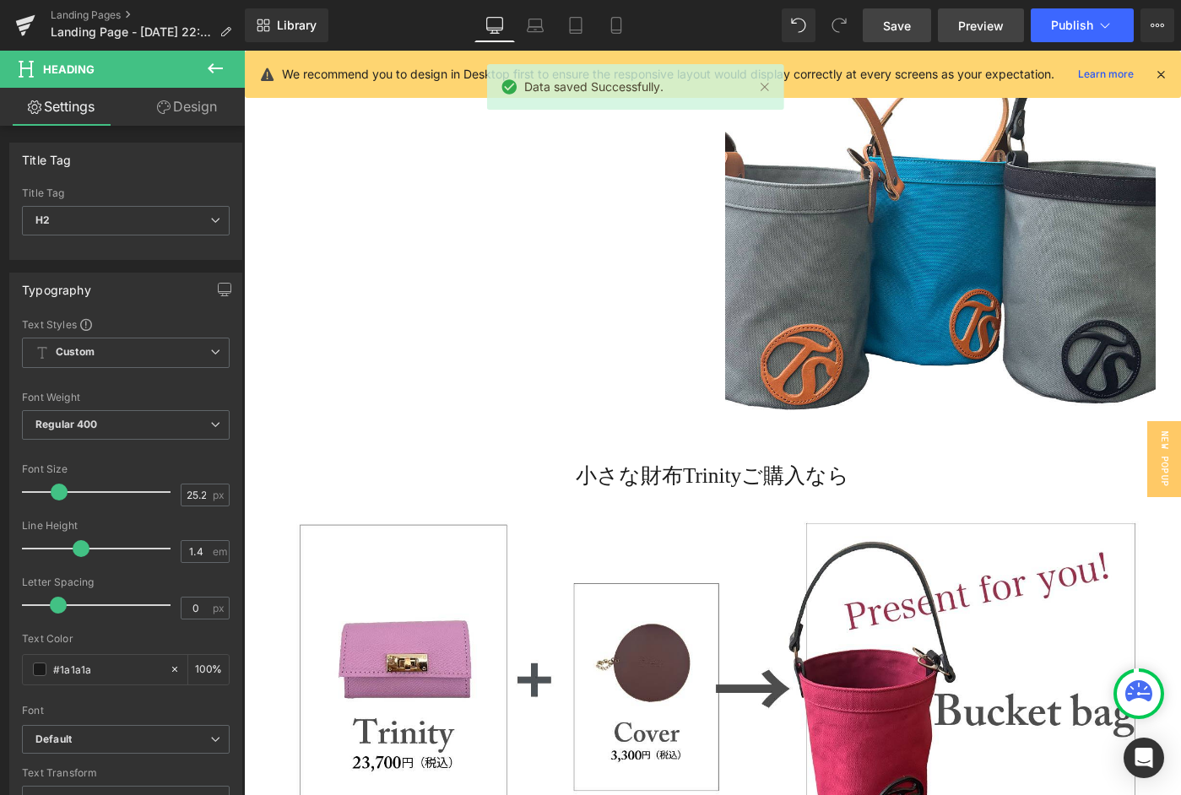
click at [977, 25] on span "Preview" at bounding box center [981, 26] width 46 height 18
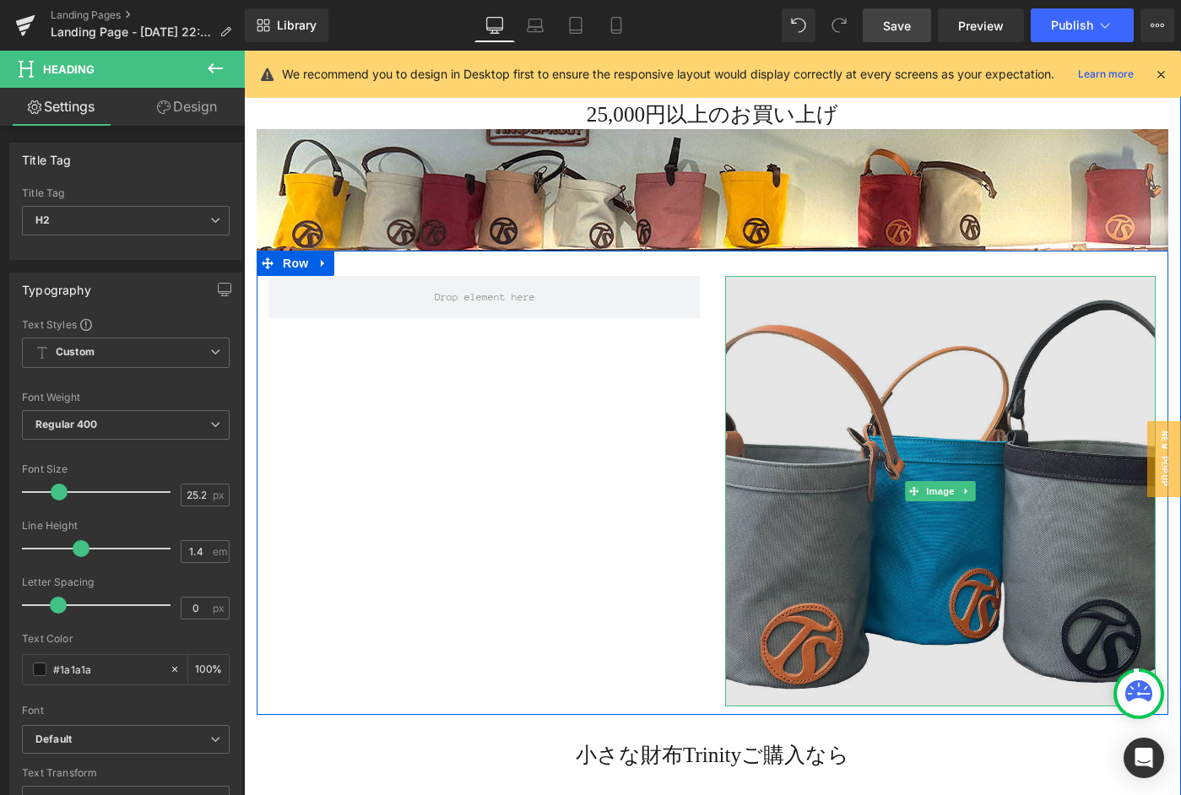
scroll to position [0, 0]
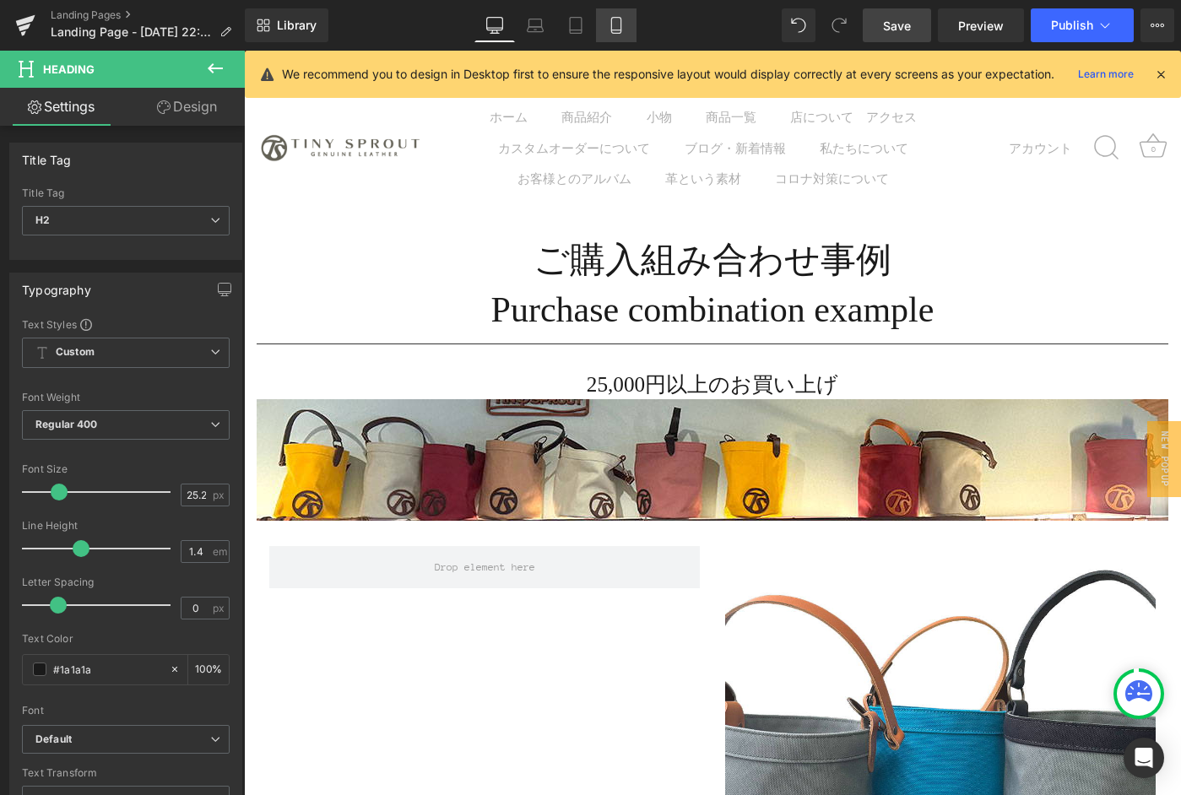
click at [612, 32] on icon at bounding box center [615, 26] width 9 height 16
type input "21.84"
type input "1.25"
type input "100"
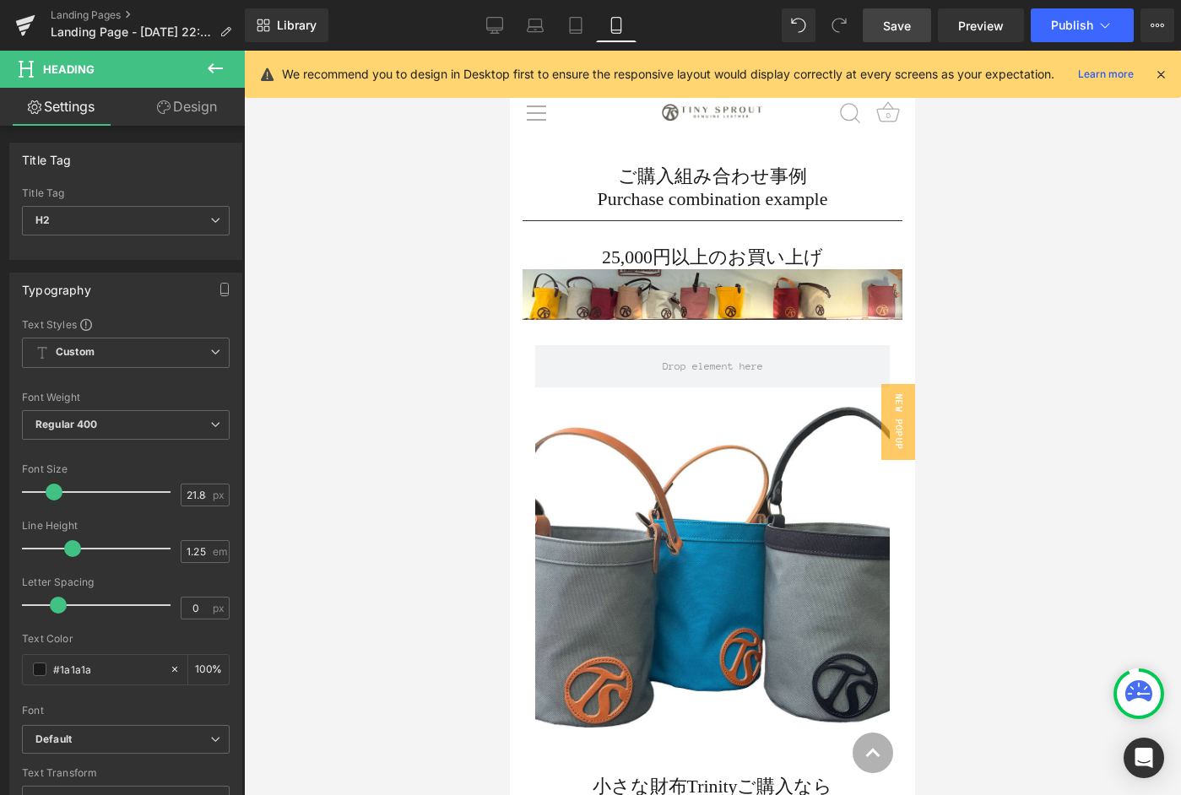
click at [908, 30] on span "Save" at bounding box center [897, 26] width 28 height 18
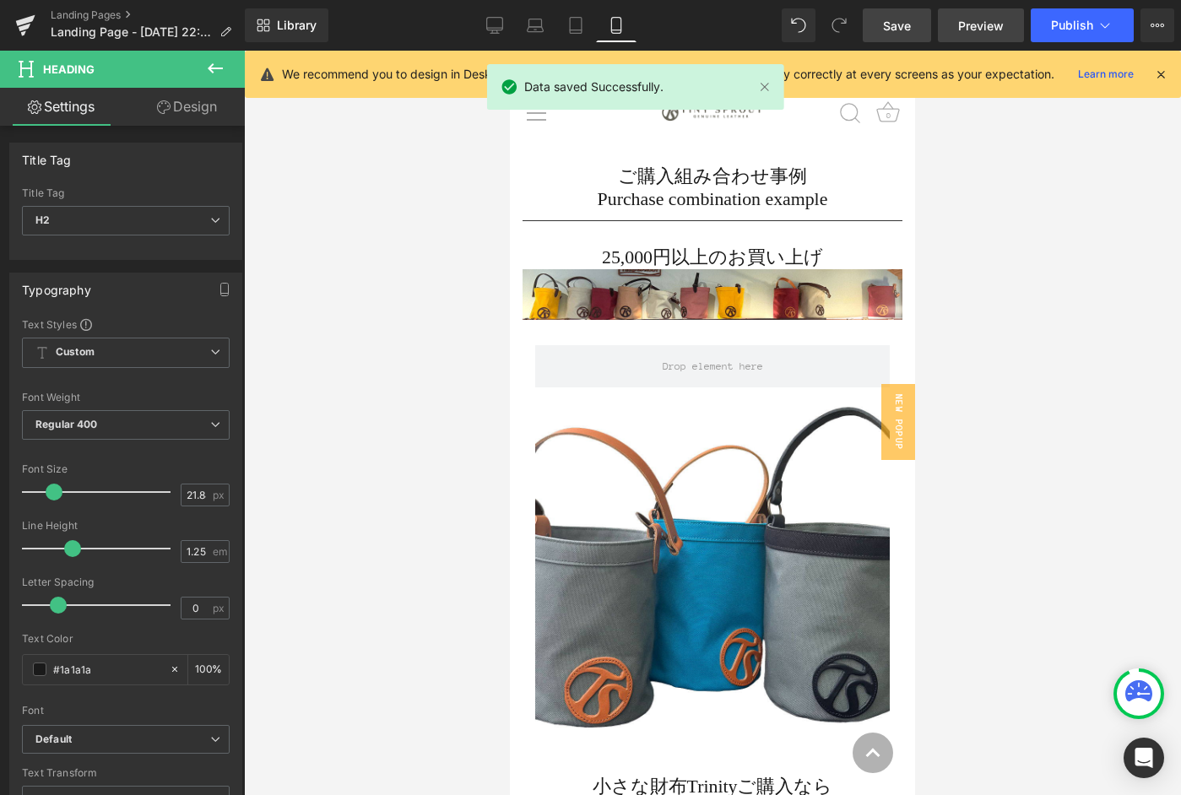
click at [962, 27] on span "Preview" at bounding box center [981, 26] width 46 height 18
